Goal: Communication & Community: Answer question/provide support

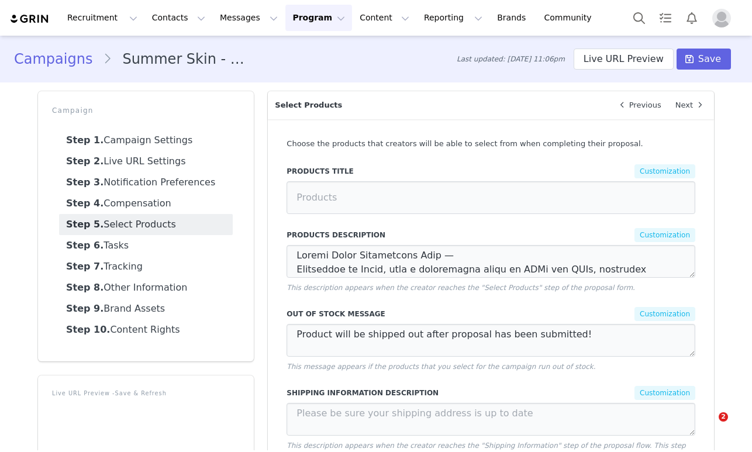
select select "not-in"
select select "in"
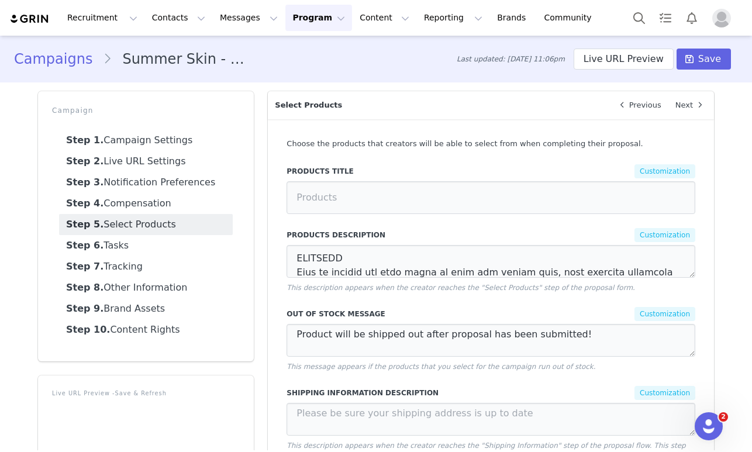
click at [290, 18] on button "Program Program" at bounding box center [318, 18] width 67 height 26
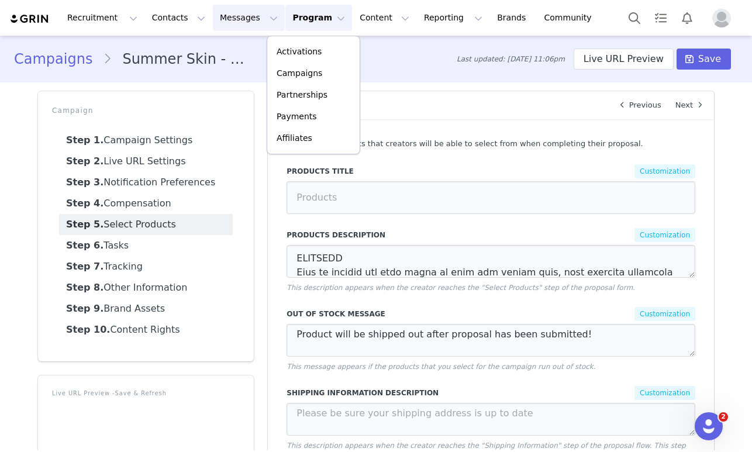
click at [229, 12] on button "Messages Messages" at bounding box center [249, 18] width 72 height 26
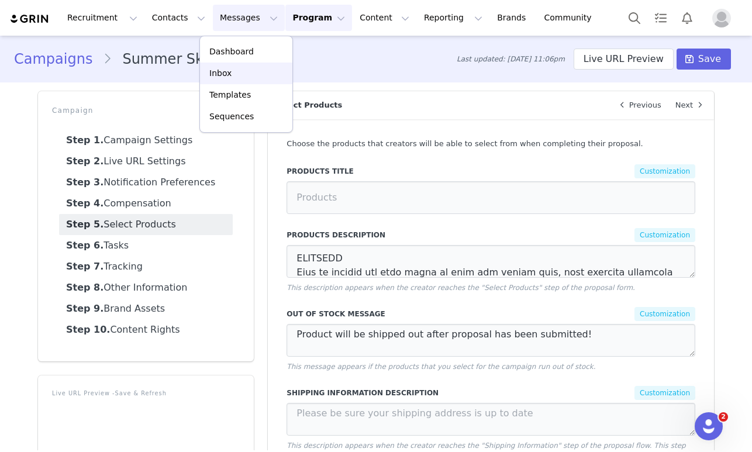
click at [233, 68] on div "Inbox" at bounding box center [246, 73] width 78 height 12
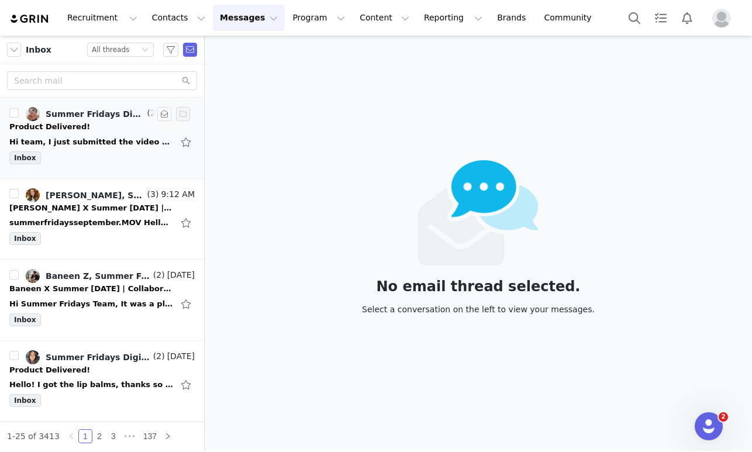
click at [96, 156] on div "Inbox" at bounding box center [101, 160] width 185 height 18
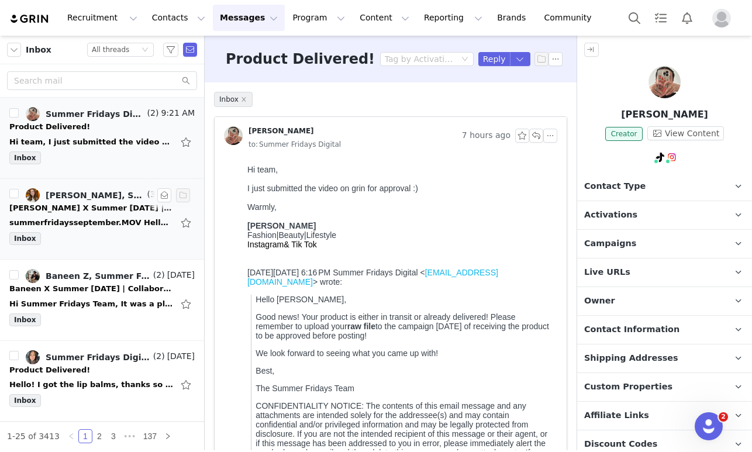
click at [96, 228] on div "summerfridaysseptember.MOV Hello, Attached is my video for review prior to post…" at bounding box center [101, 222] width 185 height 19
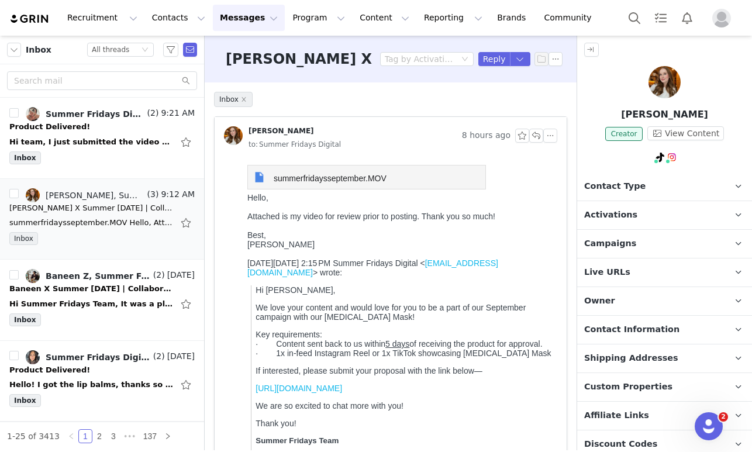
click at [294, 175] on span "summerfridaysseptember.MOV" at bounding box center [330, 178] width 113 height 9
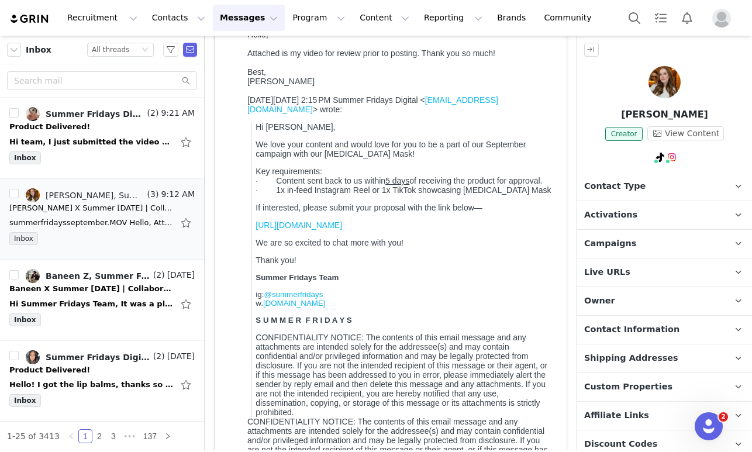
scroll to position [164, 0]
click at [84, 295] on div "Hi Summer Fridays Team, It was a pleasure collaborating with you, I have attach…" at bounding box center [101, 304] width 185 height 19
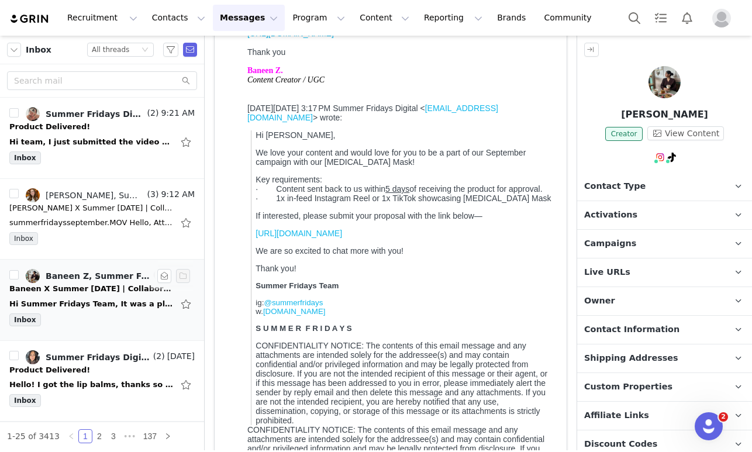
scroll to position [0, 0]
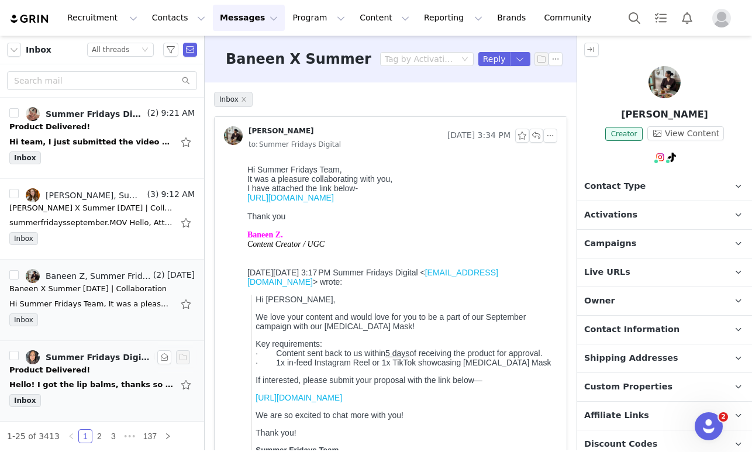
click at [84, 385] on div "Hello! I got the lip balms, thanks so much! I just saw you guys came out with a…" at bounding box center [91, 385] width 164 height 12
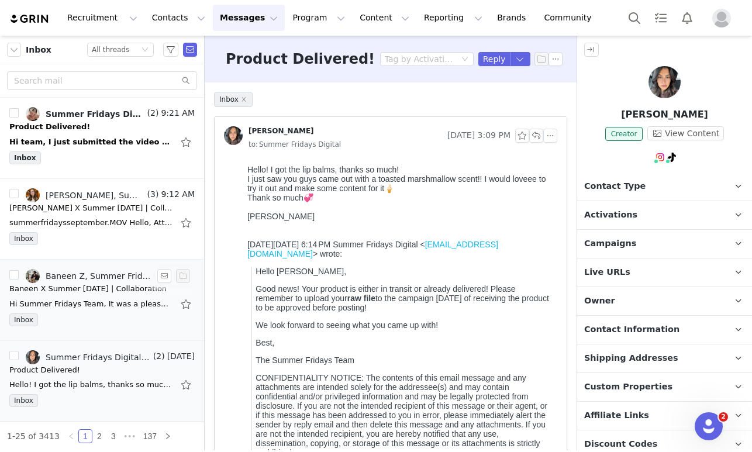
click at [97, 332] on li "Baneen Z, Summer Fridays Digital (2) [DATE] Baneen X Summer [DATE] | Collaborat…" at bounding box center [102, 300] width 204 height 81
click at [126, 292] on div "Baneen X Summer [DATE] | Collaboration" at bounding box center [87, 289] width 157 height 12
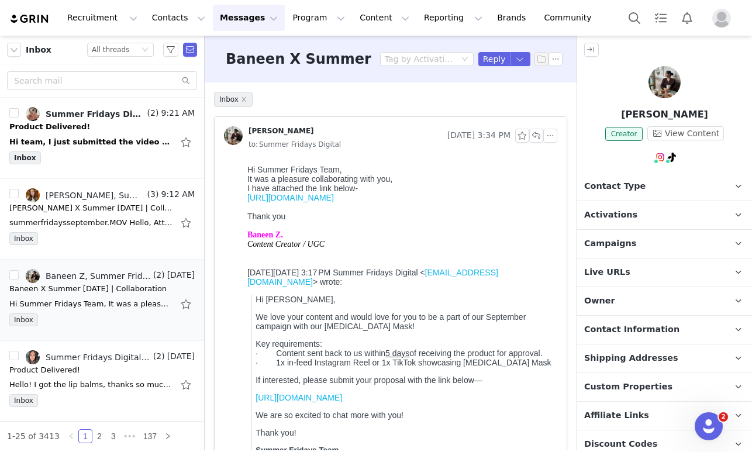
click at [265, 201] on link "[URL][DOMAIN_NAME]" at bounding box center [290, 197] width 87 height 9
click at [68, 384] on div "Hello! I got the lip balms, thanks so much! I just saw you guys came out with a…" at bounding box center [91, 385] width 164 height 12
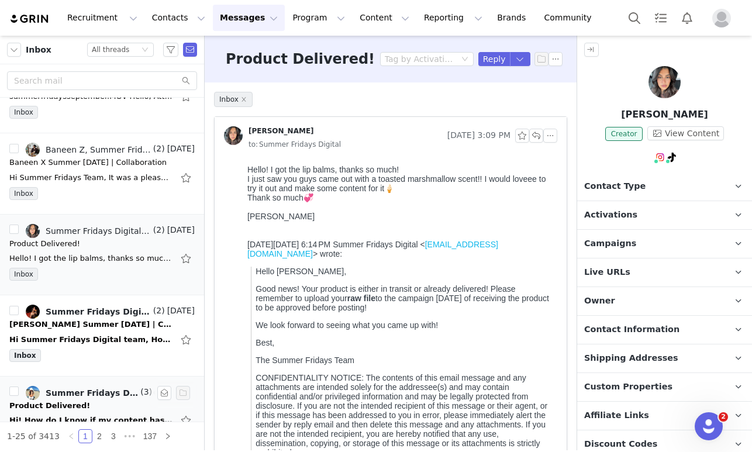
scroll to position [125, 0]
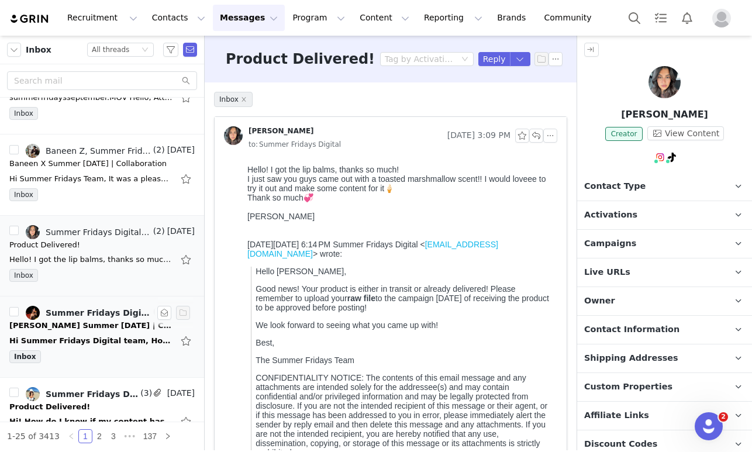
click at [85, 350] on div "Inbox" at bounding box center [101, 359] width 185 height 18
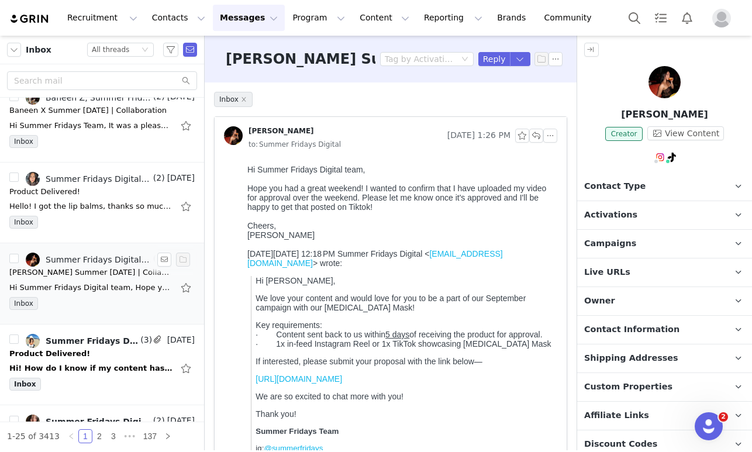
scroll to position [255, 0]
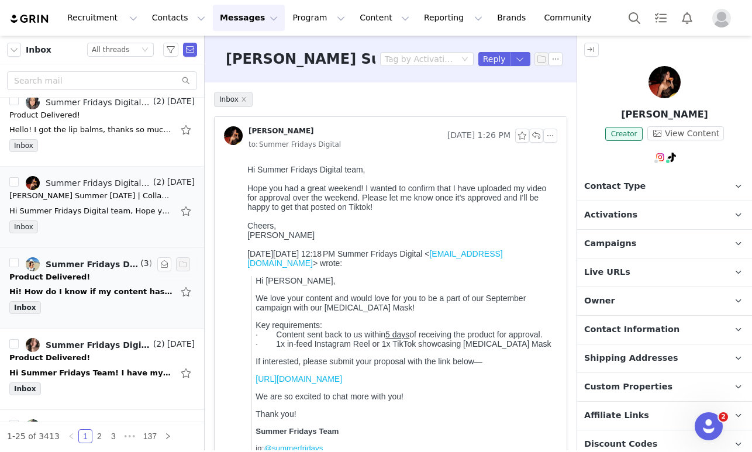
click at [91, 301] on div "Inbox" at bounding box center [101, 310] width 185 height 18
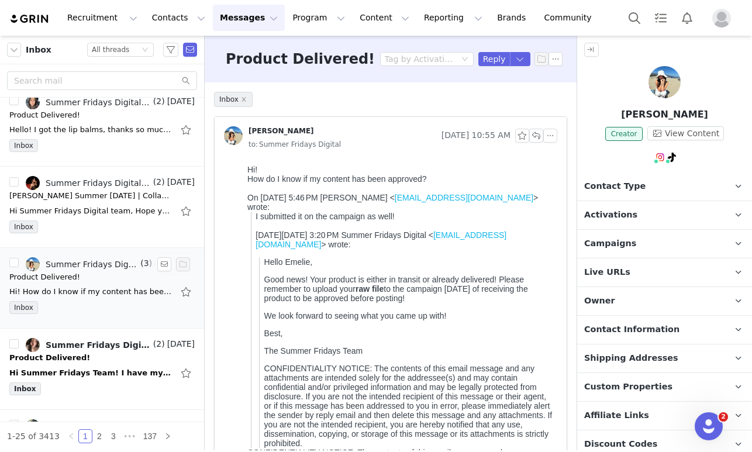
scroll to position [367, 0]
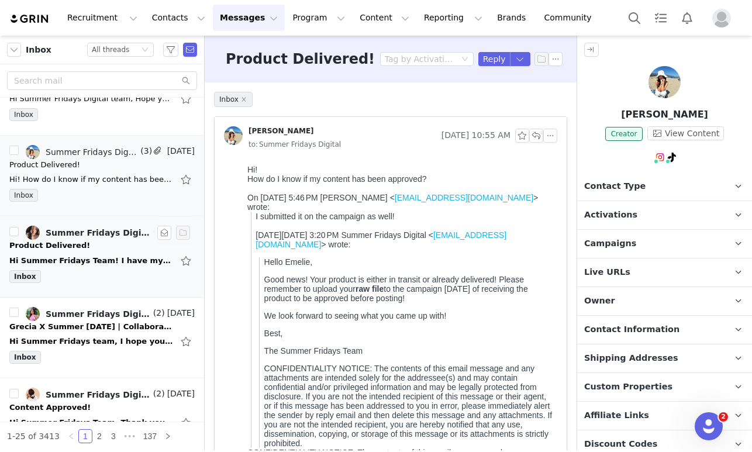
click at [92, 267] on div "Hi Summer Fridays Team! I have my video but I am having difficulties uploading …" at bounding box center [101, 260] width 185 height 19
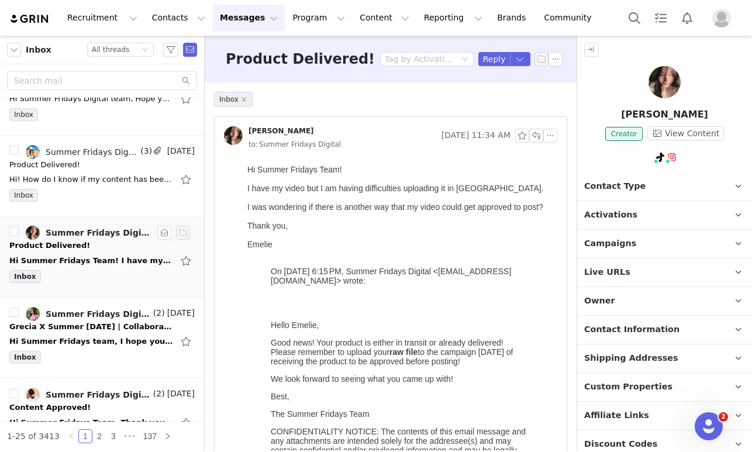
scroll to position [0, 0]
click at [87, 162] on div "Product Delivered!" at bounding box center [101, 165] width 185 height 12
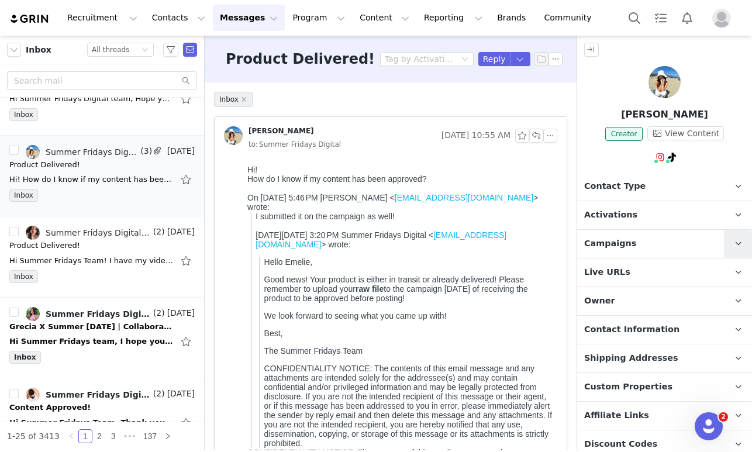
click at [735, 247] on icon at bounding box center [738, 244] width 6 height 8
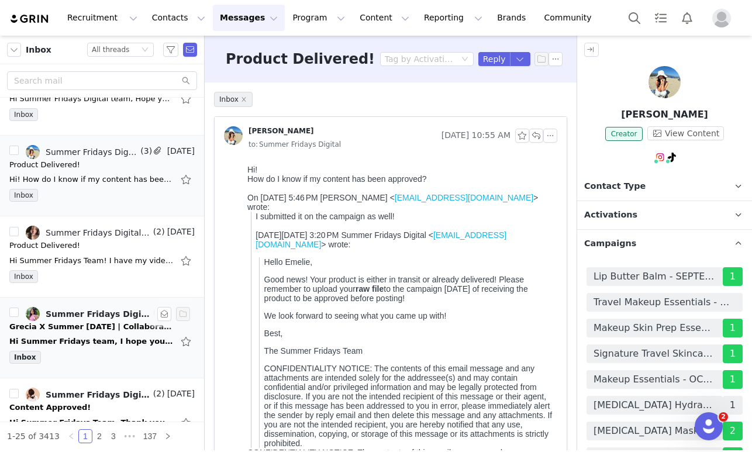
click at [71, 336] on div "Hi Summer Fridays team, I hope your weekend is going well! I submitted the raw …" at bounding box center [91, 342] width 164 height 12
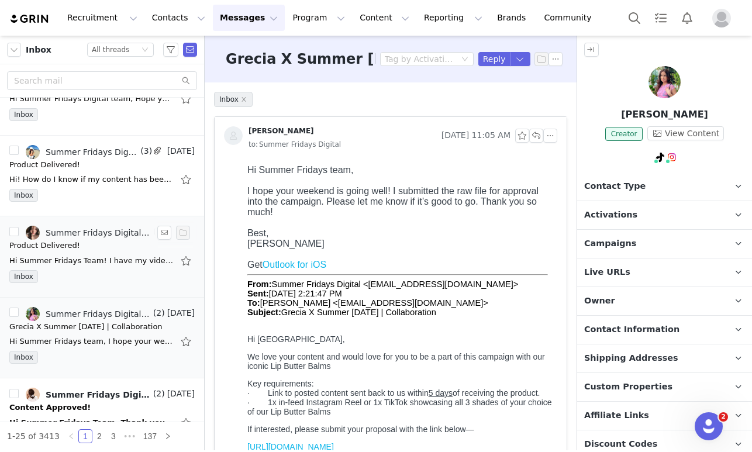
click at [80, 247] on div "Product Delivered!" at bounding box center [101, 246] width 185 height 12
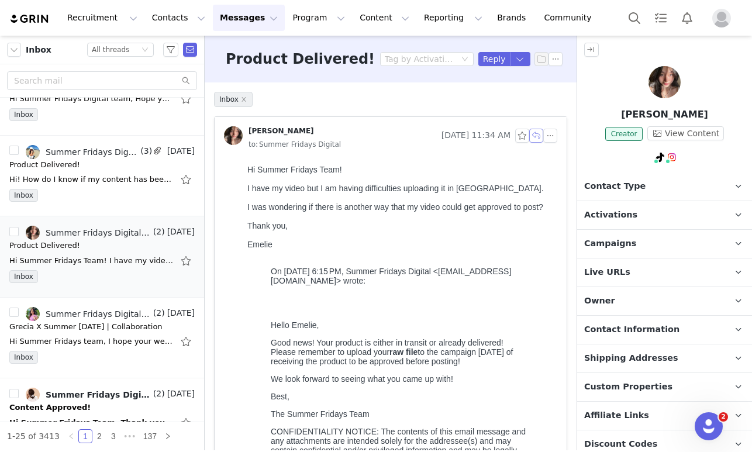
click at [539, 135] on button "button" at bounding box center [536, 136] width 14 height 14
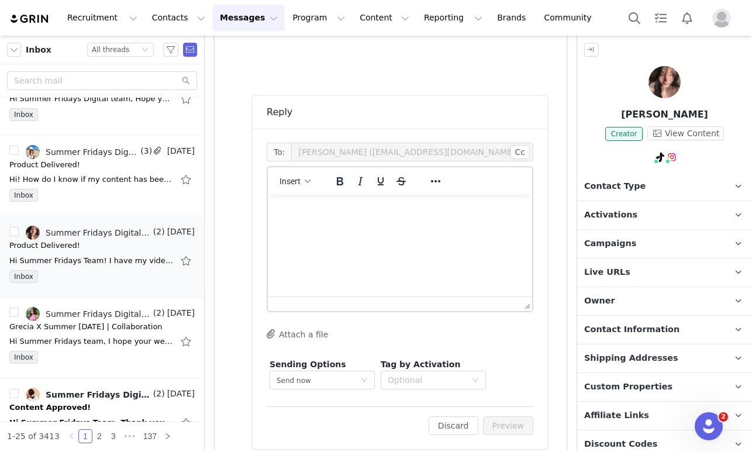
click at [300, 216] on p "Rich Text Area. Press ALT-0 for help." at bounding box center [400, 210] width 246 height 13
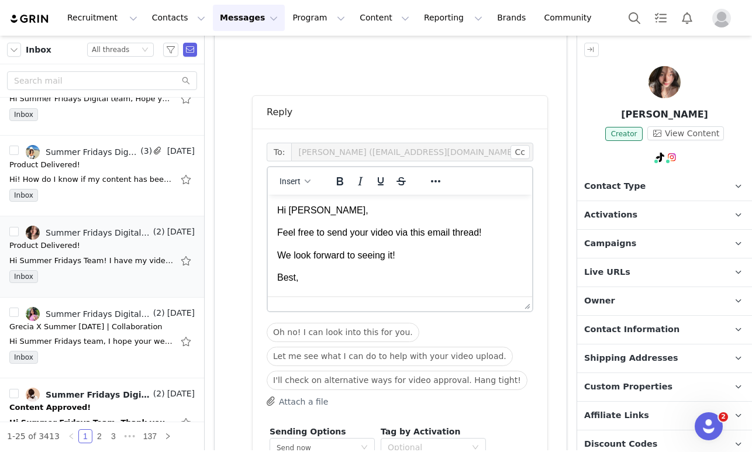
scroll to position [9, 0]
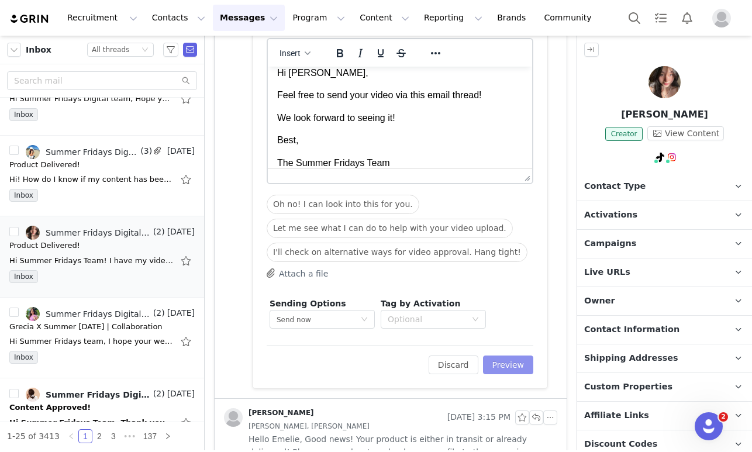
click at [511, 362] on button "Preview" at bounding box center [508, 365] width 51 height 19
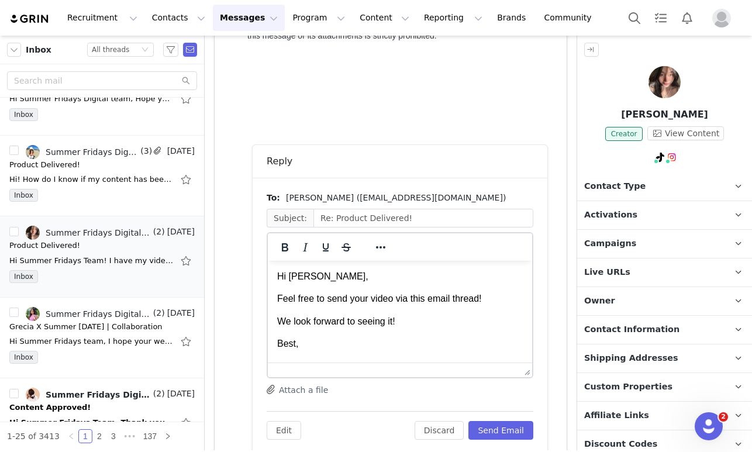
scroll to position [0, 0]
click at [498, 420] on div "Edit Discard Send Email" at bounding box center [400, 425] width 267 height 29
click at [499, 424] on button "Send Email" at bounding box center [500, 430] width 65 height 19
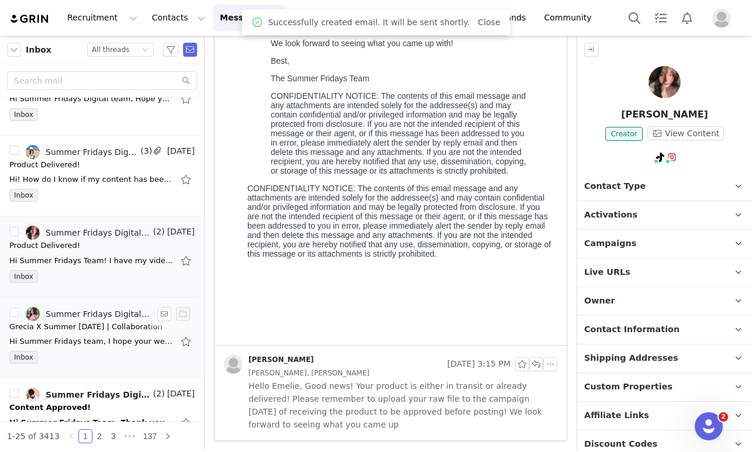
click at [91, 315] on div "Summer Fridays Digital, [PERSON_NAME]" at bounding box center [98, 313] width 105 height 9
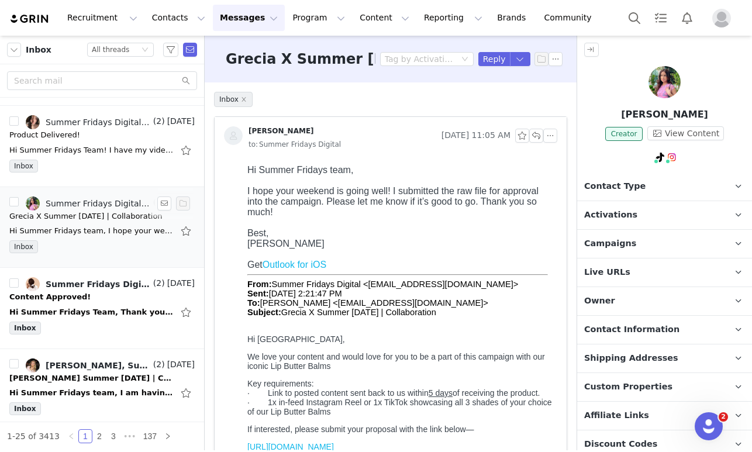
scroll to position [480, 0]
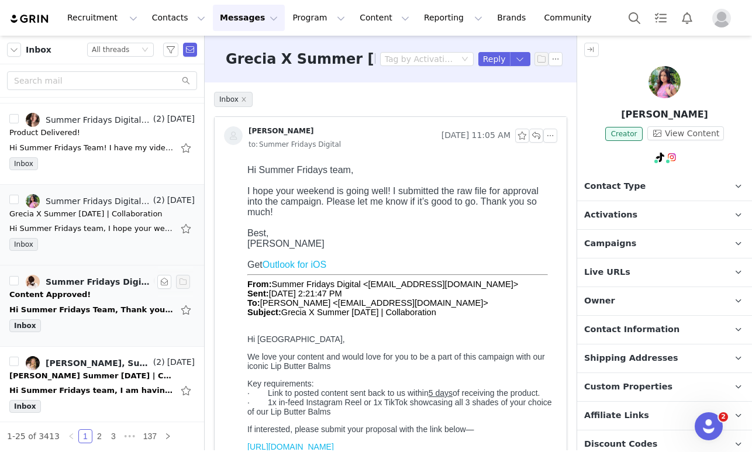
click at [91, 315] on div "Hi Summer Fridays Team, Thank you so much! I was very happy to work with you as…" at bounding box center [101, 310] width 185 height 19
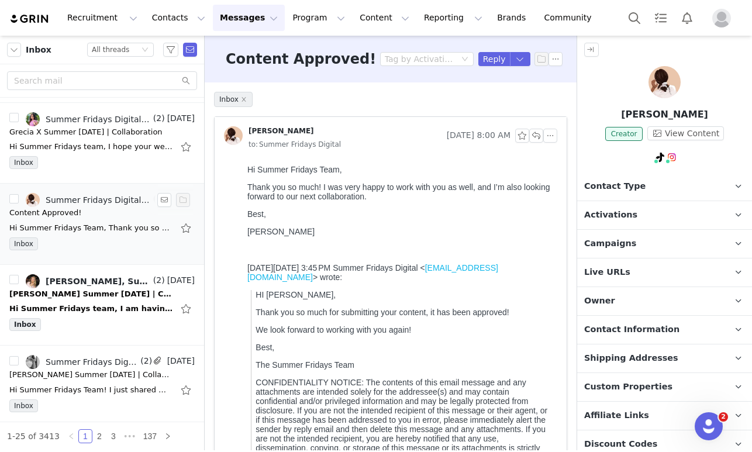
scroll to position [570, 0]
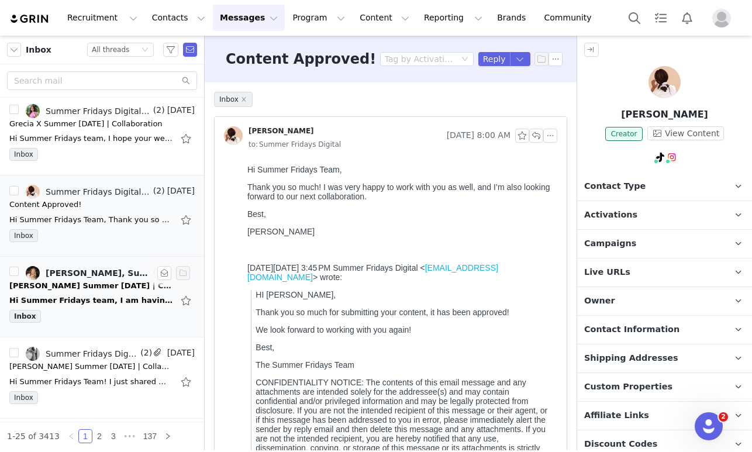
click at [93, 298] on div "Hi Summer Fridays team, I am having difficulty linking my post to my proposal. …" at bounding box center [91, 301] width 164 height 12
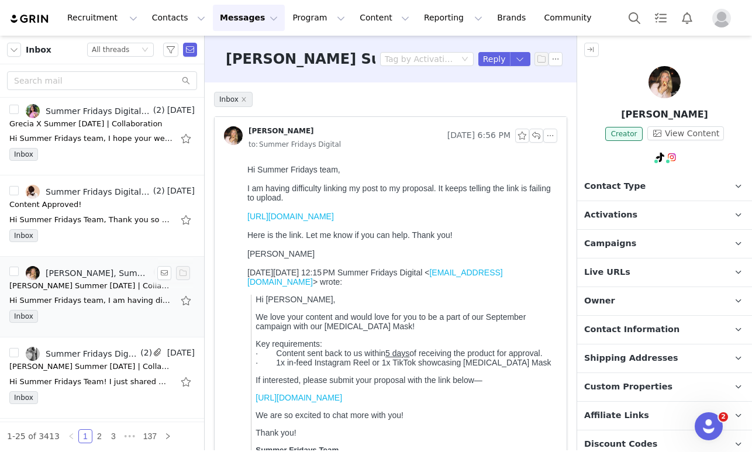
scroll to position [0, 0]
click at [308, 221] on link "[URL][DOMAIN_NAME]" at bounding box center [290, 216] width 87 height 9
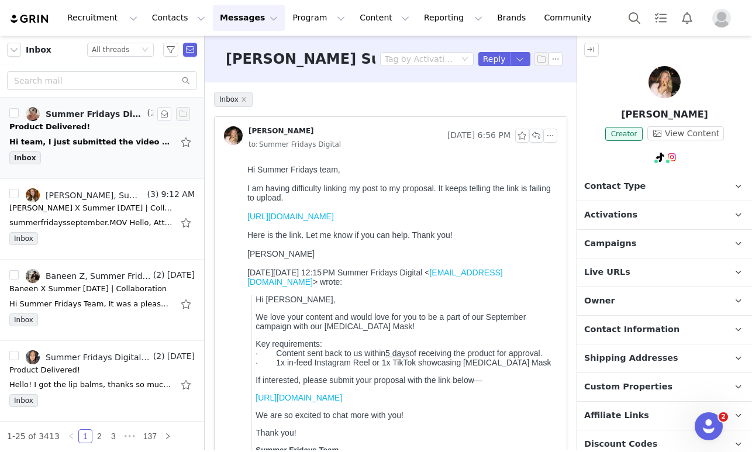
click at [106, 133] on div "Hi team, I just submitted the video on grin for approval :) [GEOGRAPHIC_DATA], …" at bounding box center [101, 142] width 185 height 19
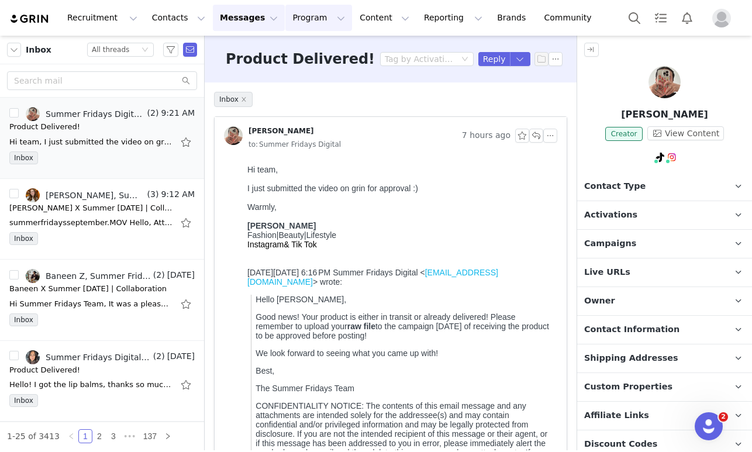
click at [285, 16] on button "Program Program" at bounding box center [318, 18] width 67 height 26
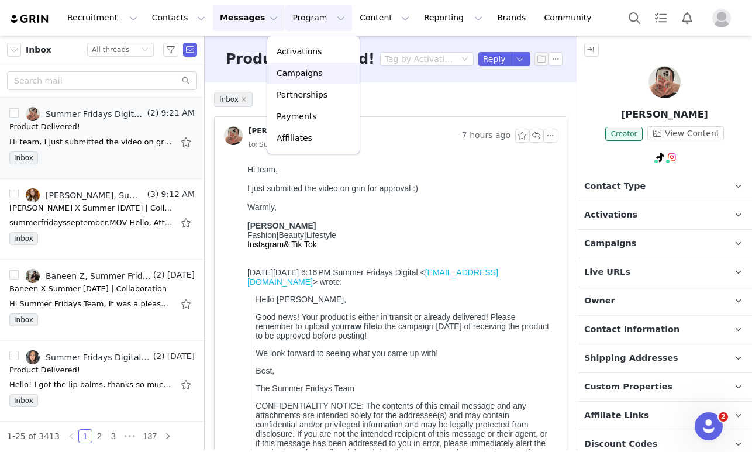
click at [294, 69] on p "Campaigns" at bounding box center [300, 73] width 46 height 12
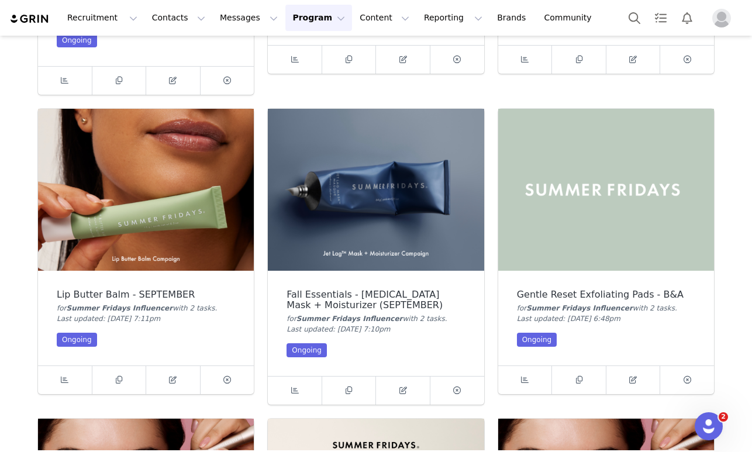
scroll to position [306, 0]
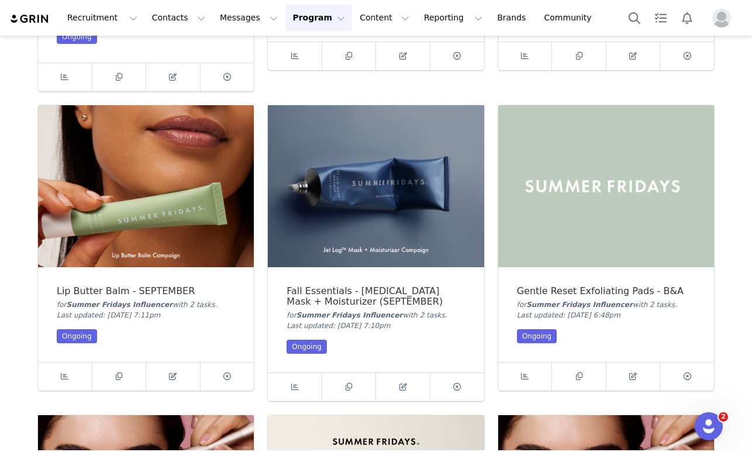
click at [356, 178] on img at bounding box center [376, 186] width 216 height 162
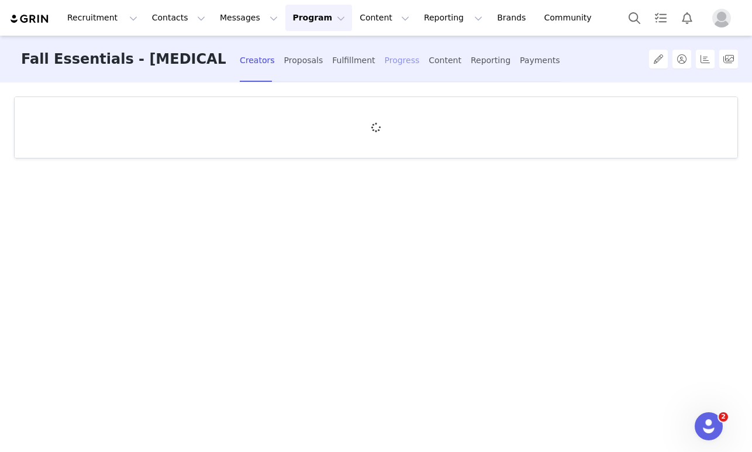
click at [398, 61] on div "Progress" at bounding box center [402, 60] width 35 height 31
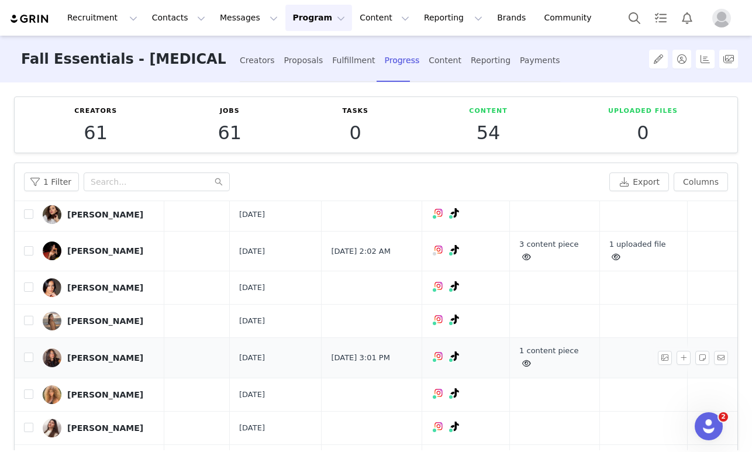
scroll to position [843, 401]
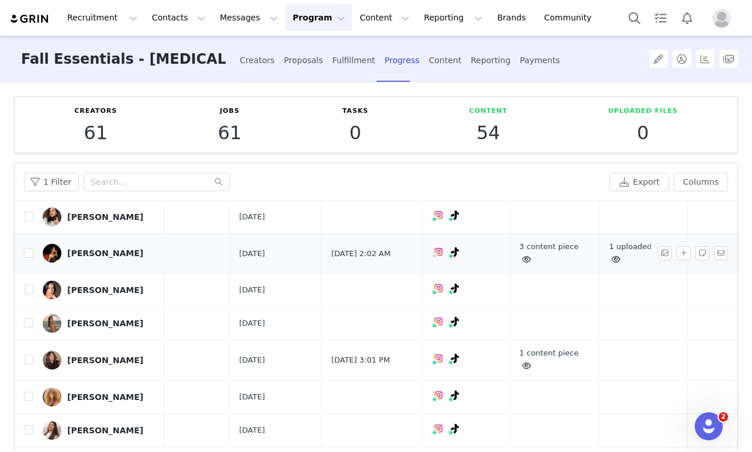
click at [609, 264] on link "1 uploaded file" at bounding box center [637, 253] width 57 height 22
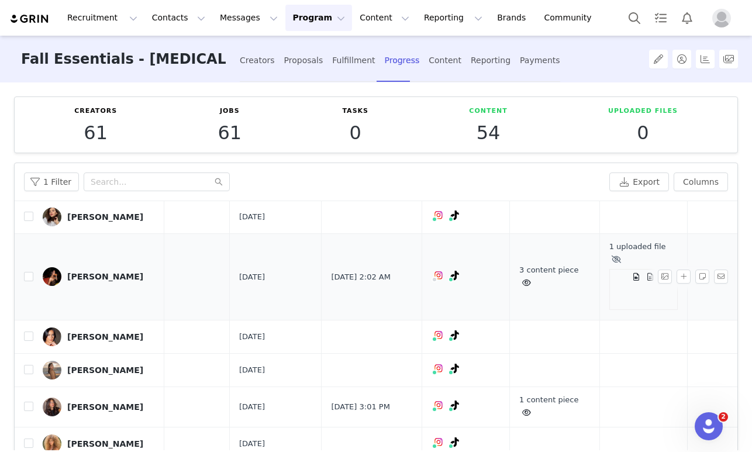
click at [609, 310] on div at bounding box center [643, 289] width 68 height 41
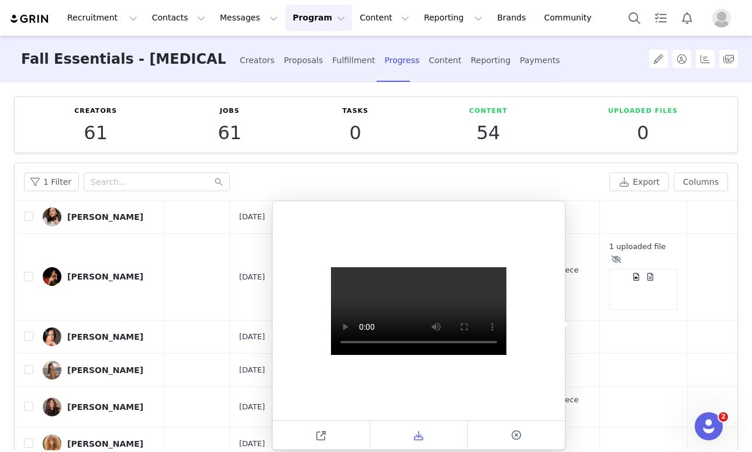
click at [420, 433] on icon at bounding box center [418, 435] width 9 height 9
click at [611, 233] on td at bounding box center [643, 216] width 88 height 33
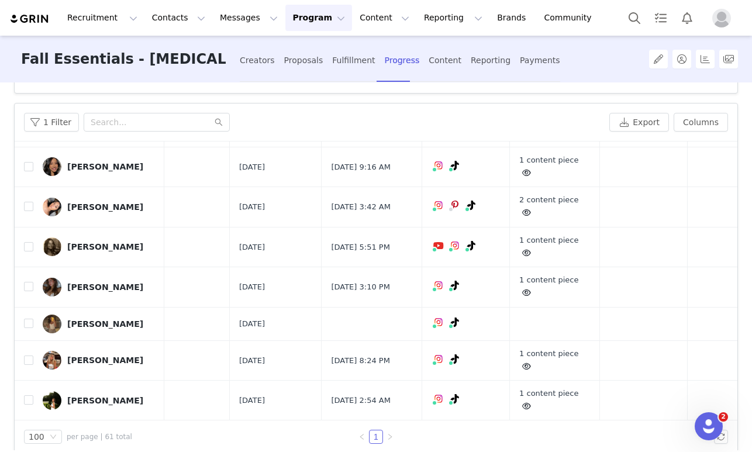
scroll to position [555, 401]
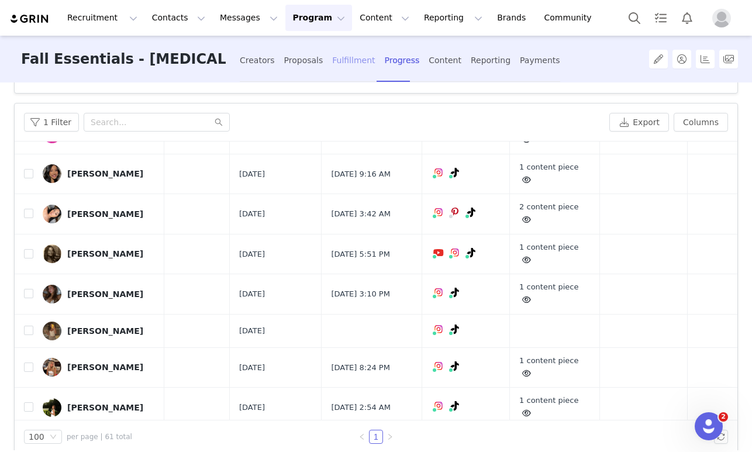
click at [345, 68] on div "Fulfillment" at bounding box center [353, 60] width 43 height 31
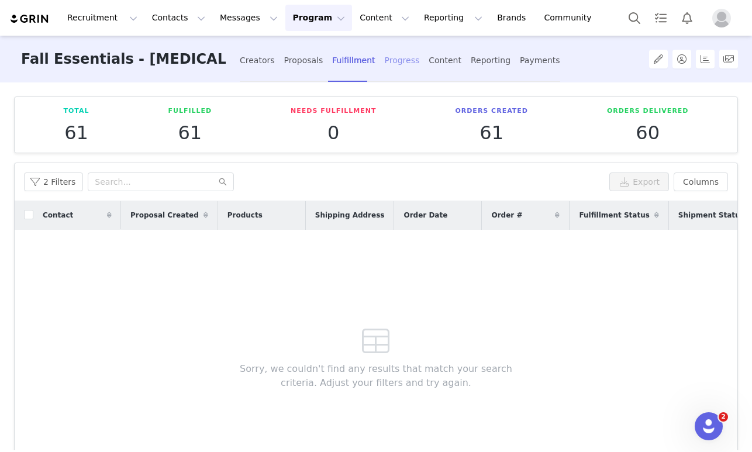
click at [393, 62] on div "Progress" at bounding box center [402, 60] width 35 height 31
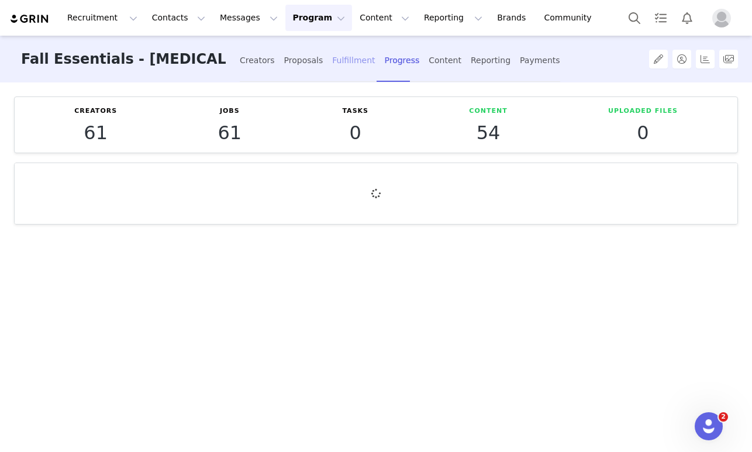
click at [358, 58] on div "Fulfillment" at bounding box center [353, 60] width 43 height 31
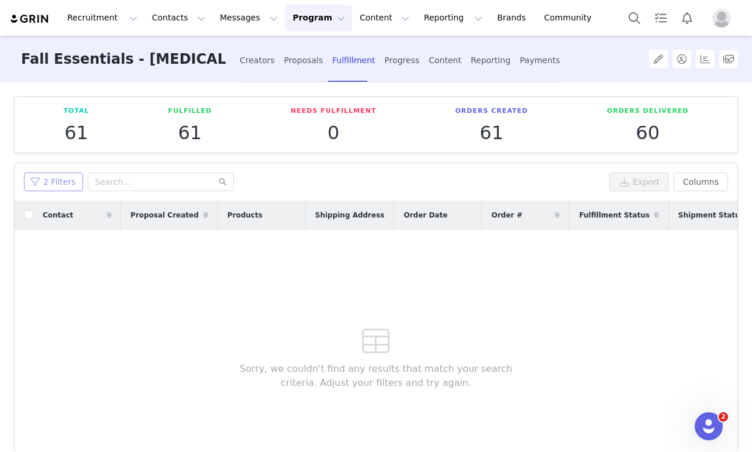
click at [70, 181] on button "2 Filters" at bounding box center [53, 181] width 59 height 19
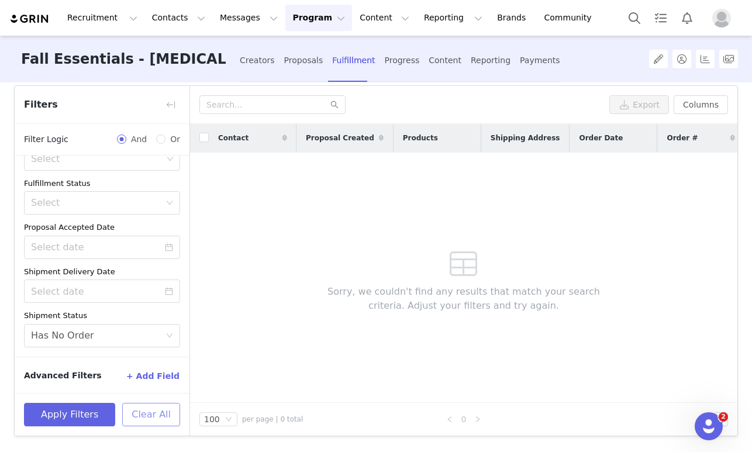
scroll to position [77, 0]
click at [149, 414] on button "Clear All" at bounding box center [151, 414] width 58 height 23
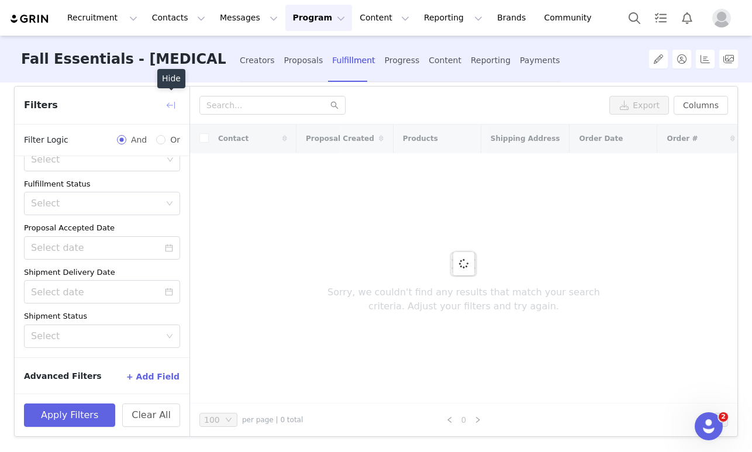
click at [168, 100] on button "button" at bounding box center [170, 105] width 19 height 19
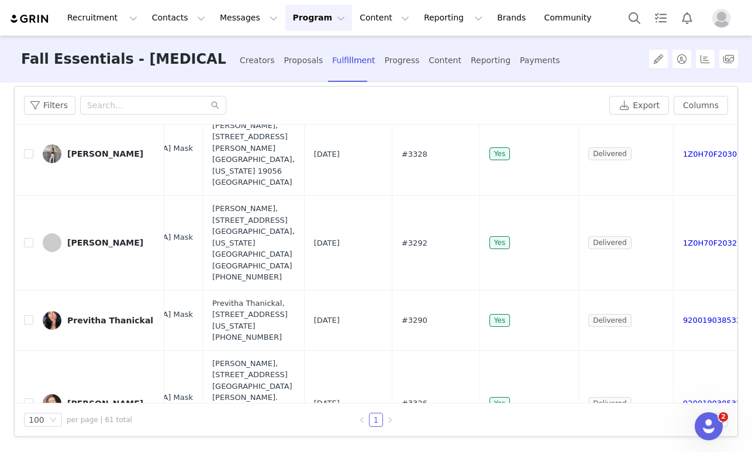
scroll to position [395, 192]
click at [392, 66] on div "Progress" at bounding box center [402, 60] width 35 height 31
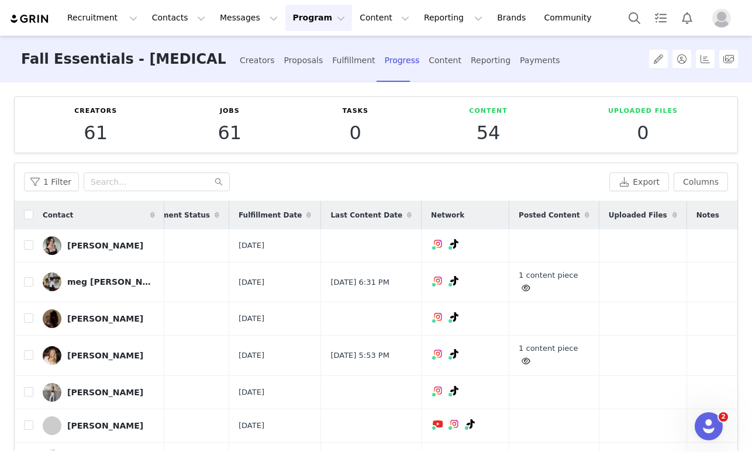
scroll to position [0, 401]
click at [30, 214] on input "checkbox" at bounding box center [28, 214] width 9 height 9
checkbox input "true"
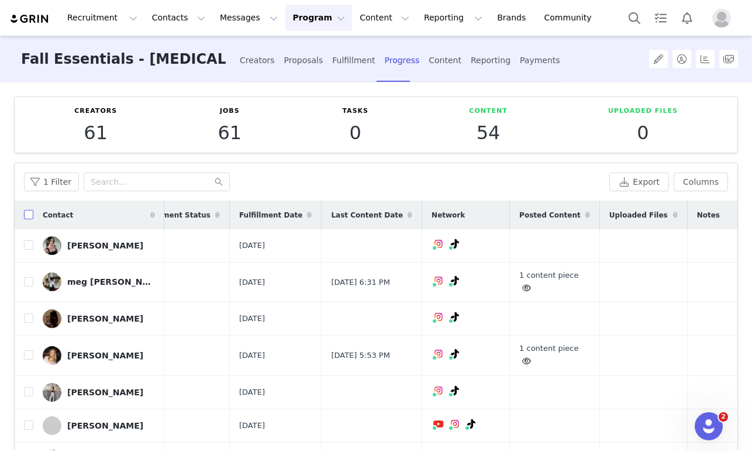
checkbox input "true"
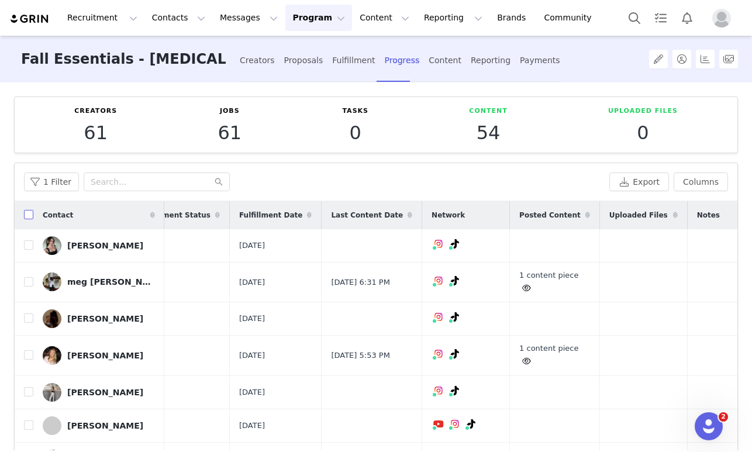
checkbox input "true"
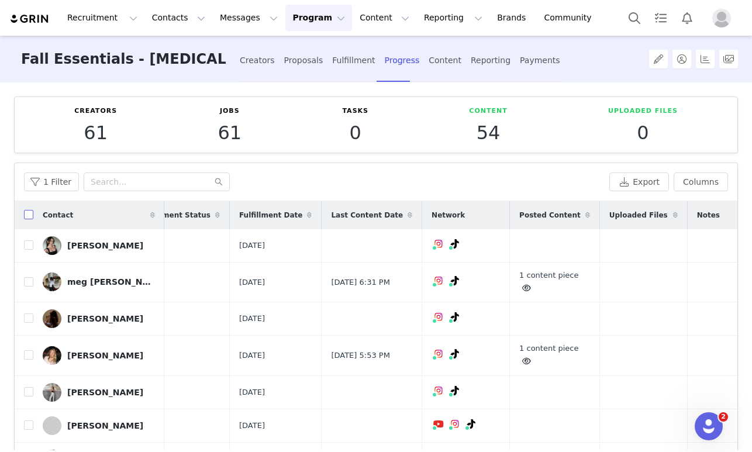
checkbox input "true"
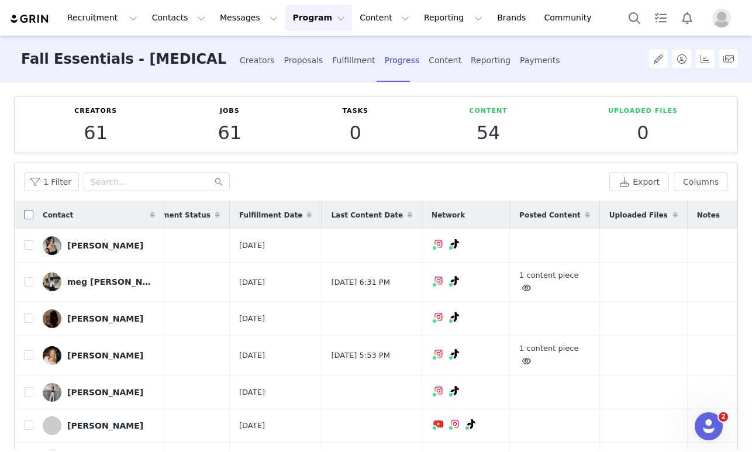
checkbox input "true"
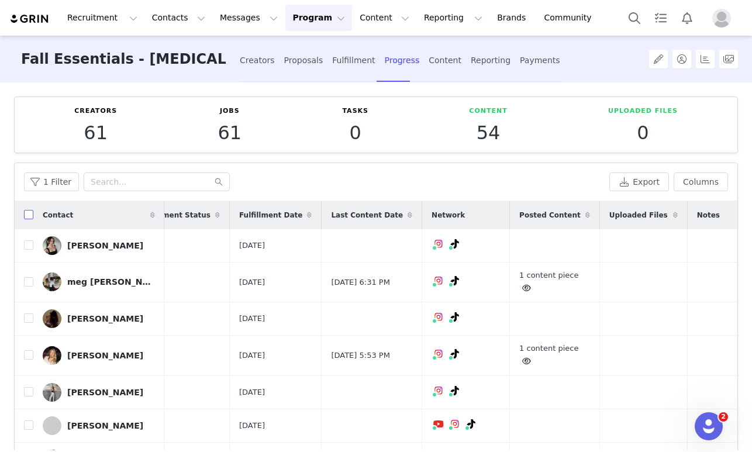
checkbox input "true"
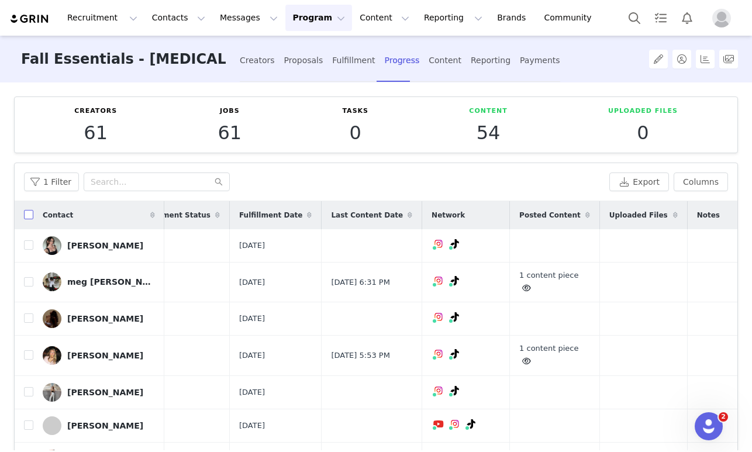
checkbox input "true"
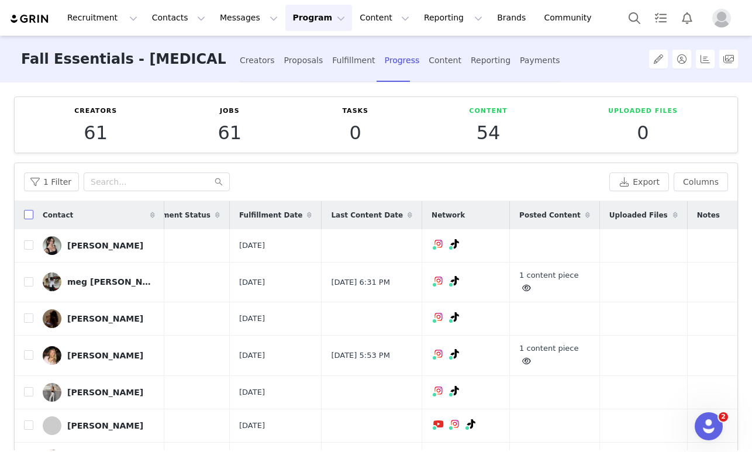
checkbox input "true"
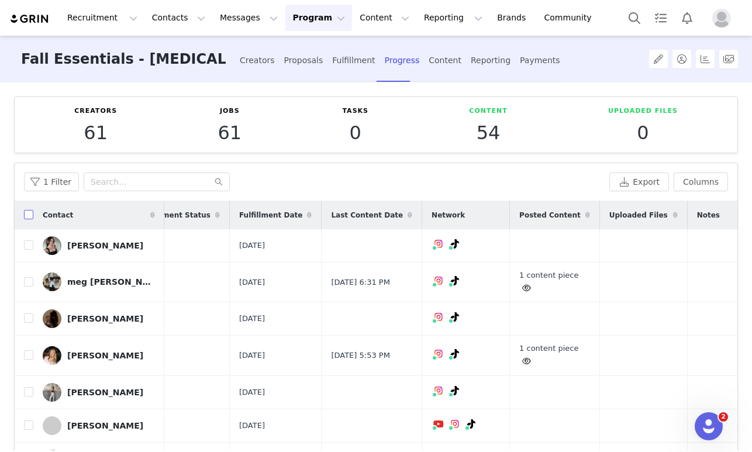
checkbox input "true"
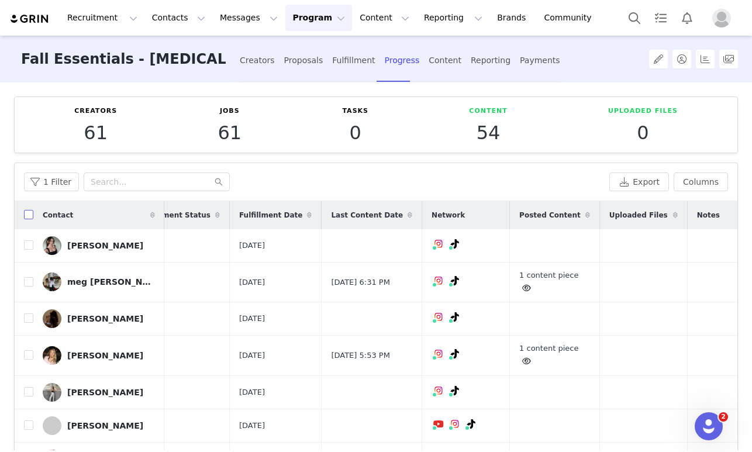
checkbox input "true"
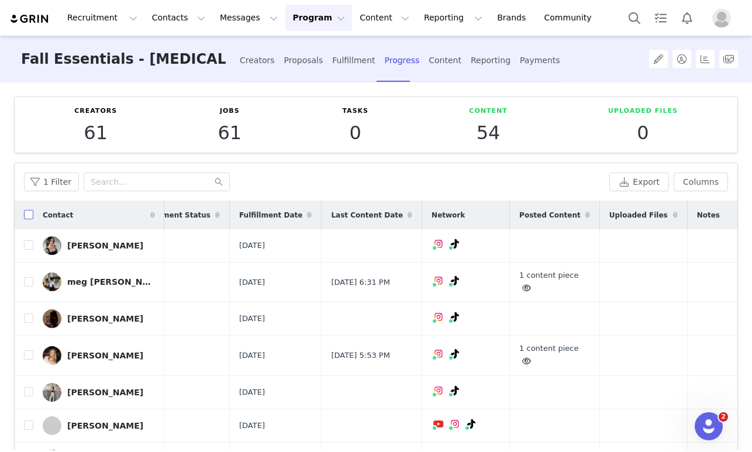
checkbox input "true"
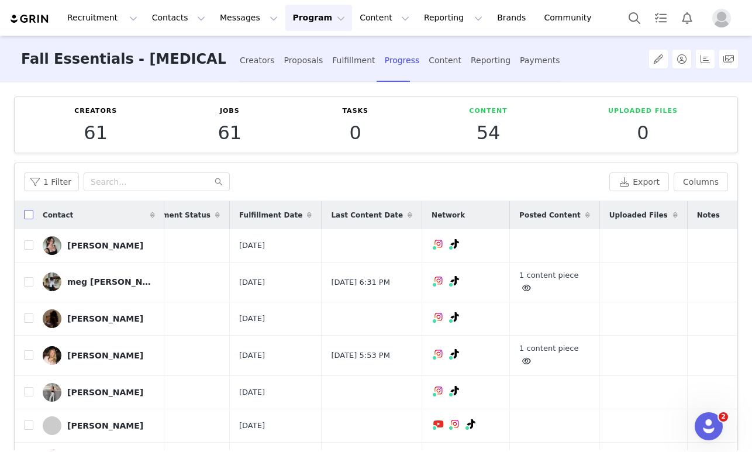
checkbox input "true"
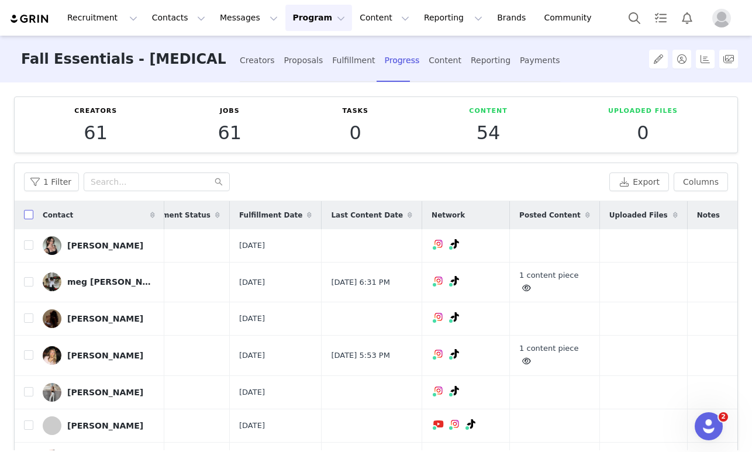
checkbox input "true"
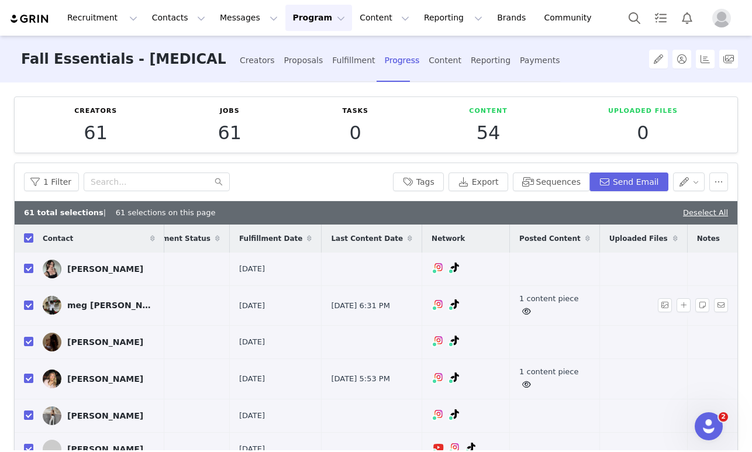
scroll to position [34, 399]
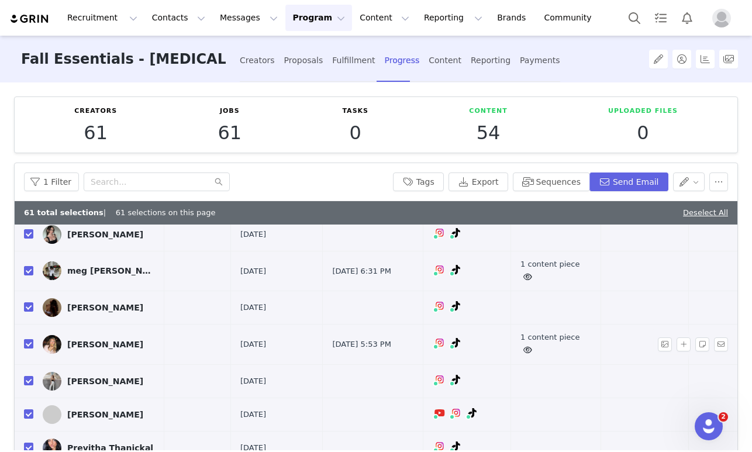
click at [26, 348] on input "checkbox" at bounding box center [28, 343] width 9 height 9
checkbox input "false"
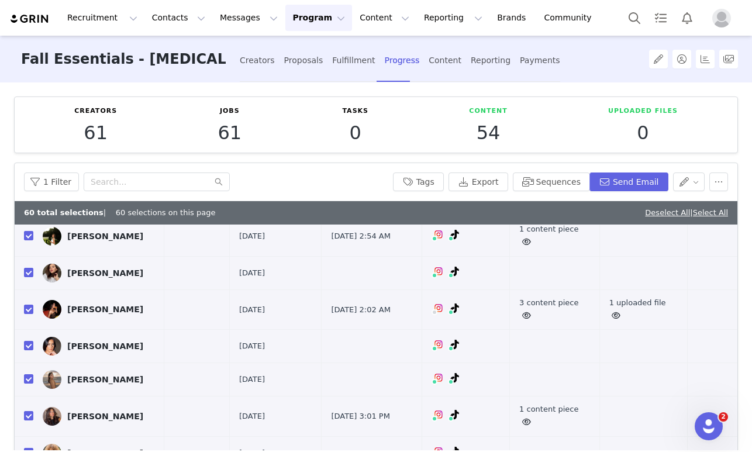
scroll to position [836, 401]
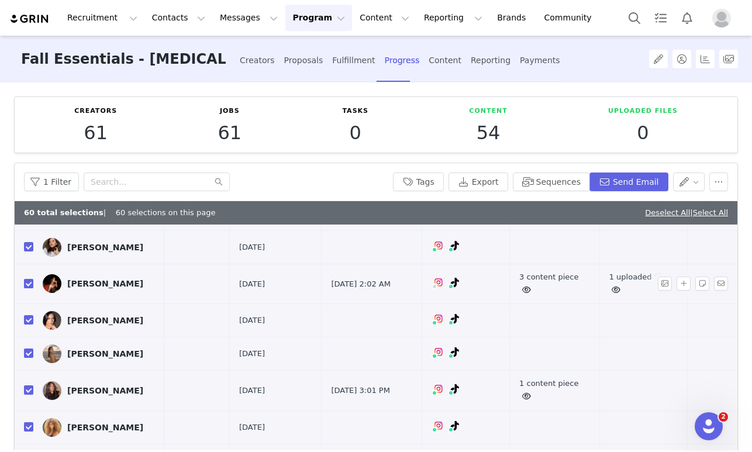
click at [29, 288] on input "checkbox" at bounding box center [28, 283] width 9 height 9
checkbox input "false"
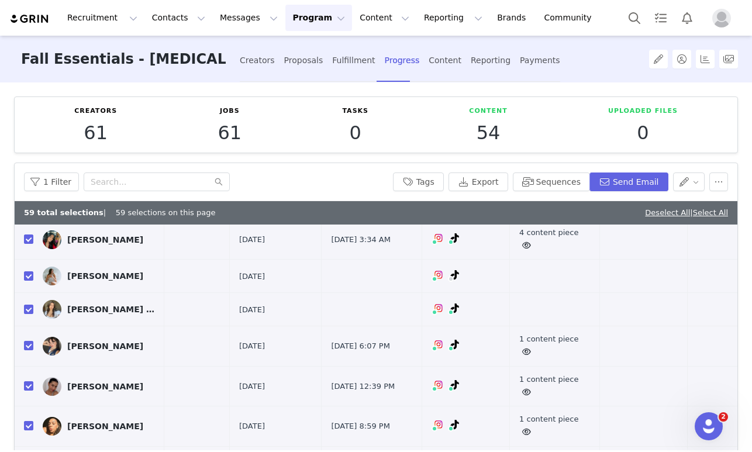
scroll to position [2084, 401]
click at [622, 178] on button "Send Email" at bounding box center [628, 181] width 79 height 19
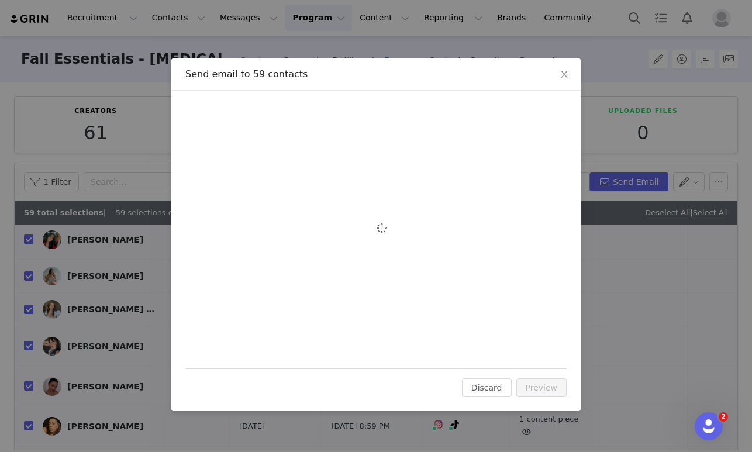
scroll to position [0, 0]
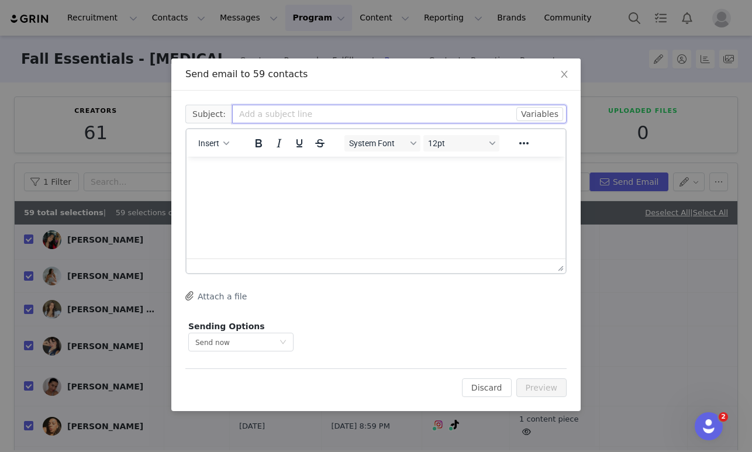
click at [287, 113] on input "text" at bounding box center [399, 114] width 334 height 19
type input "Your product has delivered!"
click at [213, 171] on p "Rich Text Area. Press ALT-0 for help." at bounding box center [376, 172] width 360 height 13
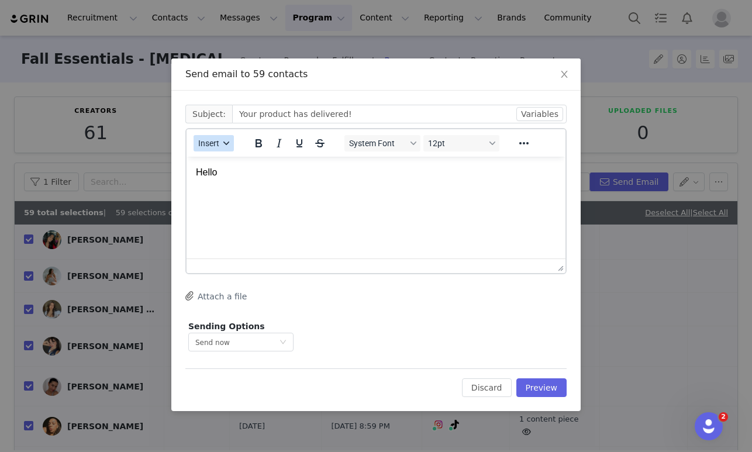
click at [212, 142] on span "Insert" at bounding box center [208, 143] width 21 height 9
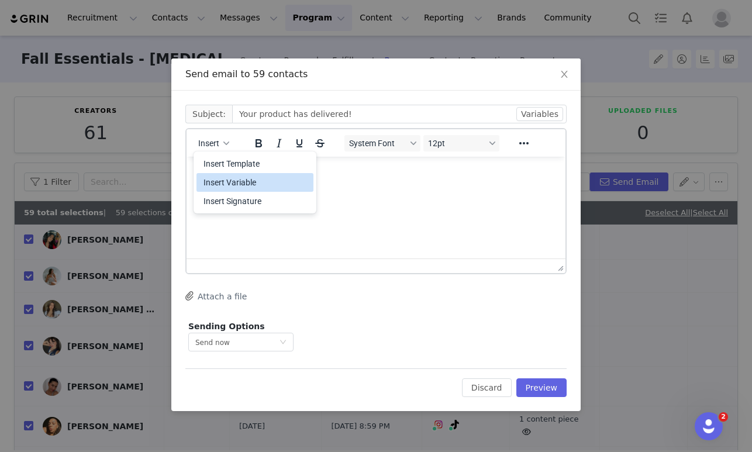
click at [226, 178] on div "Insert Variable" at bounding box center [255, 182] width 105 height 14
select select
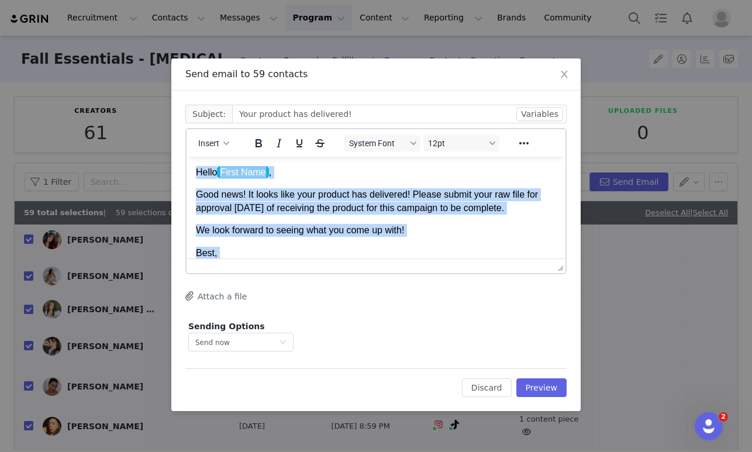
drag, startPoint x: 313, startPoint y: 254, endPoint x: 196, endPoint y: 158, distance: 150.4
click at [196, 158] on html "Hello First Name , Good news! It looks like your product has delivered! Please …" at bounding box center [376, 224] width 379 height 134
click at [292, 205] on p "Good news! It looks like your product has delivered! Please submit your raw fil…" at bounding box center [376, 201] width 360 height 26
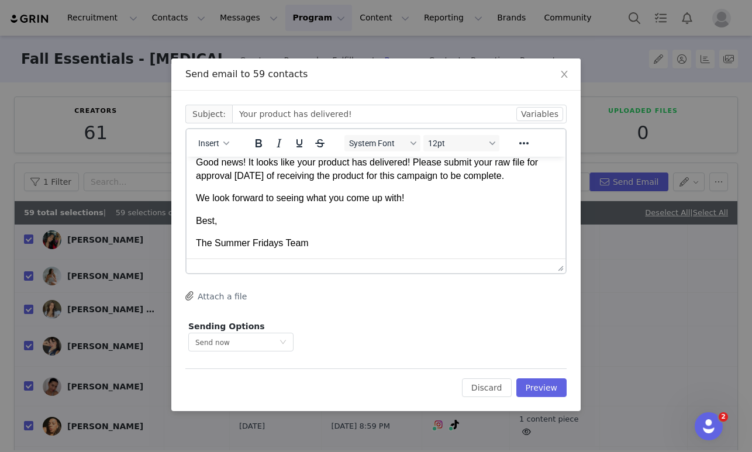
scroll to position [32, 0]
click at [540, 383] on button "Preview" at bounding box center [541, 387] width 51 height 19
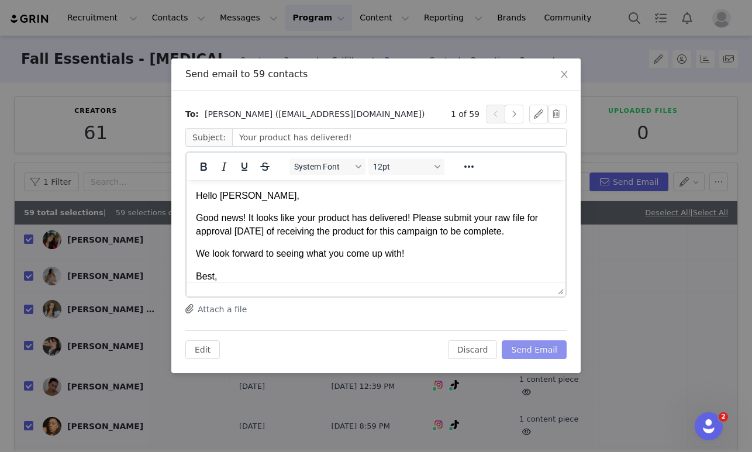
scroll to position [0, 0]
click at [534, 348] on button "Send Email" at bounding box center [534, 349] width 65 height 19
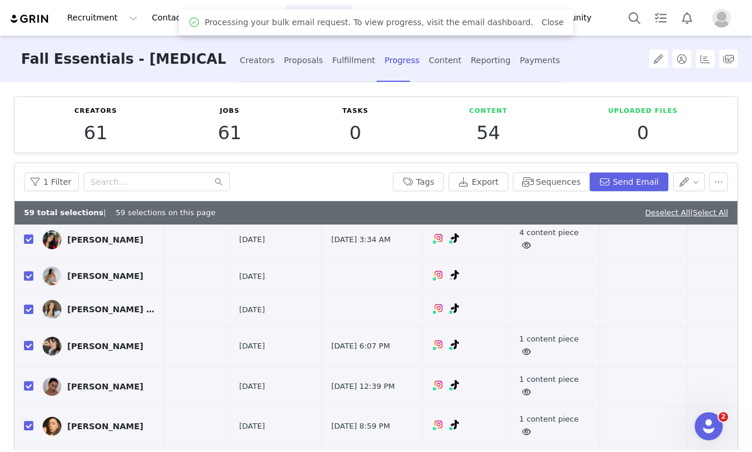
click at [287, 8] on button "Program Program" at bounding box center [318, 18] width 67 height 26
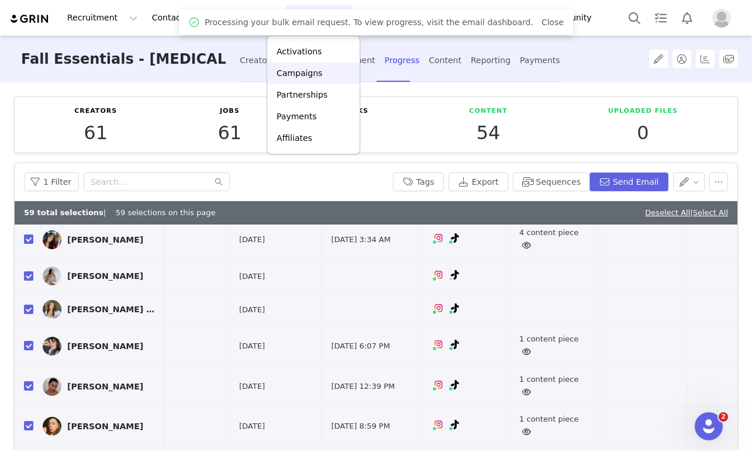
click at [300, 69] on p "Campaigns" at bounding box center [300, 73] width 46 height 12
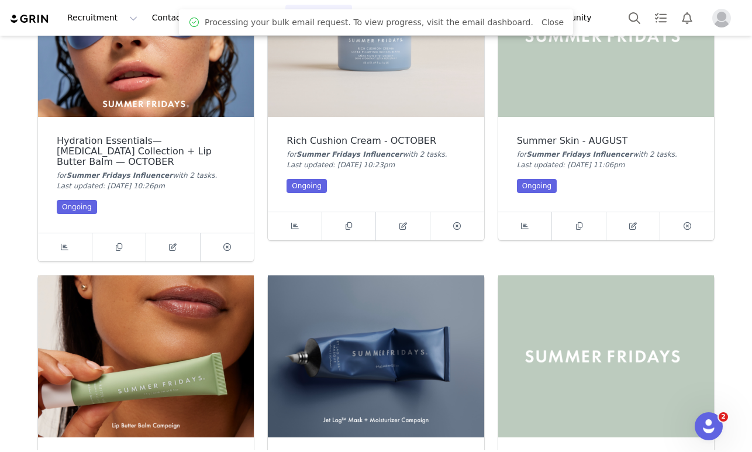
scroll to position [171, 0]
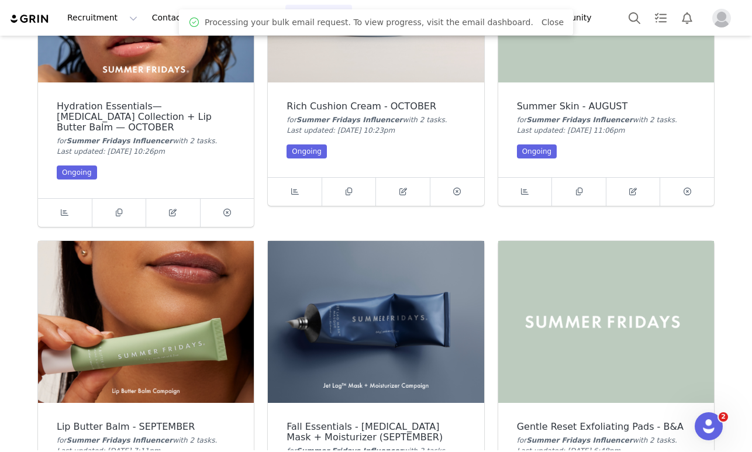
click at [175, 302] on img at bounding box center [146, 322] width 216 height 162
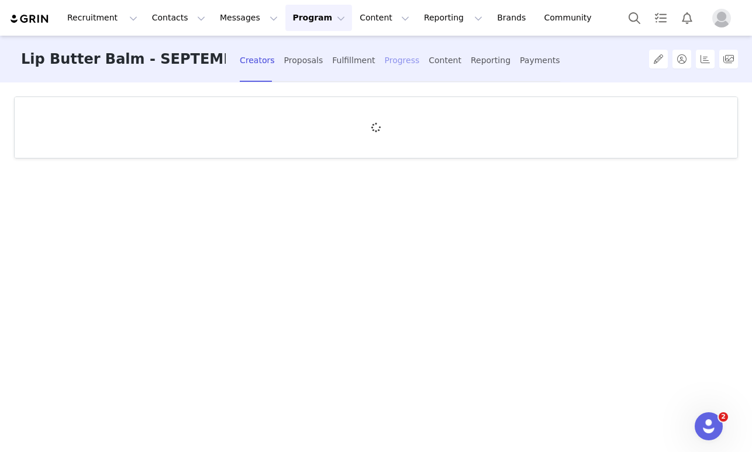
click at [385, 54] on div "Progress" at bounding box center [402, 60] width 35 height 31
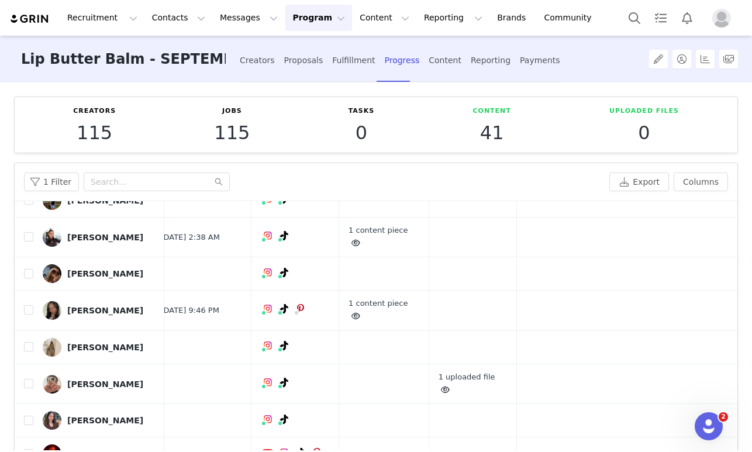
scroll to position [2194, 571]
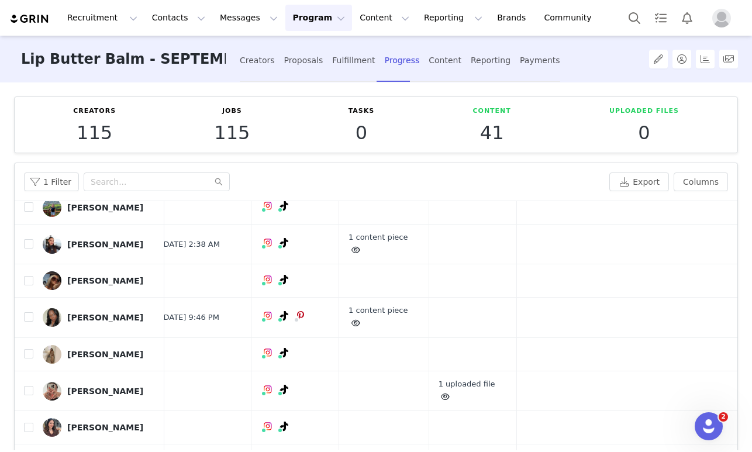
click at [439, 108] on link "1 uploaded file" at bounding box center [467, 97] width 57 height 22
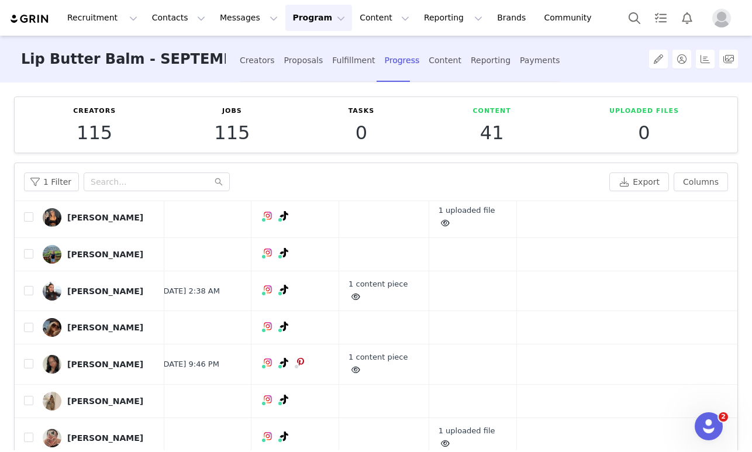
click at [439, 154] on div at bounding box center [473, 133] width 68 height 41
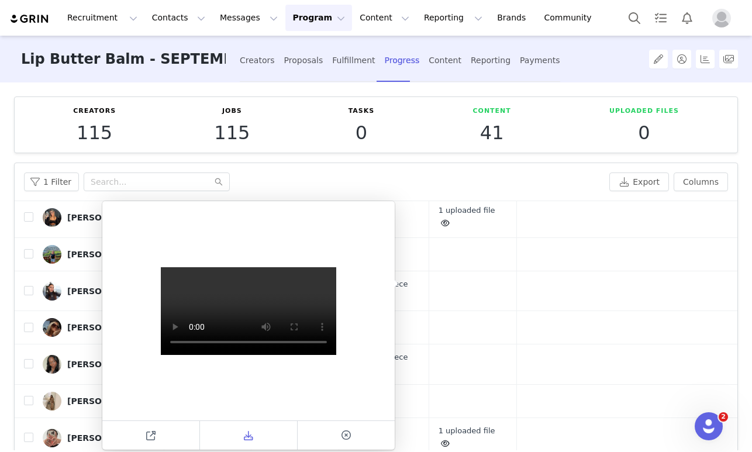
click at [247, 433] on icon at bounding box center [248, 435] width 9 height 9
click at [516, 198] on td at bounding box center [642, 180] width 253 height 33
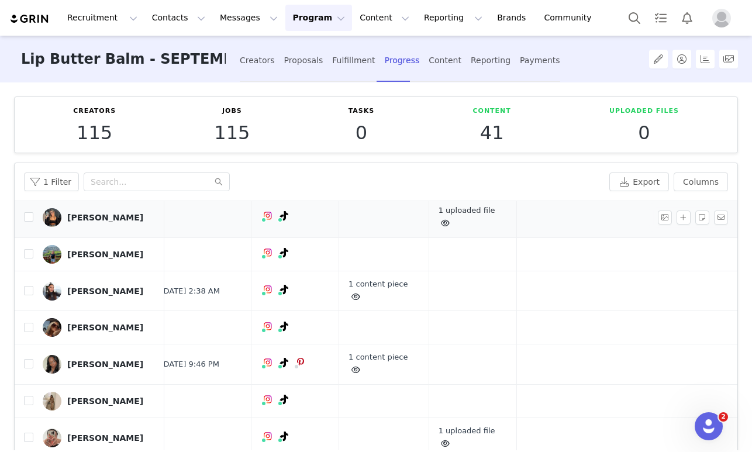
click at [439, 227] on link "1 uploaded file" at bounding box center [467, 217] width 57 height 22
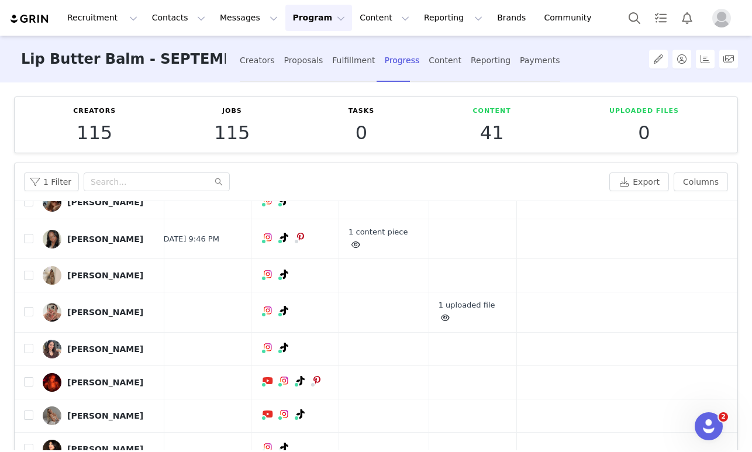
scroll to position [2341, 571]
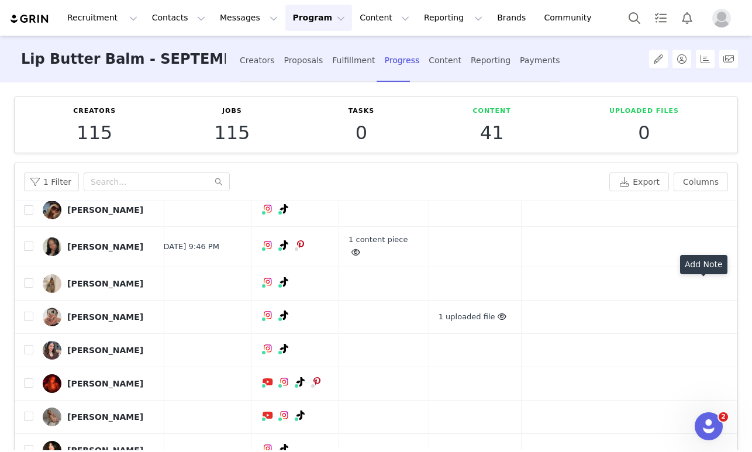
click at [722, 87] on button "button" at bounding box center [721, 80] width 14 height 14
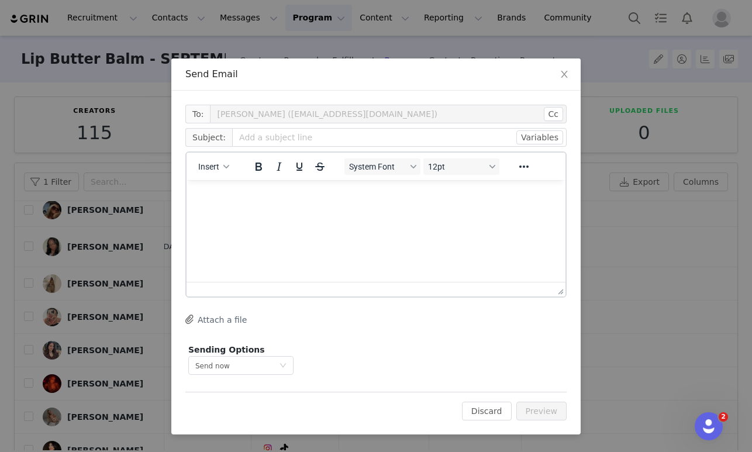
scroll to position [0, 0]
click at [249, 136] on input "text" at bounding box center [399, 137] width 334 height 19
type input "Summer Fridays Content Review"
click at [205, 191] on p "Rich Text Area. Press ALT-0 for help." at bounding box center [376, 195] width 360 height 13
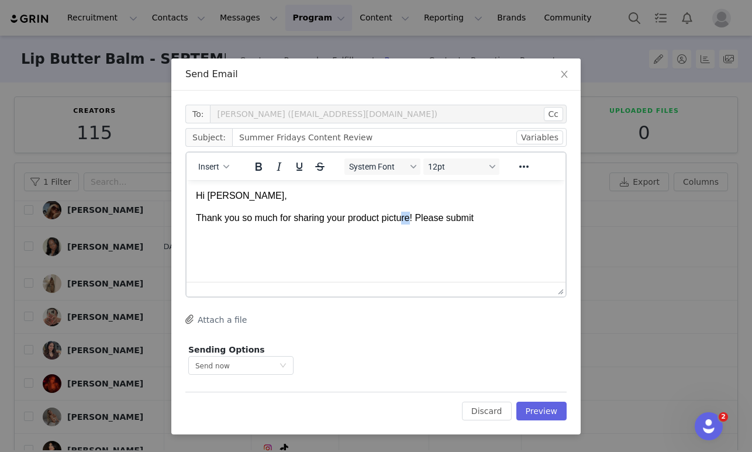
drag, startPoint x: 414, startPoint y: 216, endPoint x: 406, endPoint y: 216, distance: 7.6
click at [406, 216] on p "Thank you so much for sharing your product picture! Please submit" at bounding box center [376, 218] width 360 height 13
click at [415, 219] on p "Thank you so much for sharing your product picture! Please submit" at bounding box center [376, 218] width 360 height 13
click at [289, 231] on p "Thank you so much for sharing your product picture, we are so glad the product …" at bounding box center [376, 225] width 360 height 26
drag, startPoint x: 367, startPoint y: 233, endPoint x: 315, endPoint y: 232, distance: 52.6
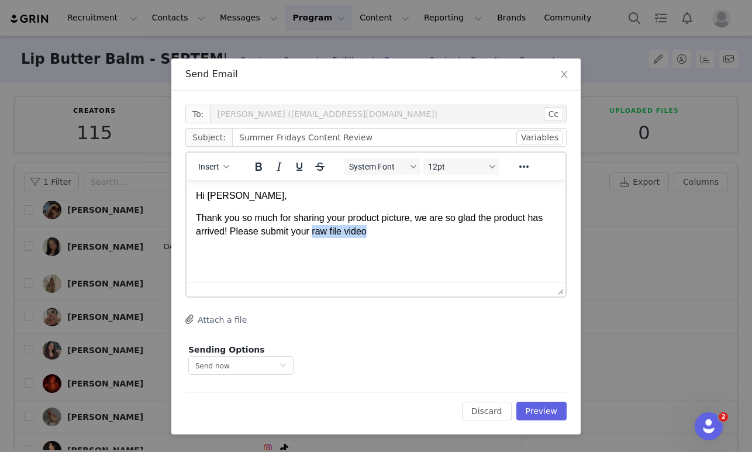
click at [315, 232] on p "Thank you so much for sharing your product picture, we are so glad the product …" at bounding box center [376, 225] width 360 height 26
click at [260, 166] on icon "Bold" at bounding box center [259, 167] width 6 height 8
click at [374, 233] on p "Thank you so much for sharing your product picture, we are so glad the product …" at bounding box center [376, 225] width 360 height 26
click at [258, 166] on icon "Bold" at bounding box center [259, 167] width 6 height 8
click at [377, 230] on span "﻿[DATE] of receiving the product for approval" at bounding box center [366, 237] width 340 height 23
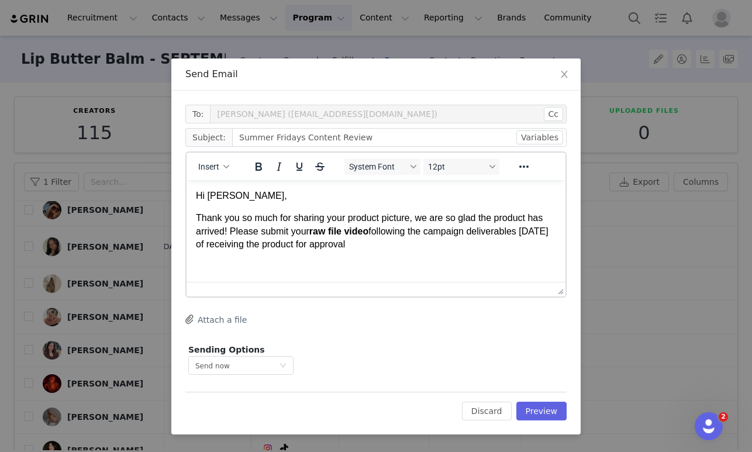
click at [383, 244] on p "Thank you so much for sharing your product picture, we are so glad the product …" at bounding box center [376, 231] width 360 height 39
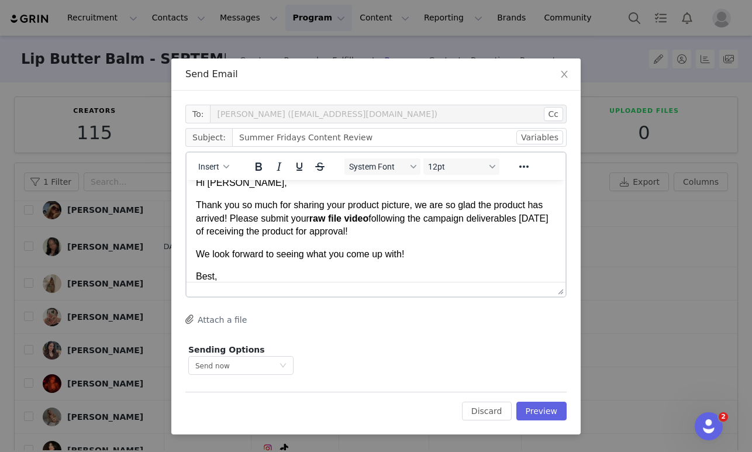
scroll to position [35, 0]
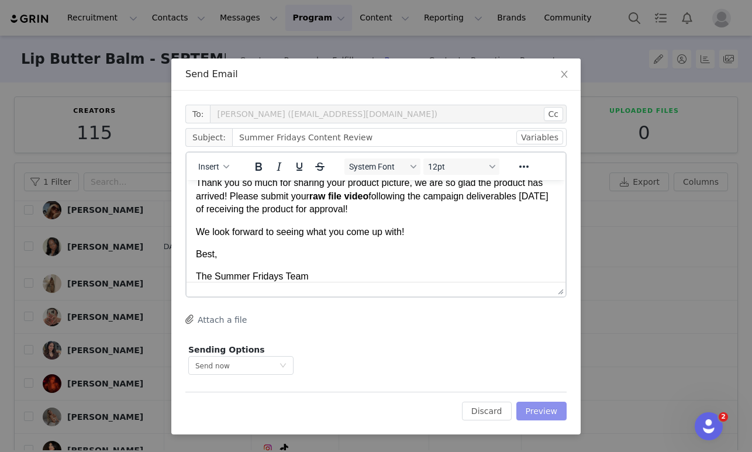
click at [553, 408] on button "Preview" at bounding box center [541, 411] width 51 height 19
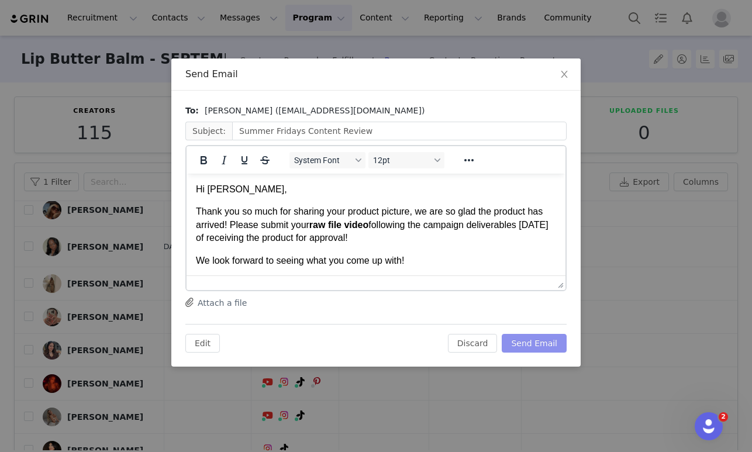
scroll to position [0, 0]
click at [529, 347] on button "Send Email" at bounding box center [534, 343] width 65 height 19
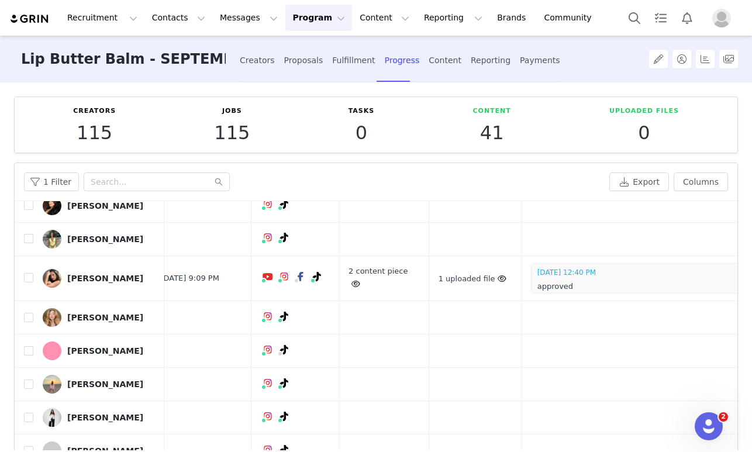
scroll to position [2615, 571]
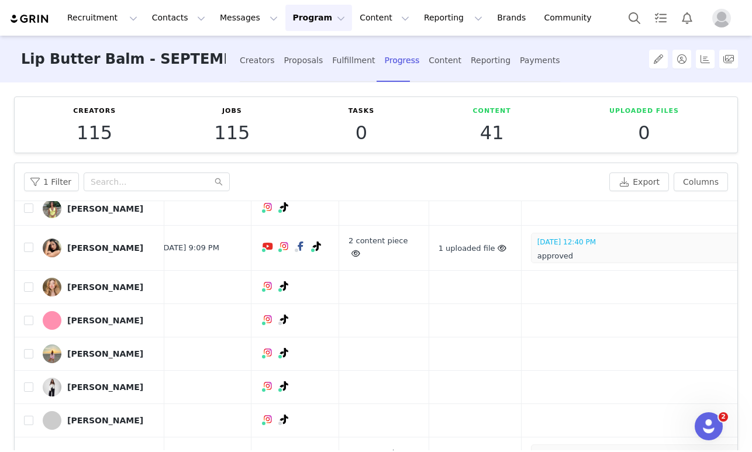
click at [439, 46] on link "1 uploaded file" at bounding box center [474, 41] width 71 height 9
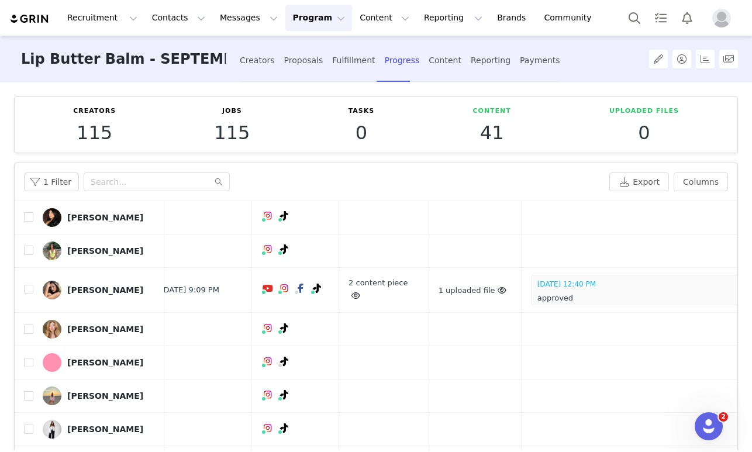
click at [439, 91] on div at bounding box center [475, 70] width 73 height 41
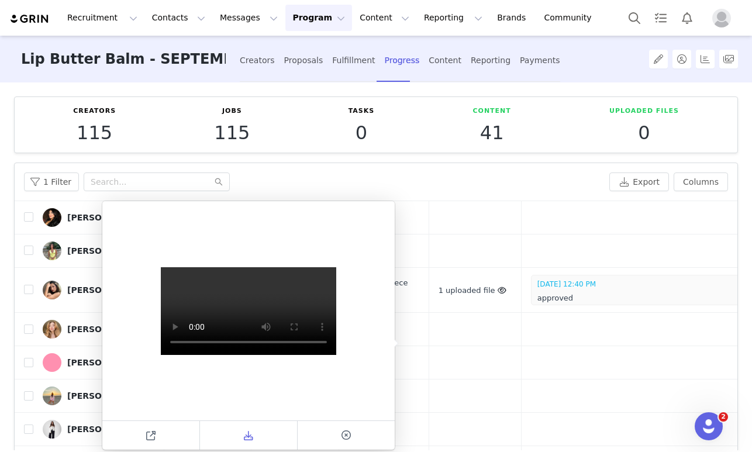
click at [251, 430] on span at bounding box center [248, 436] width 14 height 14
click at [468, 134] on td at bounding box center [475, 117] width 92 height 33
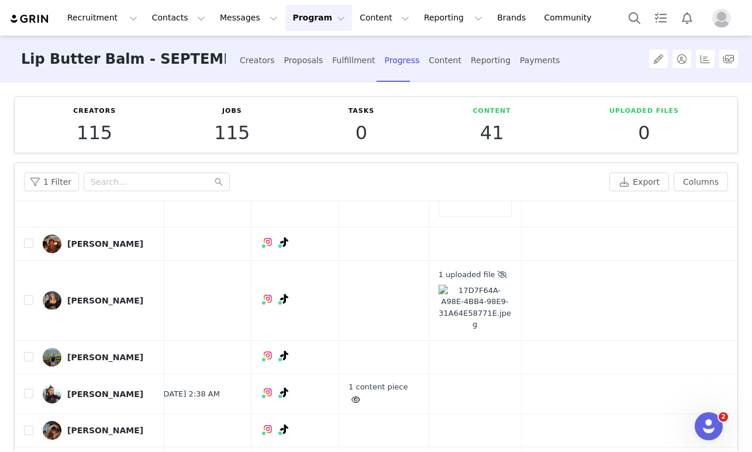
scroll to position [2176, 571]
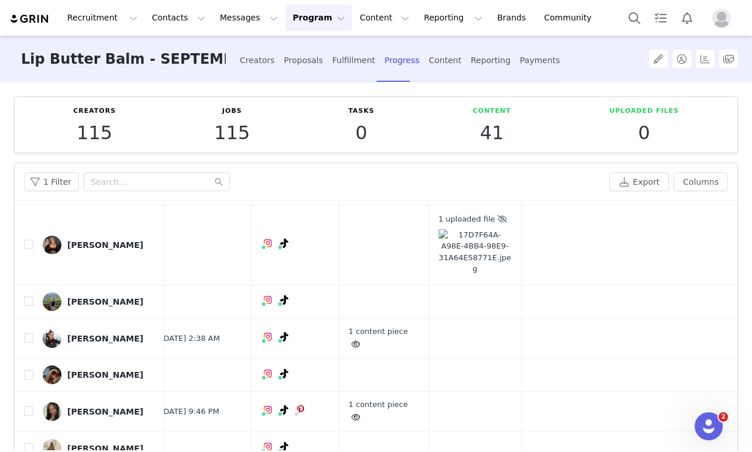
click at [704, 141] on button "button" at bounding box center [702, 134] width 14 height 14
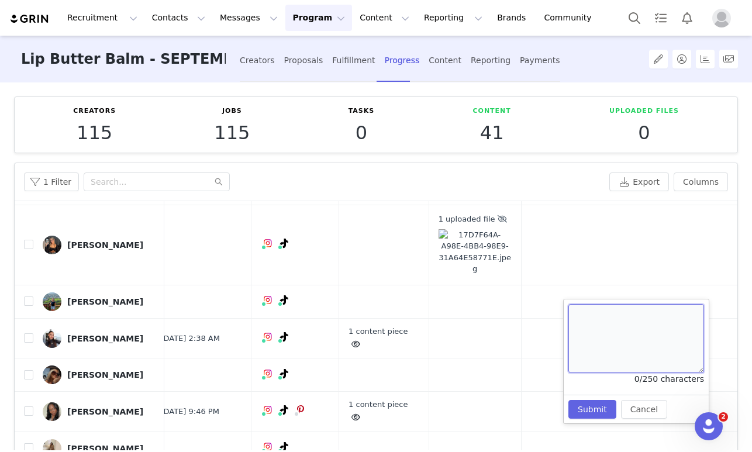
click at [579, 309] on textarea at bounding box center [636, 338] width 136 height 69
type textarea "approved LOVED"
click at [592, 402] on button "Submit" at bounding box center [592, 409] width 48 height 19
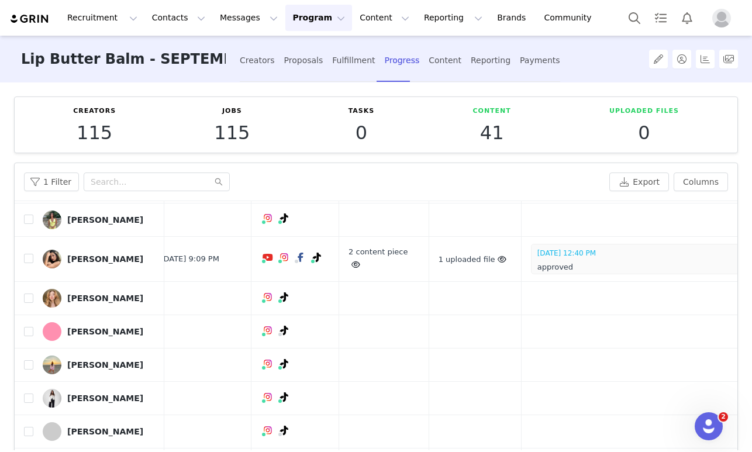
scroll to position [2653, 571]
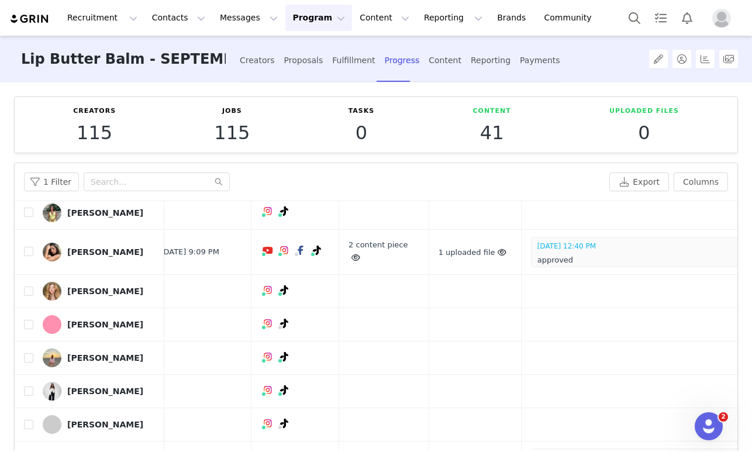
click at [702, 32] on button "button" at bounding box center [702, 25] width 14 height 14
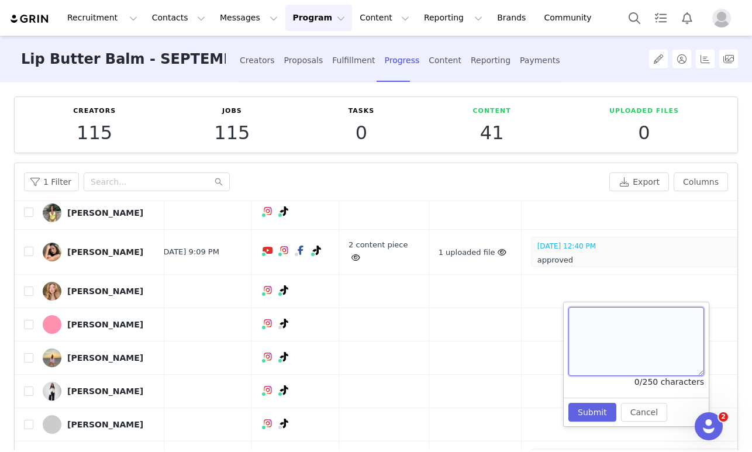
click at [585, 311] on textarea at bounding box center [636, 341] width 136 height 69
type textarea "approved"
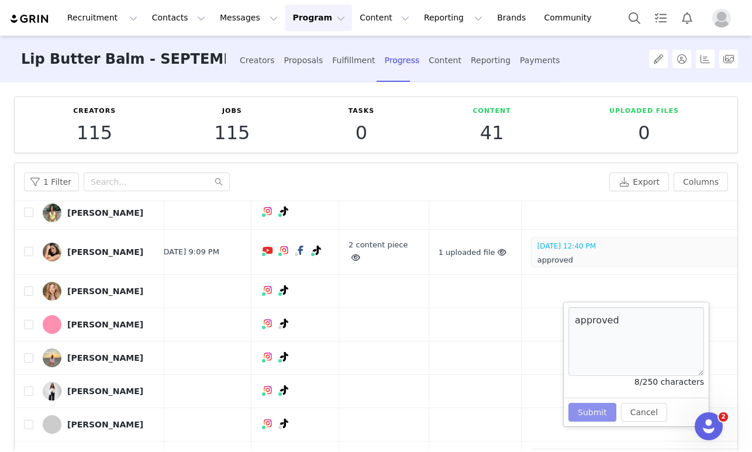
click at [595, 419] on button "Submit" at bounding box center [592, 412] width 48 height 19
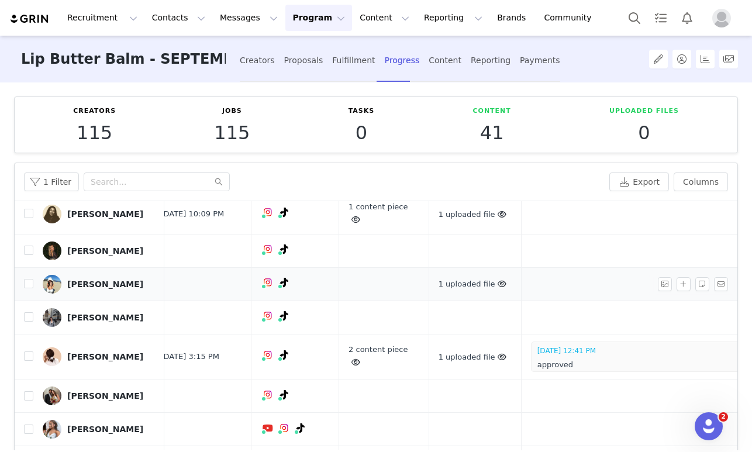
scroll to position [3690, 571]
click at [439, 219] on link "1 uploaded file" at bounding box center [474, 214] width 71 height 9
click at [439, 224] on div at bounding box center [475, 203] width 73 height 41
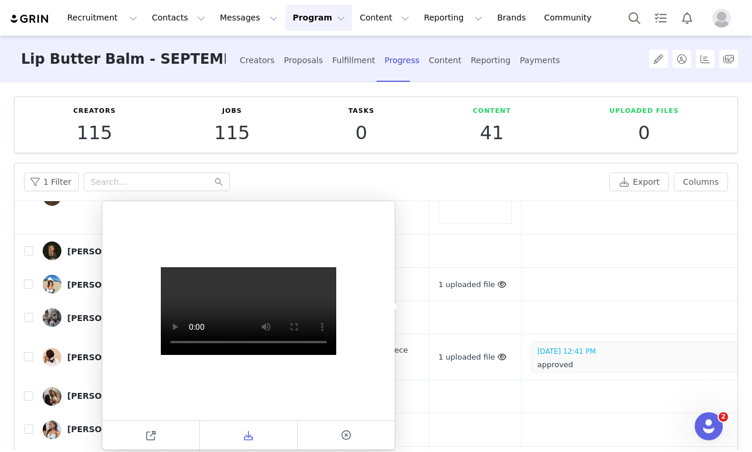
click at [250, 435] on icon at bounding box center [248, 435] width 9 height 9
click at [521, 234] on td at bounding box center [647, 196] width 253 height 75
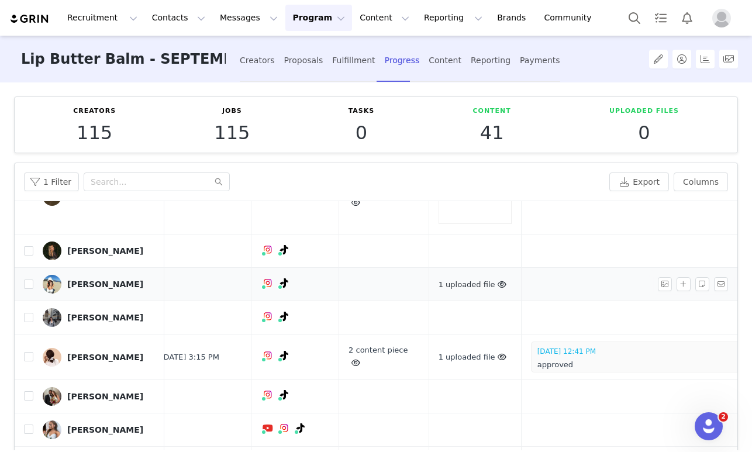
click at [495, 291] on span at bounding box center [502, 284] width 14 height 14
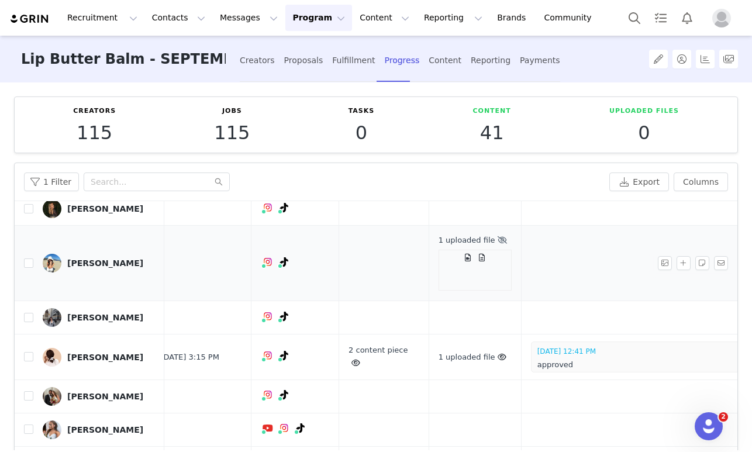
click at [439, 291] on div at bounding box center [475, 270] width 73 height 41
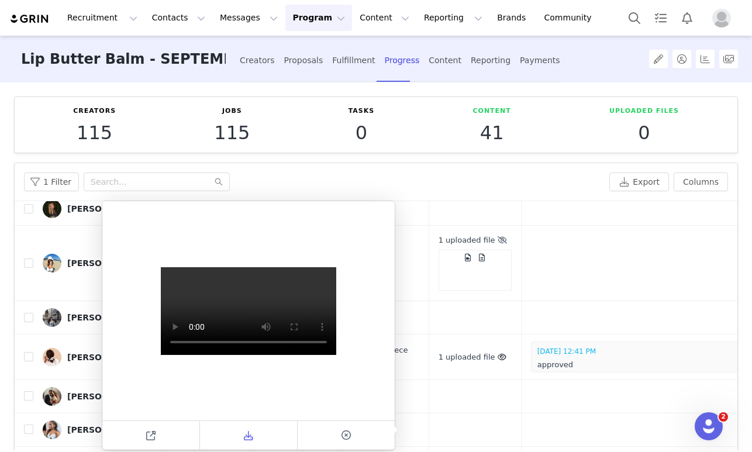
click at [254, 435] on span at bounding box center [248, 436] width 14 height 14
click at [547, 192] on td at bounding box center [647, 154] width 253 height 75
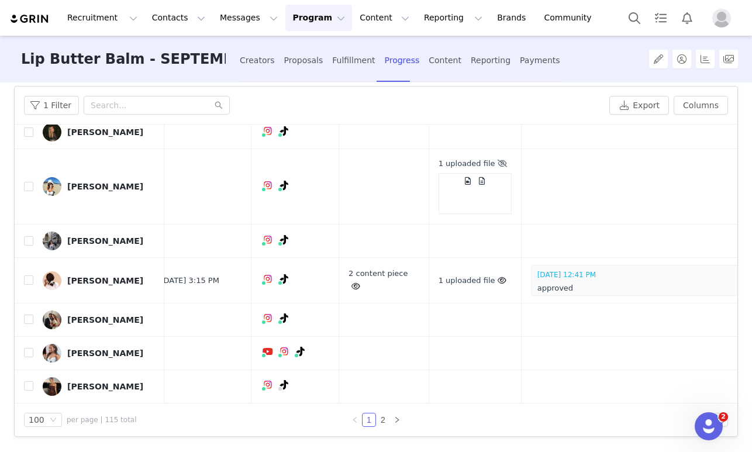
scroll to position [3688, 571]
click at [708, 85] on button "button" at bounding box center [702, 78] width 14 height 14
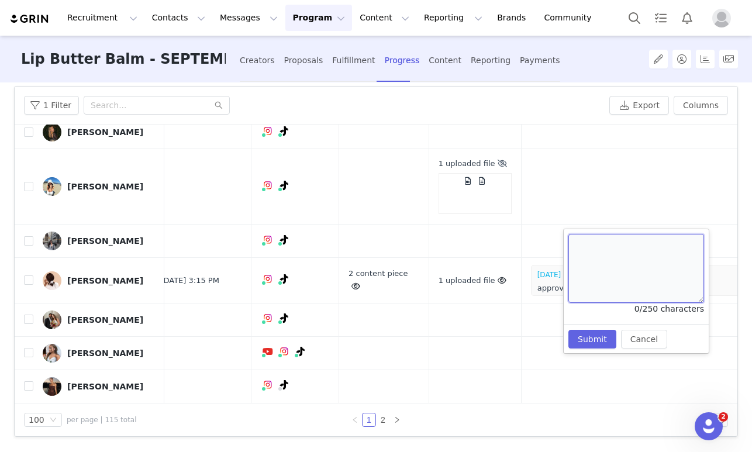
click at [588, 243] on textarea at bounding box center [636, 268] width 136 height 69
type textarea "approved"
click at [579, 344] on button "Submit" at bounding box center [592, 339] width 48 height 19
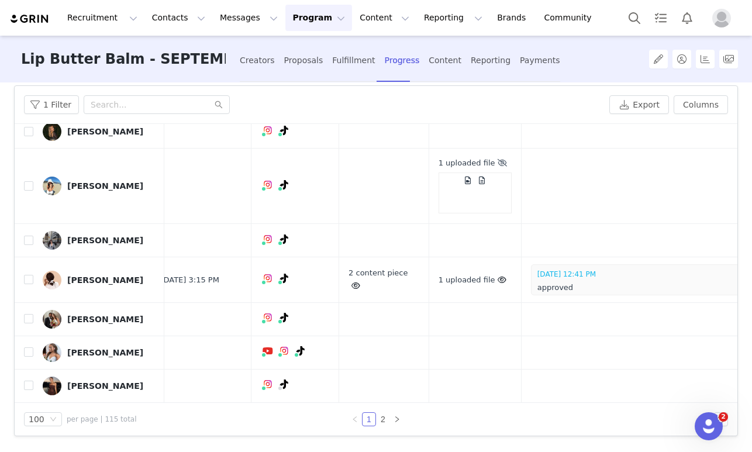
scroll to position [77, 0]
click at [553, 225] on td at bounding box center [647, 186] width 253 height 75
click at [703, 194] on button "button" at bounding box center [702, 187] width 14 height 14
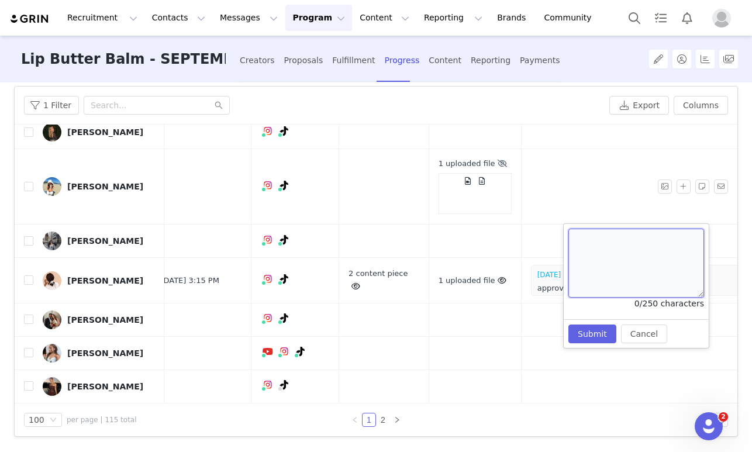
click at [576, 246] on textarea at bounding box center [636, 263] width 136 height 69
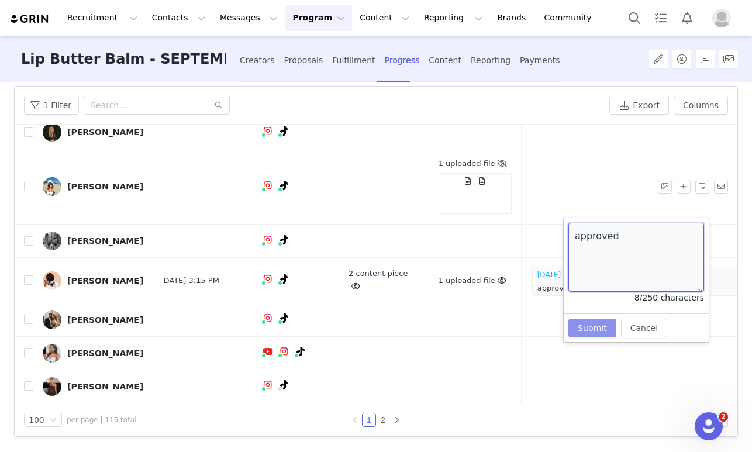
type textarea "approved"
click at [570, 322] on button "Submit" at bounding box center [592, 328] width 48 height 19
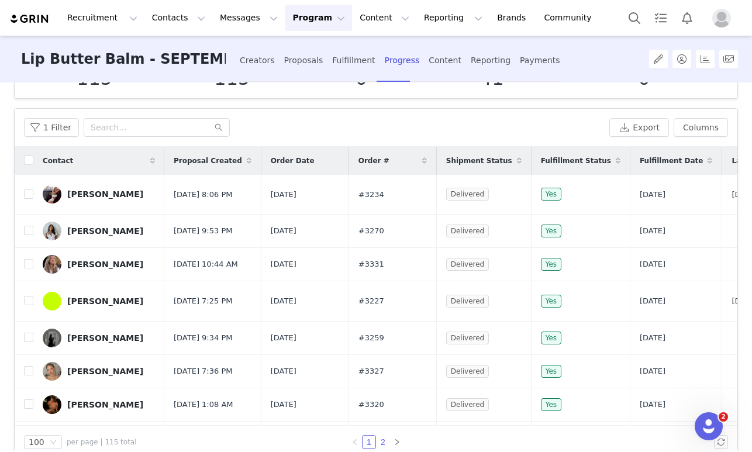
click at [383, 441] on link "2" at bounding box center [383, 442] width 13 height 13
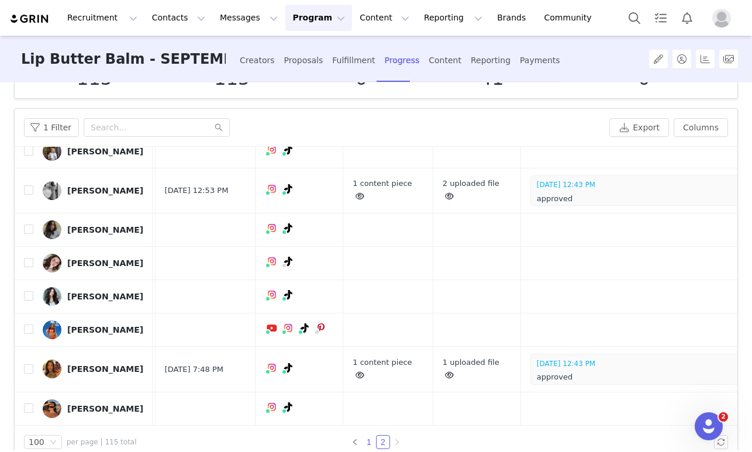
click at [370, 439] on link "1" at bounding box center [369, 442] width 13 height 13
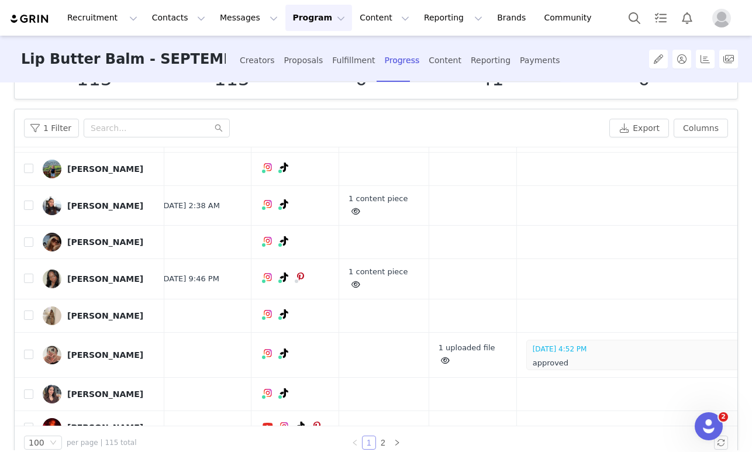
scroll to position [2202, 571]
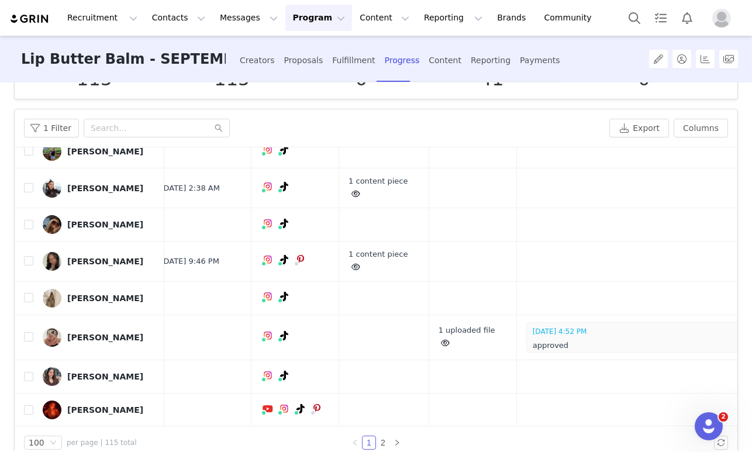
click at [29, 43] on input "checkbox" at bounding box center [28, 37] width 9 height 9
checkbox input "true"
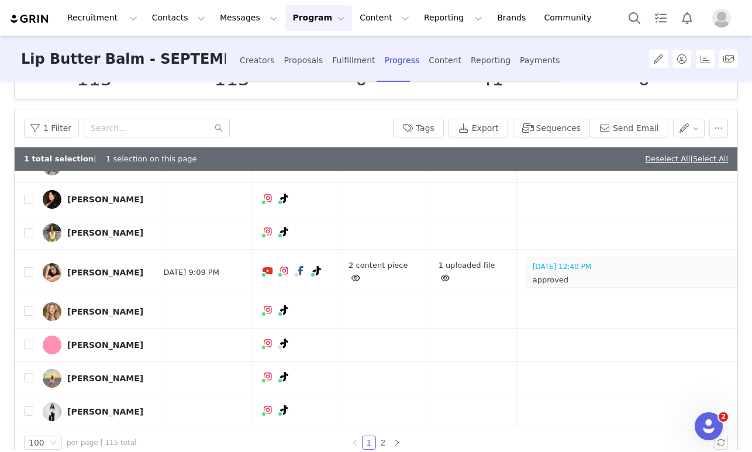
scroll to position [2507, 571]
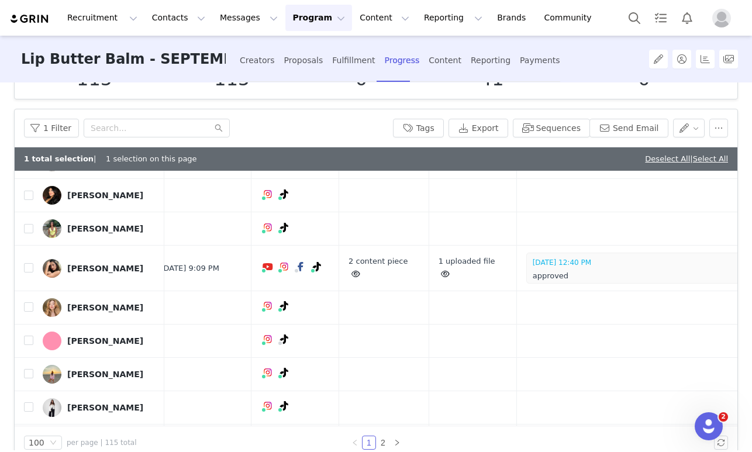
click at [28, 60] on input "checkbox" at bounding box center [28, 55] width 9 height 9
checkbox input "true"
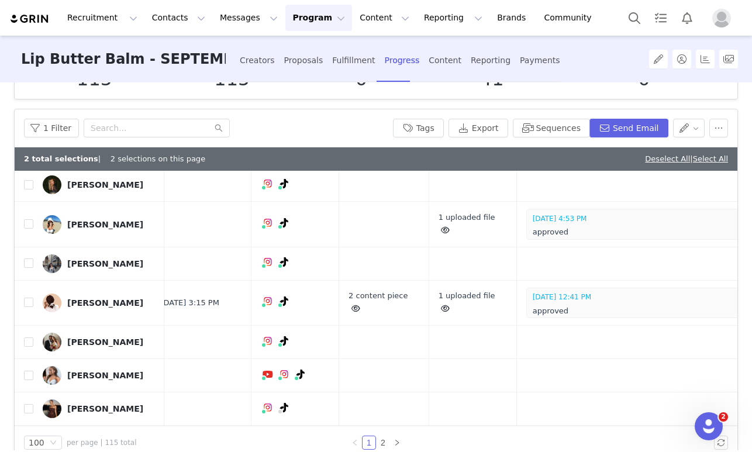
scroll to position [3484, 571]
click at [27, 150] on input "checkbox" at bounding box center [28, 144] width 9 height 9
checkbox input "true"
click at [30, 229] on input "checkbox" at bounding box center [28, 223] width 9 height 9
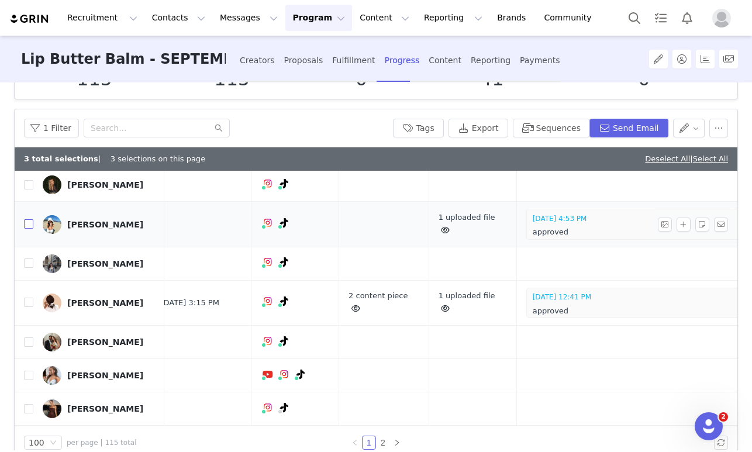
checkbox input "true"
click at [637, 130] on button "Send Email" at bounding box center [628, 128] width 79 height 19
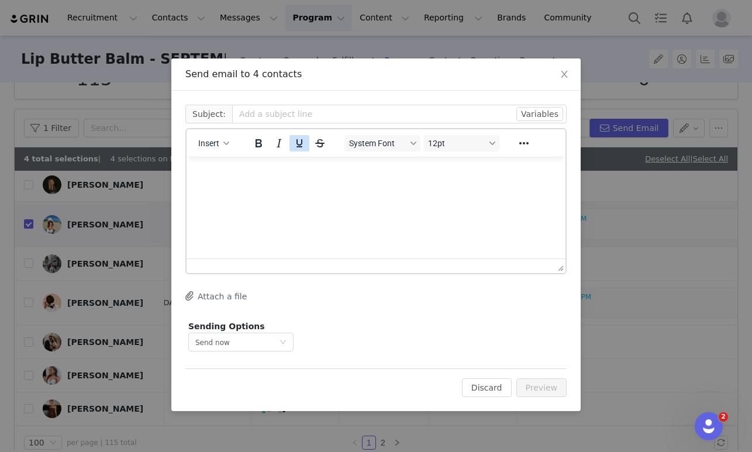
scroll to position [0, 0]
click at [292, 115] on input "text" at bounding box center [399, 114] width 334 height 19
type input "Summer Fridays Content Review"
click at [215, 169] on p "Rich Text Area. Press ALT-0 for help." at bounding box center [376, 172] width 360 height 13
click at [198, 153] on div "Insert" at bounding box center [214, 143] width 55 height 23
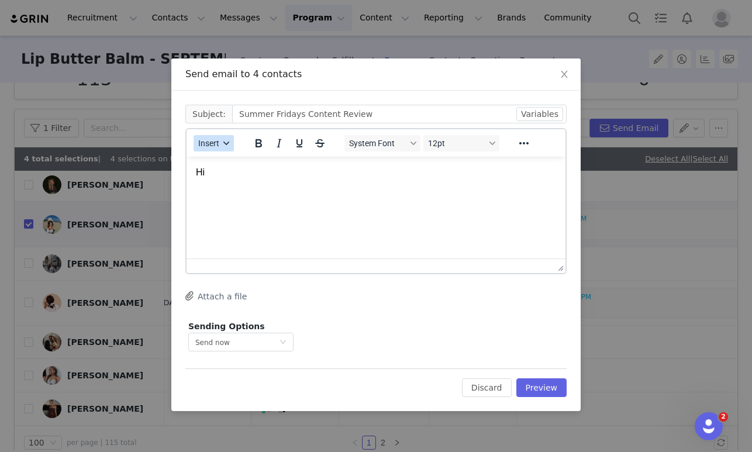
click at [203, 149] on button "Insert" at bounding box center [214, 143] width 40 height 16
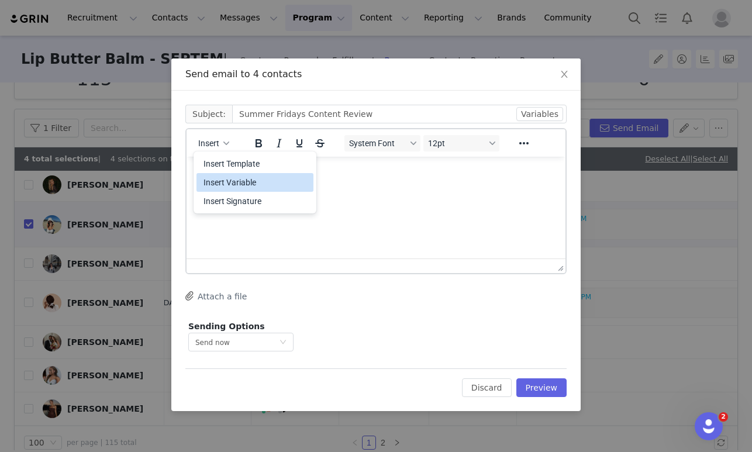
click at [233, 184] on div "Insert Variable" at bounding box center [255, 182] width 105 height 14
select select
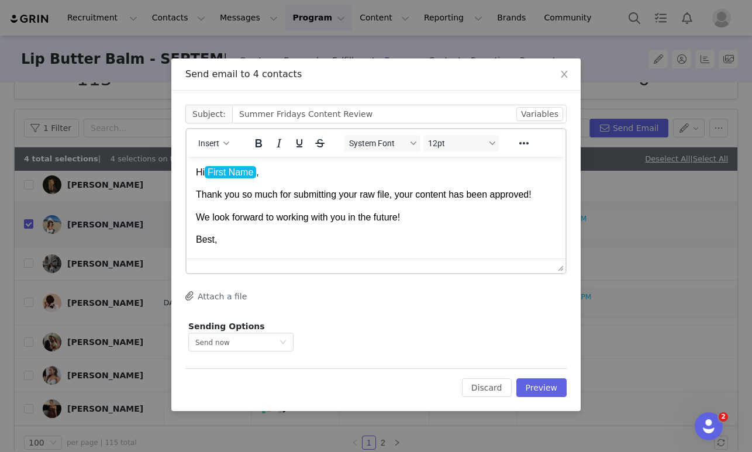
scroll to position [9, 0]
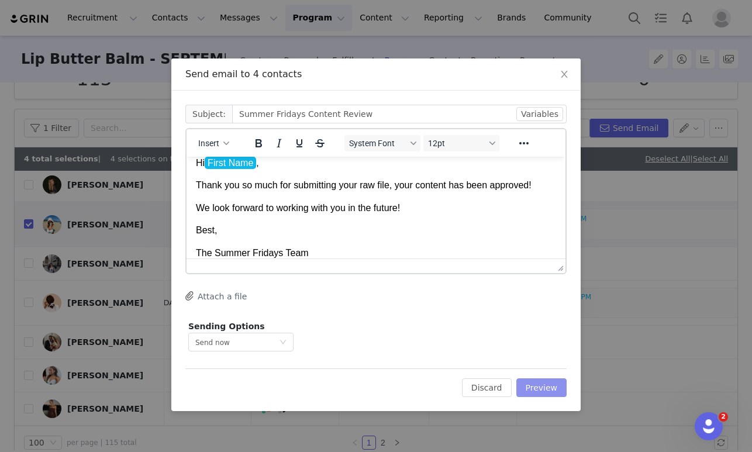
click at [550, 391] on button "Preview" at bounding box center [541, 387] width 51 height 19
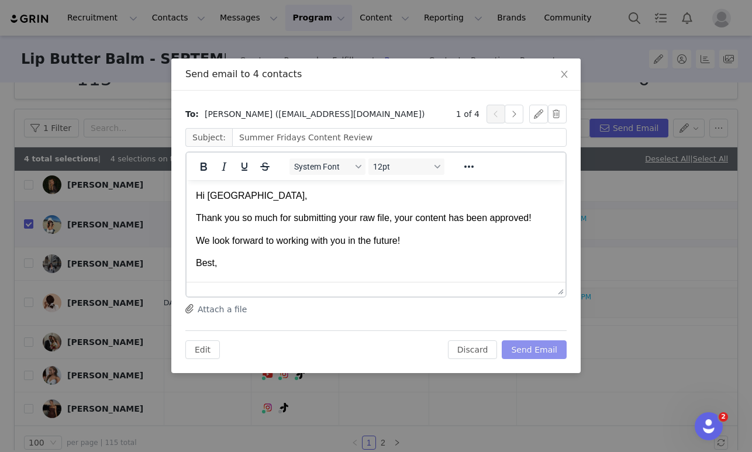
scroll to position [0, 0]
click at [536, 353] on button "Send Email" at bounding box center [534, 349] width 65 height 19
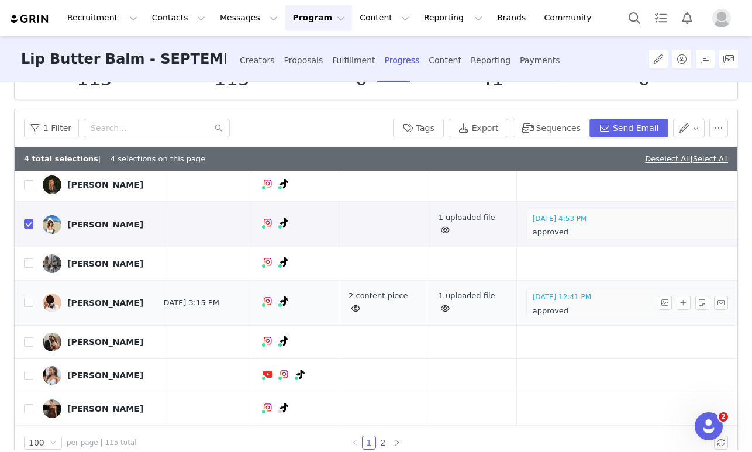
click at [365, 310] on td "2 content piece" at bounding box center [384, 303] width 90 height 46
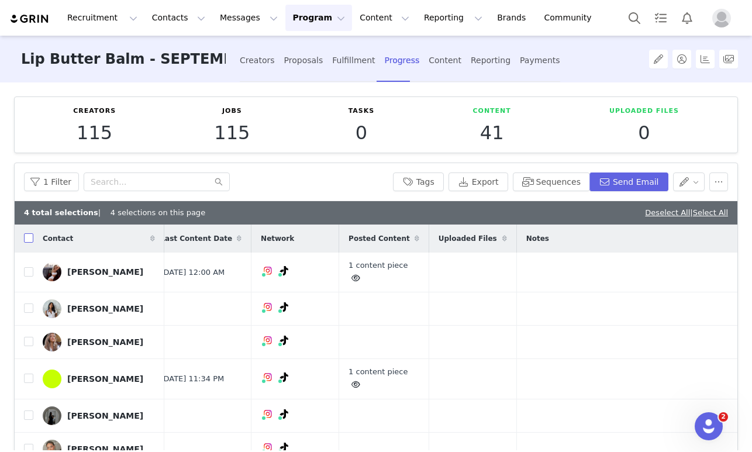
click at [33, 237] on input "checkbox" at bounding box center [28, 237] width 9 height 9
checkbox input "true"
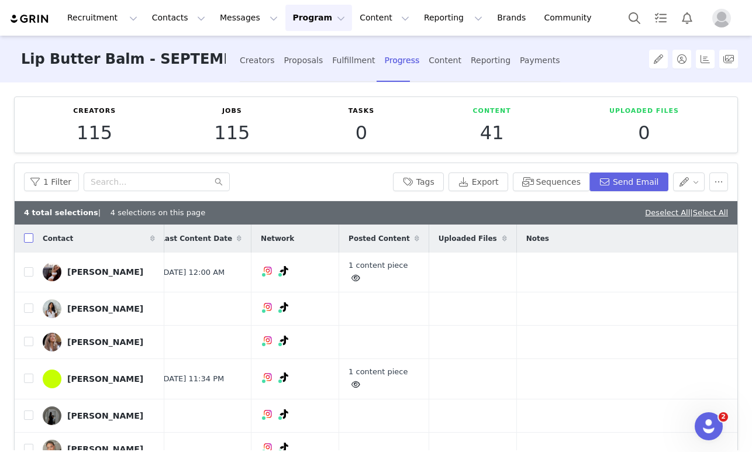
checkbox input "true"
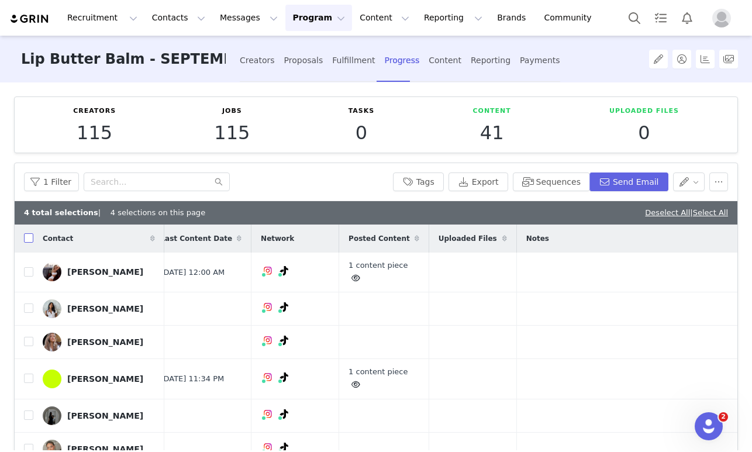
checkbox input "true"
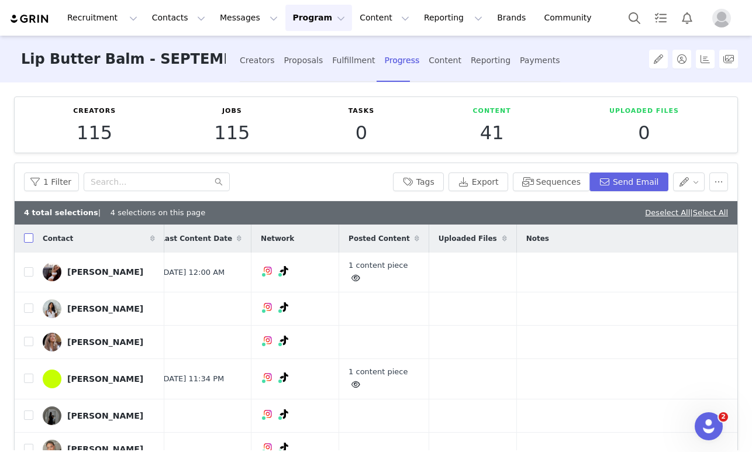
checkbox input "true"
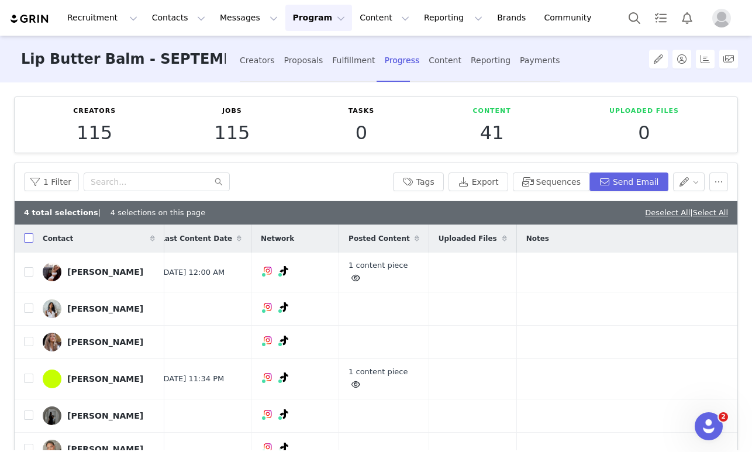
checkbox input "true"
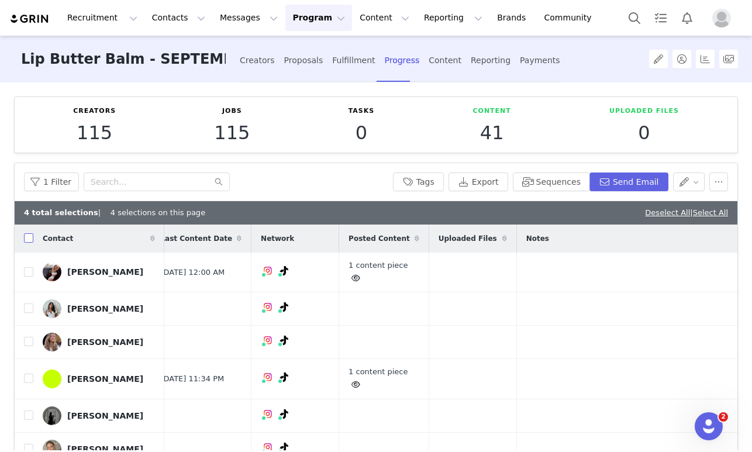
checkbox input "true"
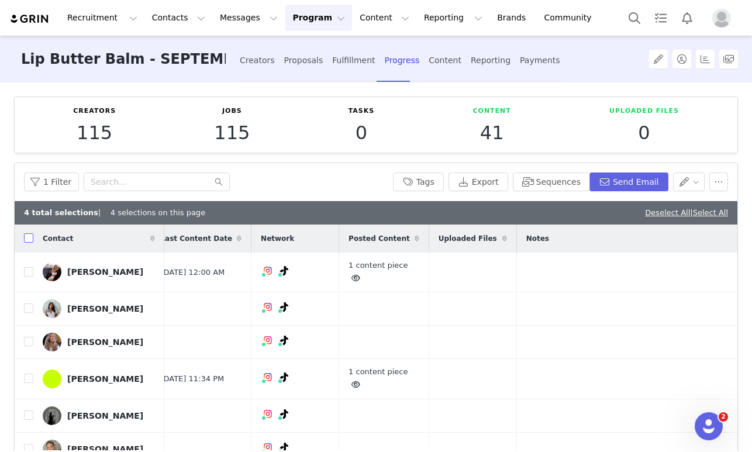
checkbox input "true"
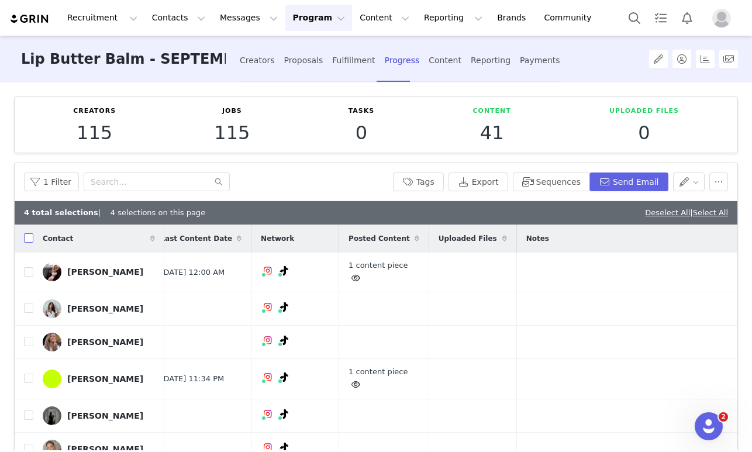
checkbox input "true"
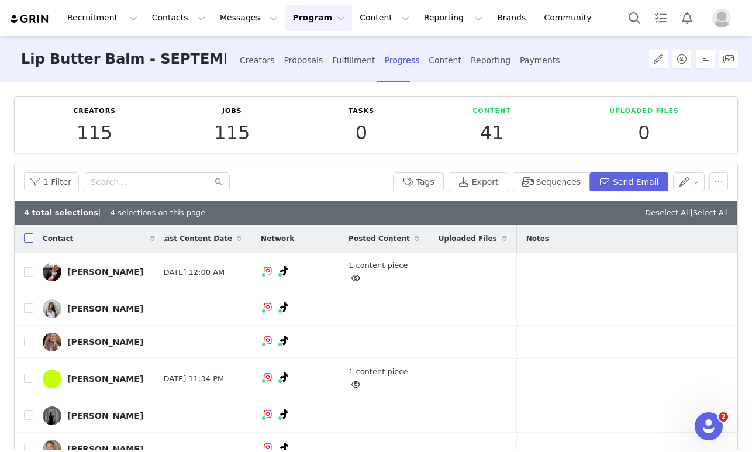
checkbox input "true"
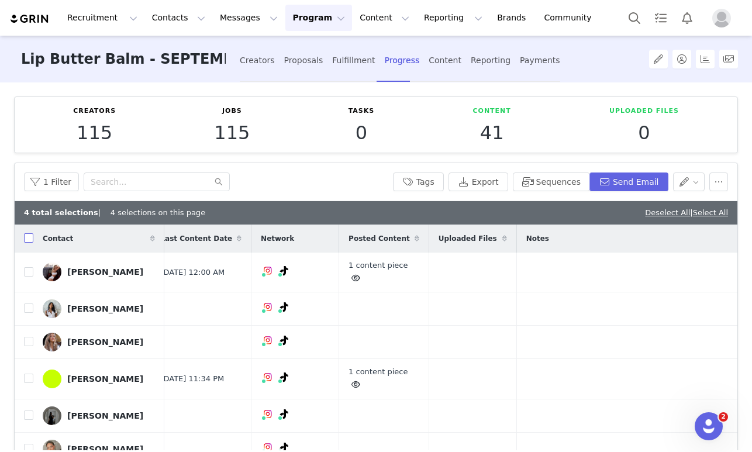
checkbox input "true"
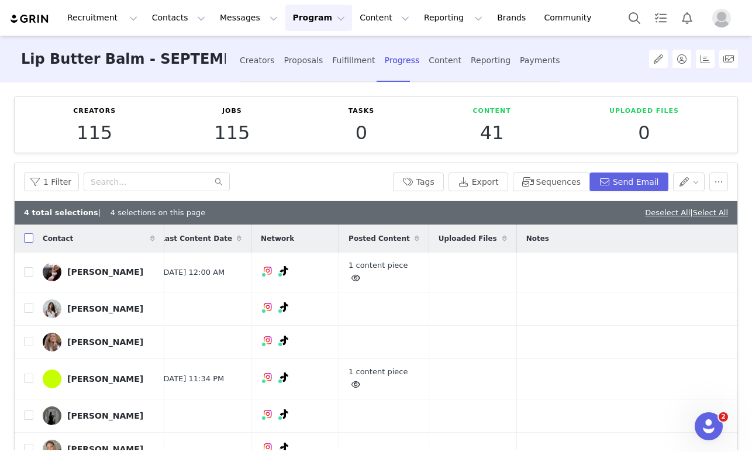
checkbox input "true"
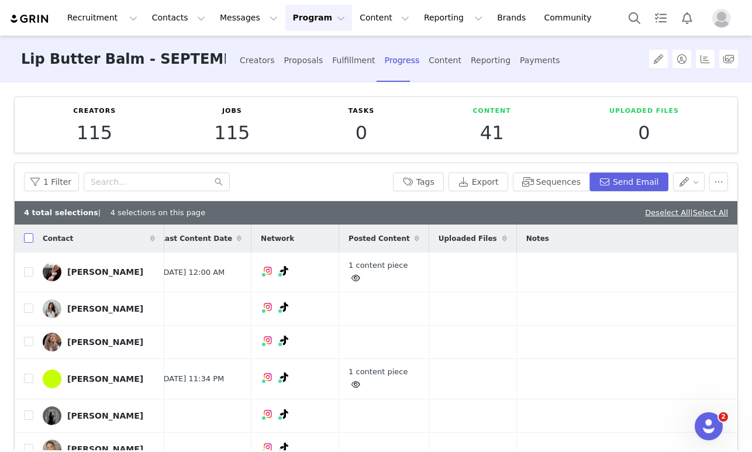
checkbox input "true"
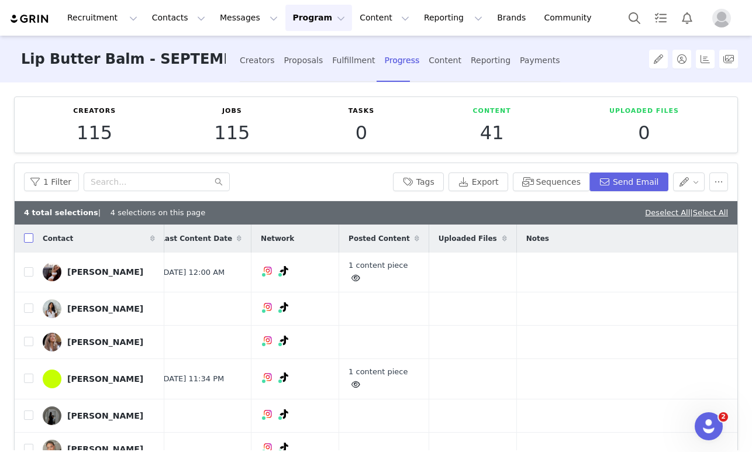
checkbox input "true"
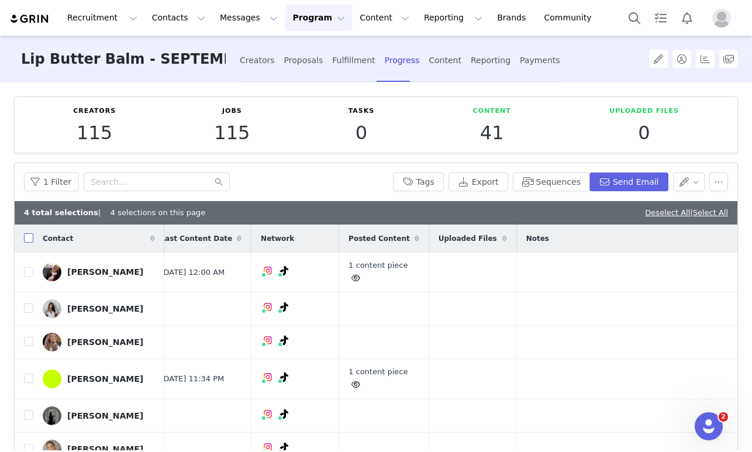
checkbox input "true"
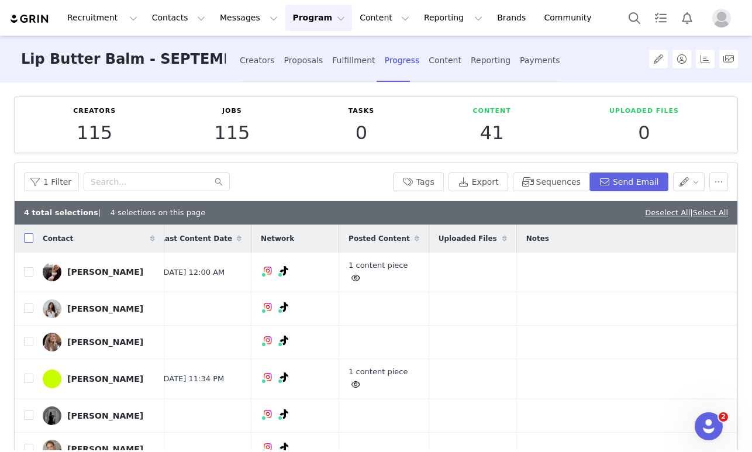
checkbox input "true"
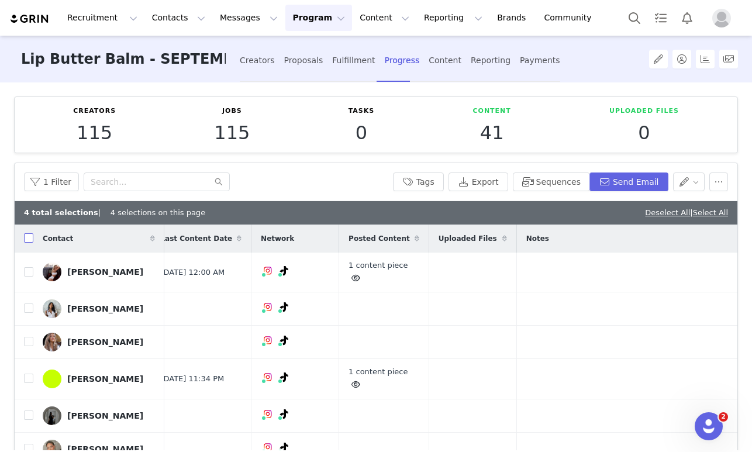
checkbox input "true"
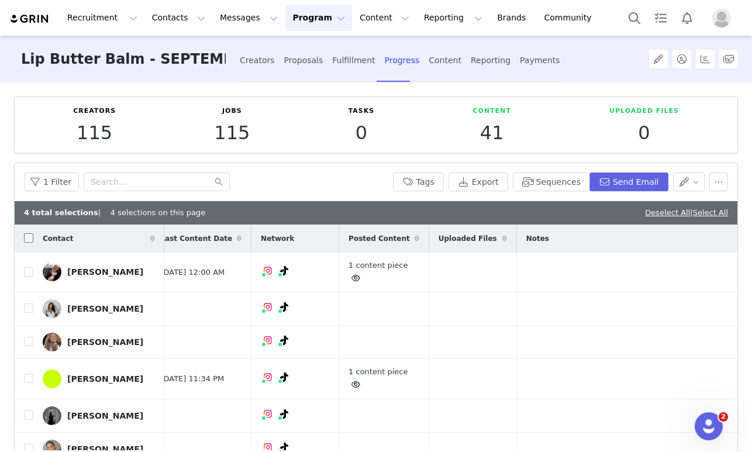
checkbox input "true"
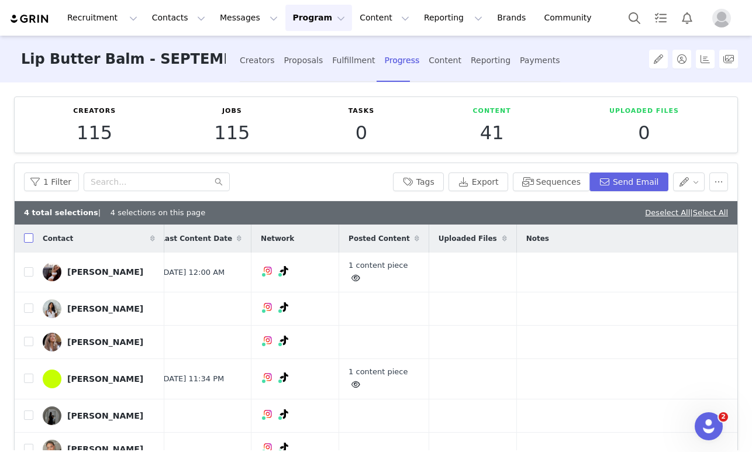
checkbox input "true"
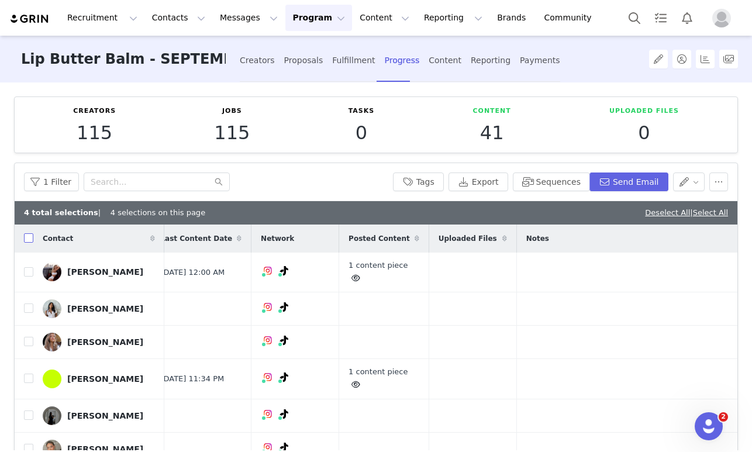
checkbox input "true"
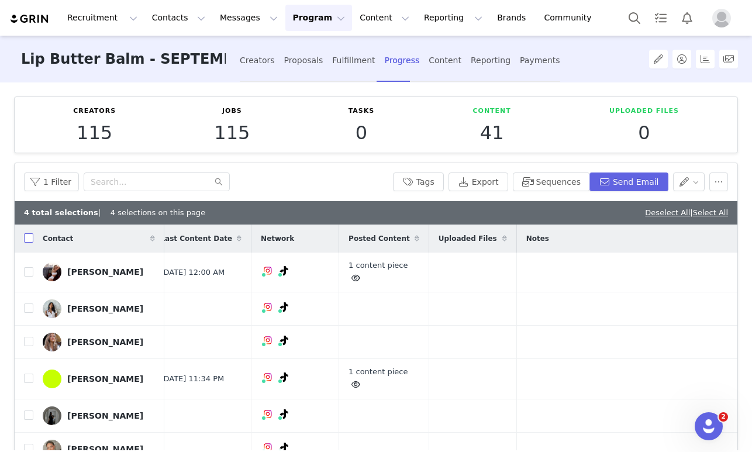
checkbox input "true"
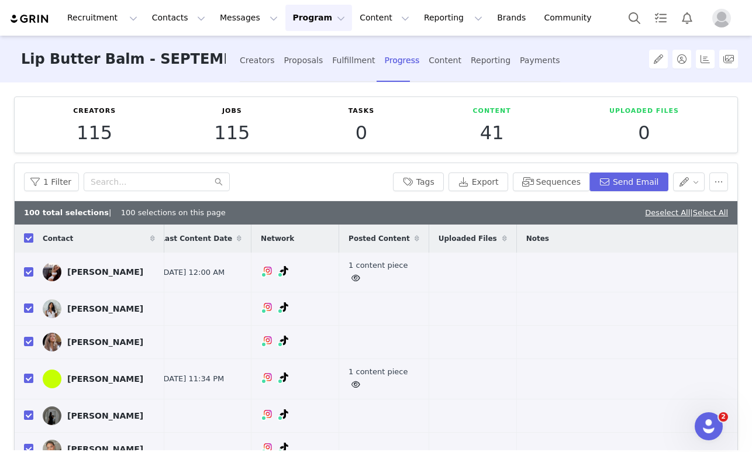
click at [33, 237] on input "checkbox" at bounding box center [28, 237] width 9 height 9
checkbox input "false"
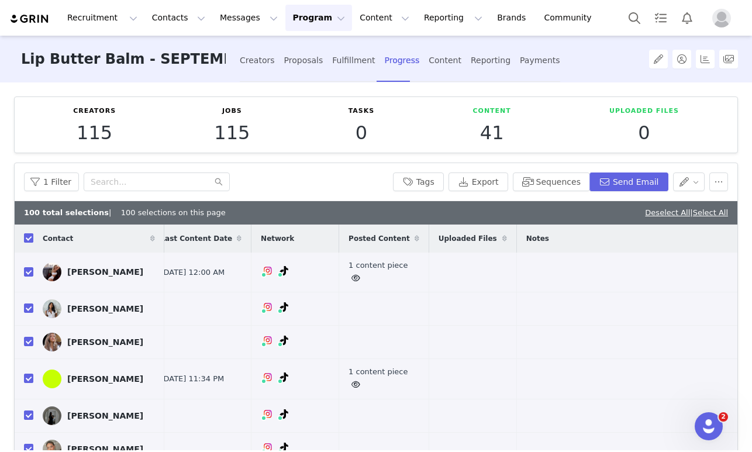
checkbox input "false"
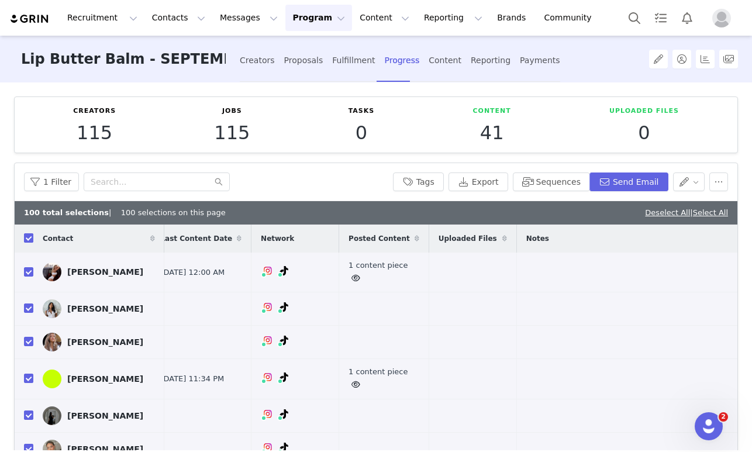
checkbox input "false"
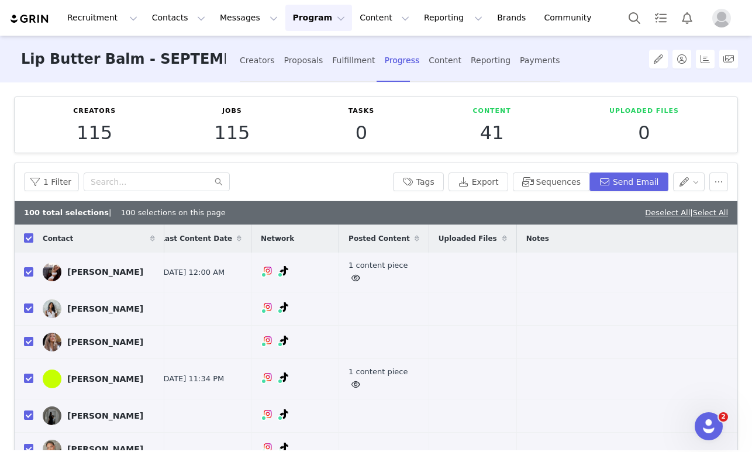
checkbox input "false"
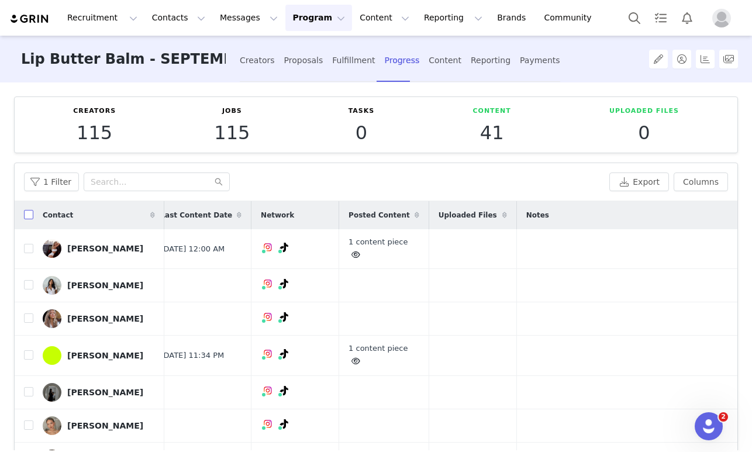
click at [27, 215] on input "checkbox" at bounding box center [28, 214] width 9 height 9
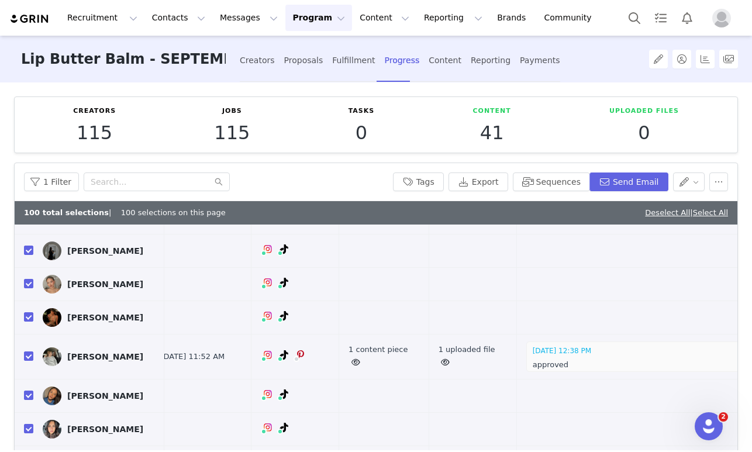
scroll to position [278, 571]
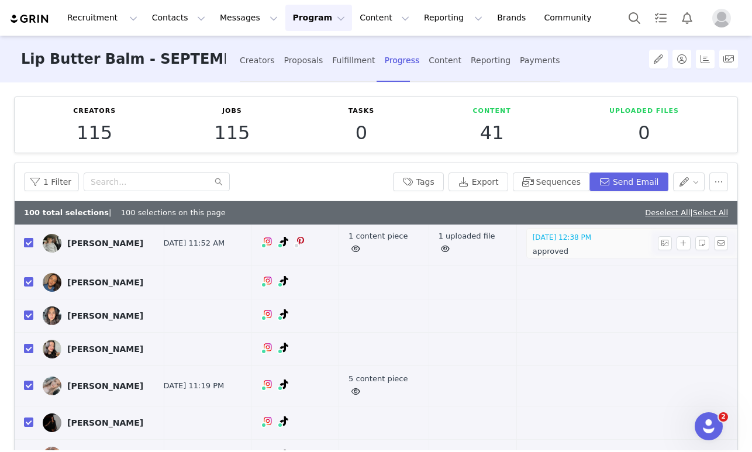
click at [27, 247] on input "checkbox" at bounding box center [28, 242] width 9 height 9
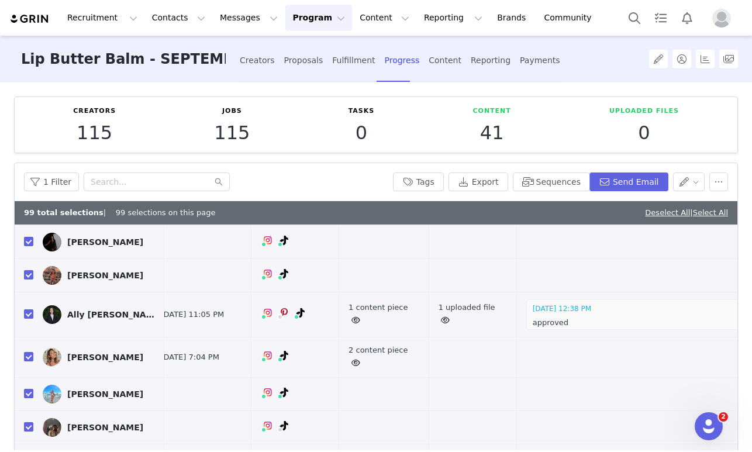
scroll to position [460, 571]
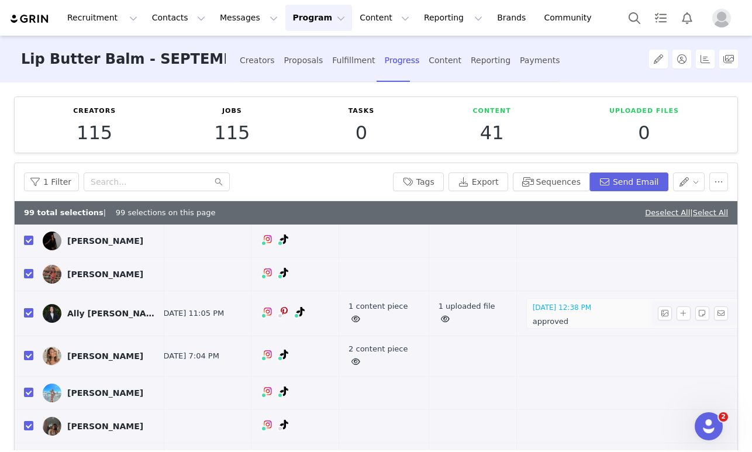
click at [29, 318] on input "checkbox" at bounding box center [28, 312] width 9 height 9
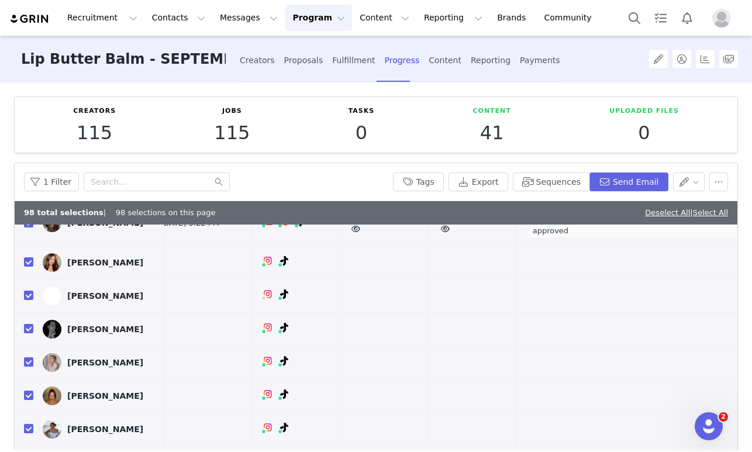
scroll to position [1387, 571]
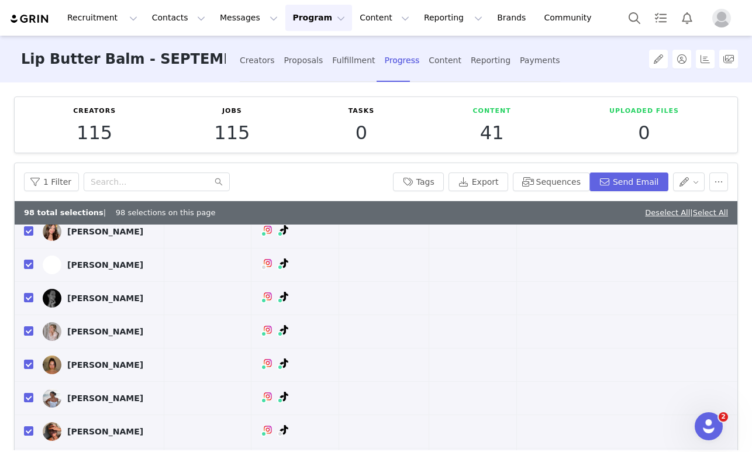
click at [26, 196] on input "checkbox" at bounding box center [28, 191] width 9 height 9
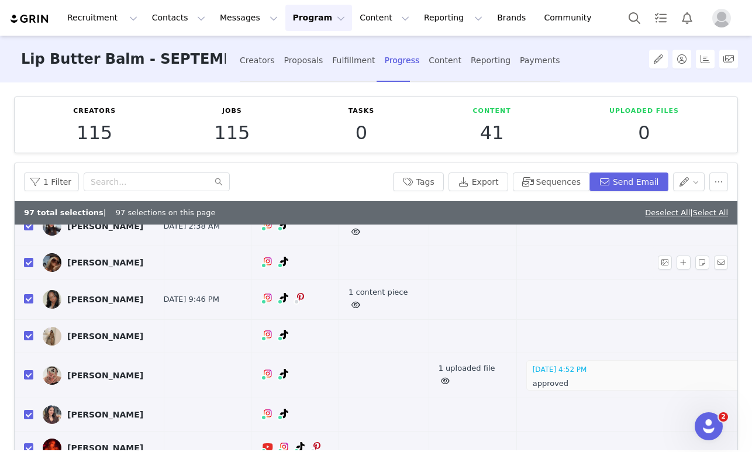
scroll to position [2194, 571]
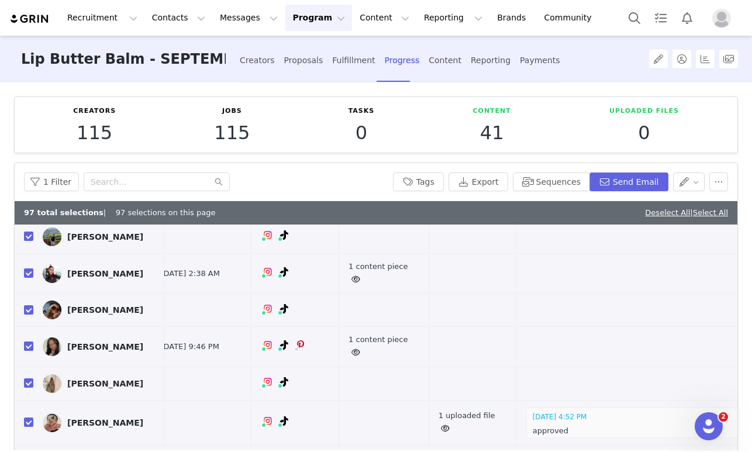
click at [32, 128] on input "checkbox" at bounding box center [28, 123] width 9 height 9
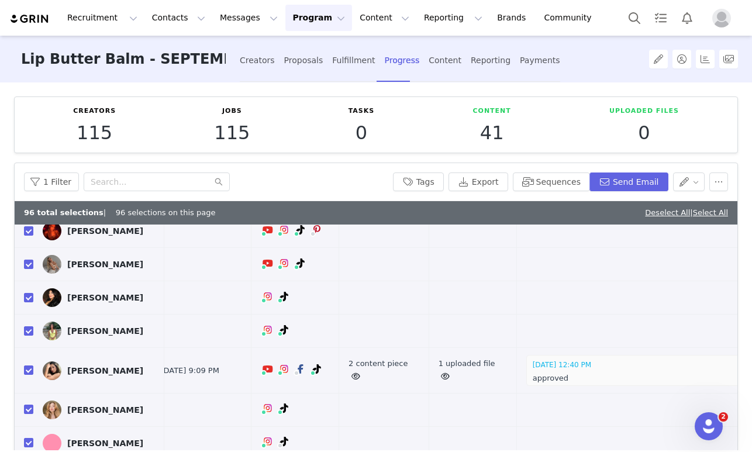
scroll to position [2468, 571]
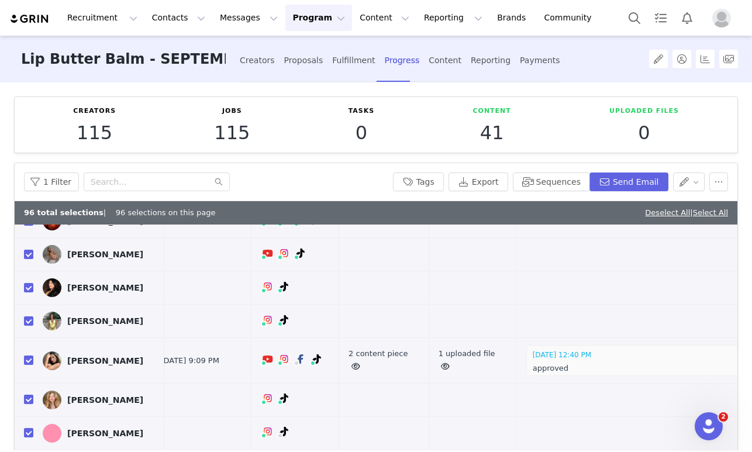
click at [27, 153] on input "checkbox" at bounding box center [28, 147] width 9 height 9
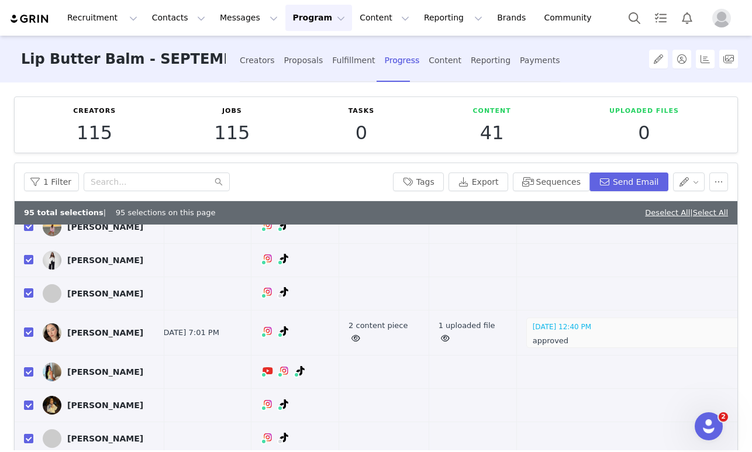
scroll to position [2714, 571]
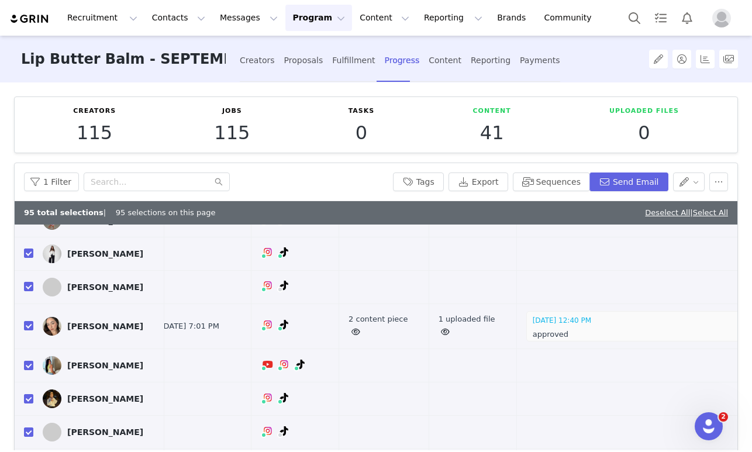
click at [32, 119] on input "checkbox" at bounding box center [28, 113] width 9 height 9
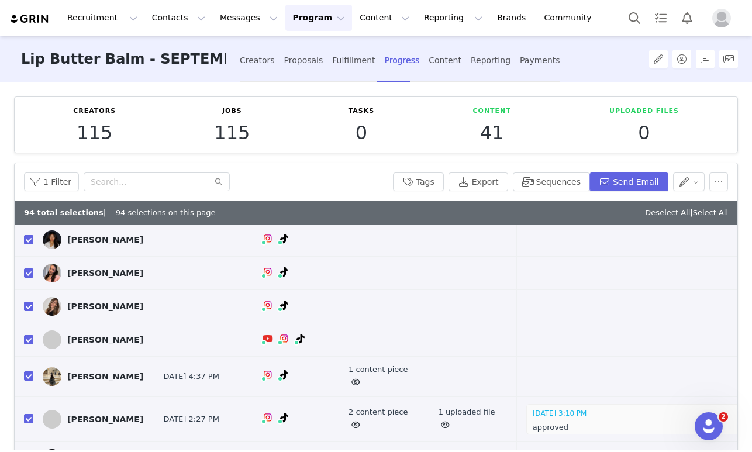
scroll to position [3000, 571]
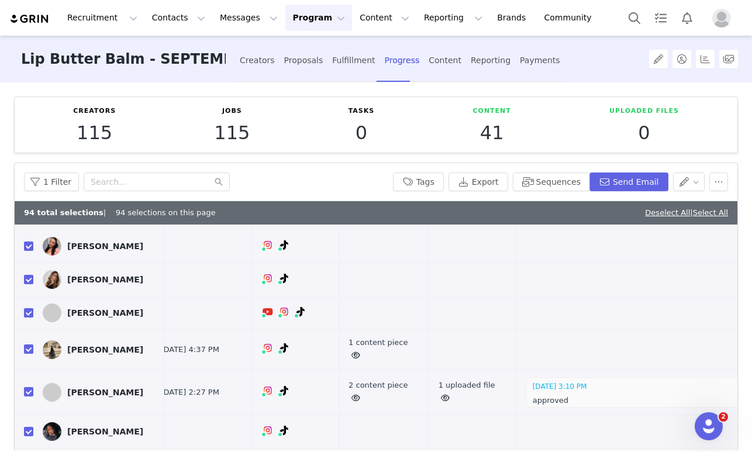
click at [30, 44] on input "checkbox" at bounding box center [28, 39] width 9 height 9
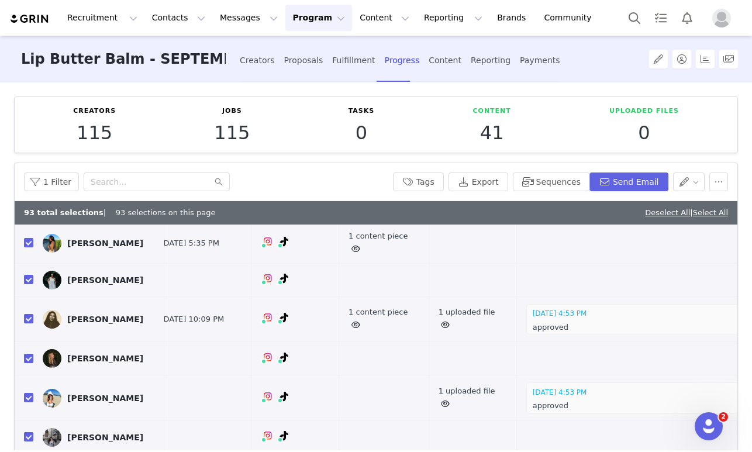
scroll to position [3367, 571]
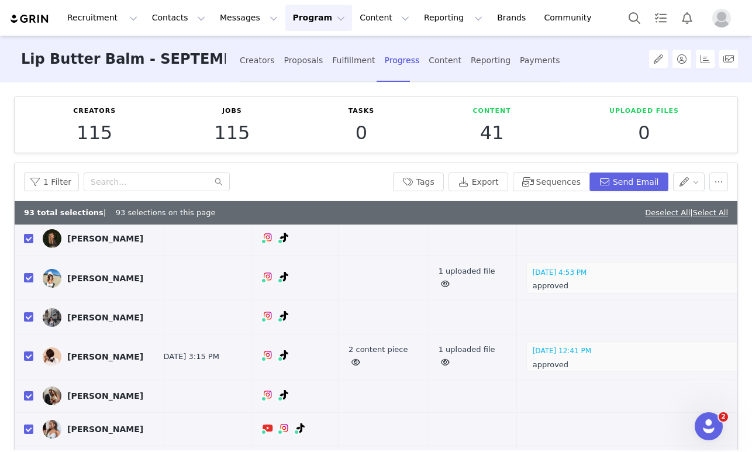
click at [29, 51] on input "checkbox" at bounding box center [28, 46] width 9 height 9
click at [29, 203] on input "checkbox" at bounding box center [28, 198] width 9 height 9
click at [30, 282] on input "checkbox" at bounding box center [28, 277] width 9 height 9
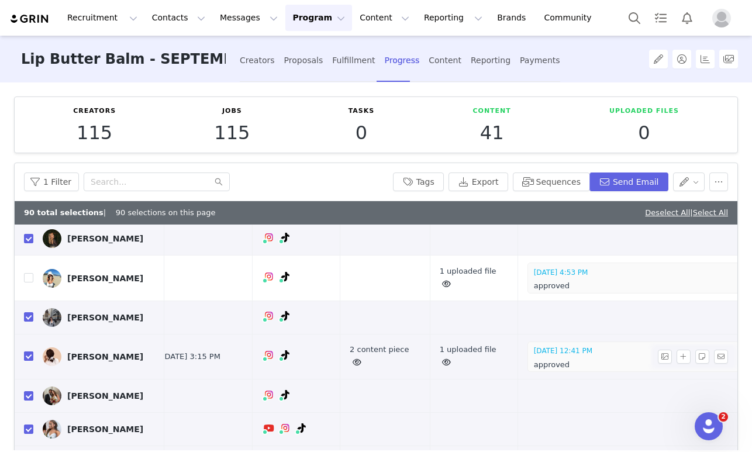
click at [29, 363] on label at bounding box center [28, 357] width 9 height 12
click at [29, 361] on input "checkbox" at bounding box center [28, 355] width 9 height 9
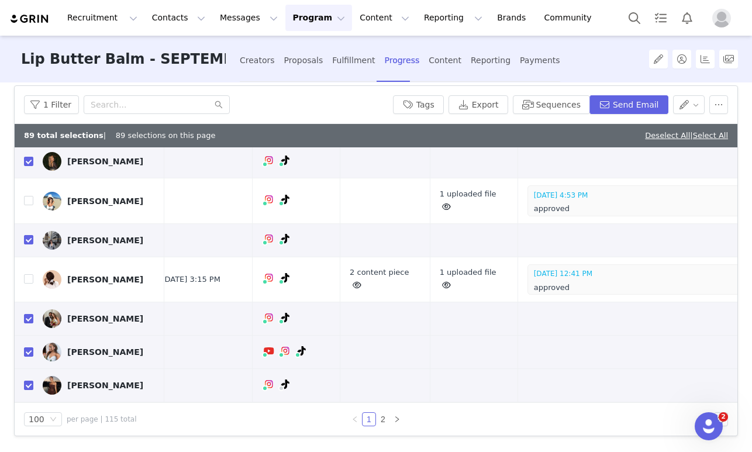
scroll to position [77, 0]
click at [381, 420] on link "2" at bounding box center [383, 419] width 13 height 13
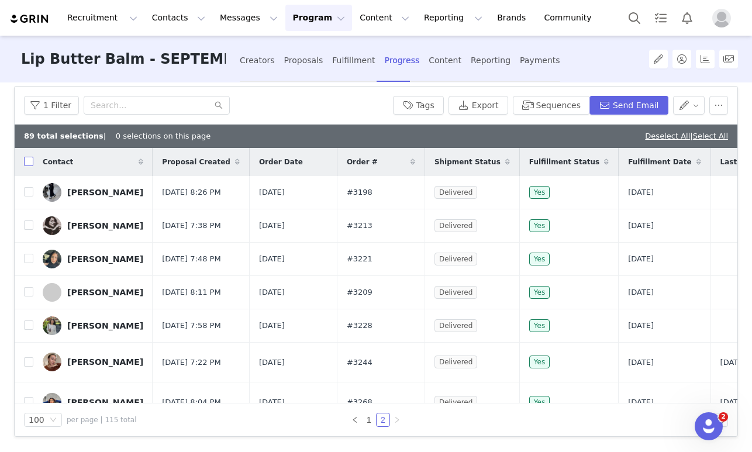
click at [29, 162] on input "checkbox" at bounding box center [28, 161] width 9 height 9
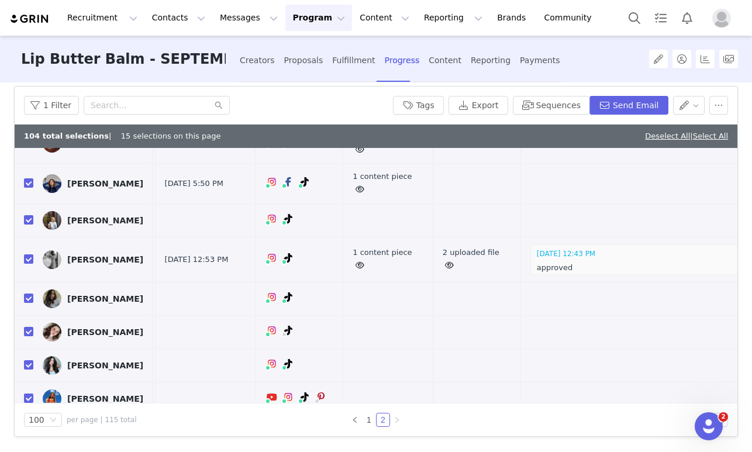
scroll to position [254, 555]
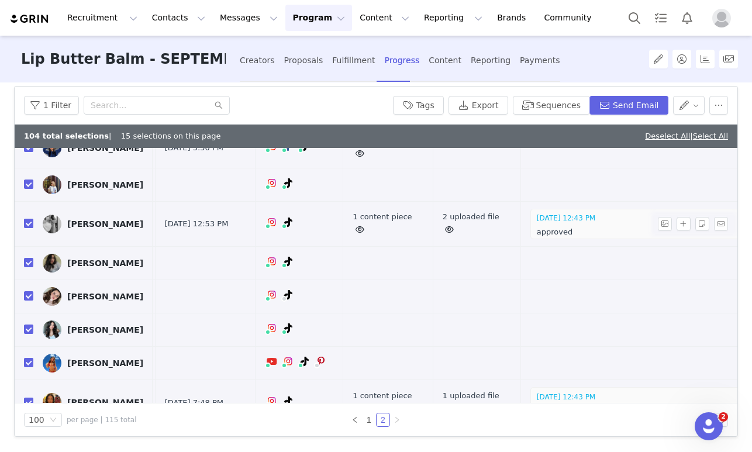
click at [30, 228] on input "checkbox" at bounding box center [28, 223] width 9 height 9
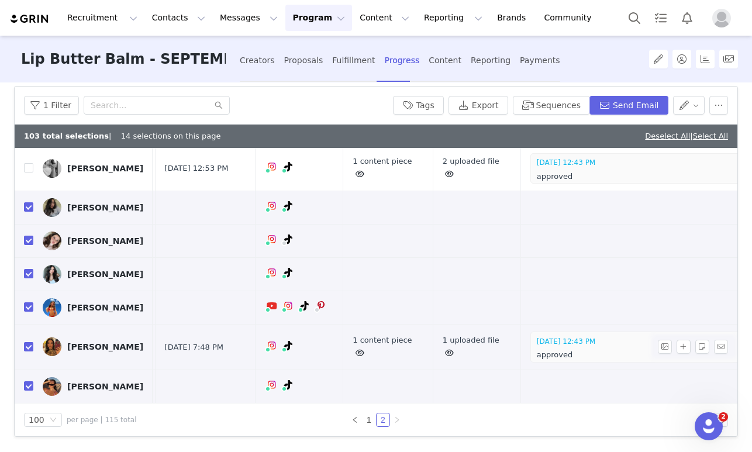
scroll to position [347, 555]
click at [29, 342] on input "checkbox" at bounding box center [28, 346] width 9 height 9
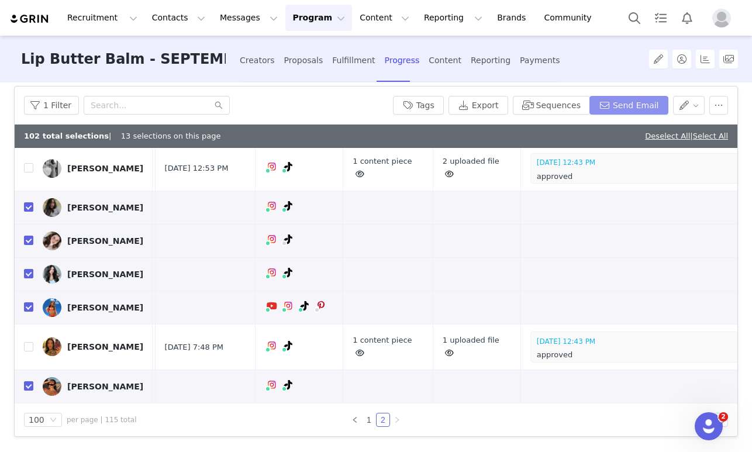
click at [614, 108] on button "Send Email" at bounding box center [628, 105] width 79 height 19
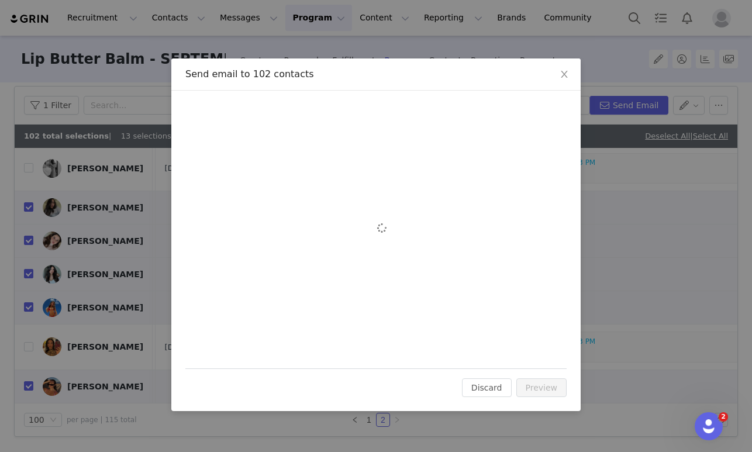
scroll to position [0, 0]
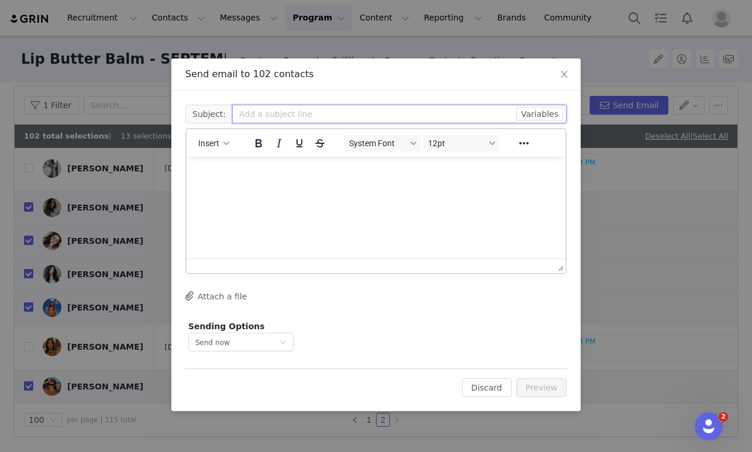
click at [281, 118] on input "text" at bounding box center [399, 114] width 334 height 19
click at [212, 168] on p "Rich Text Area. Press ALT-0 for help." at bounding box center [376, 172] width 360 height 13
click at [205, 146] on span "Insert" at bounding box center [208, 143] width 21 height 9
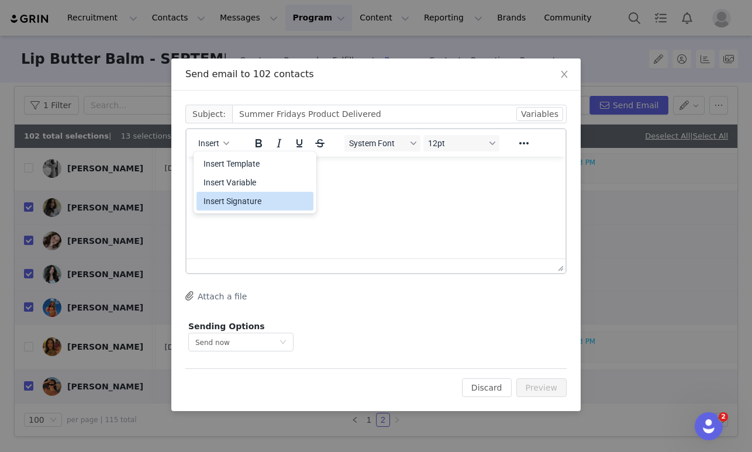
click at [257, 188] on html at bounding box center [376, 173] width 379 height 32
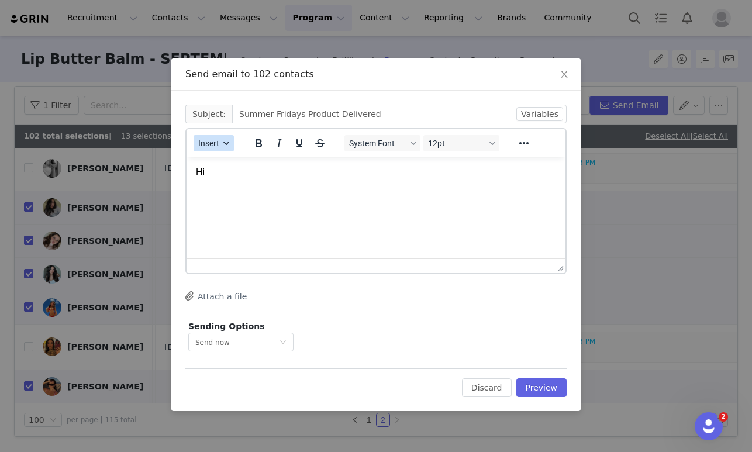
click at [212, 137] on button "Insert" at bounding box center [214, 143] width 40 height 16
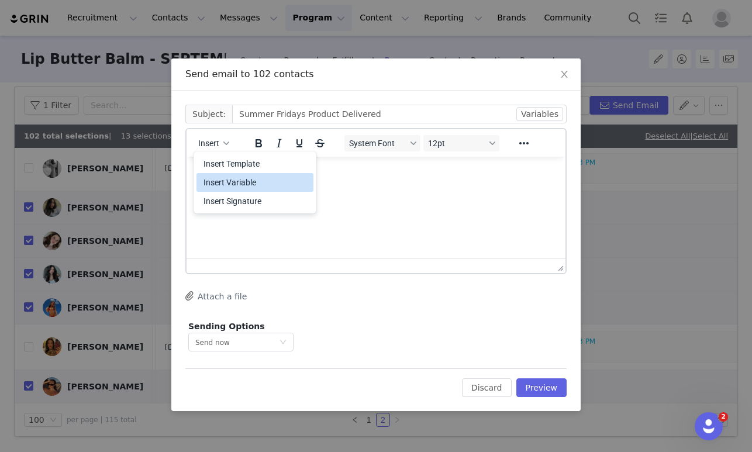
click at [230, 188] on div "Insert Variable" at bounding box center [255, 182] width 105 height 14
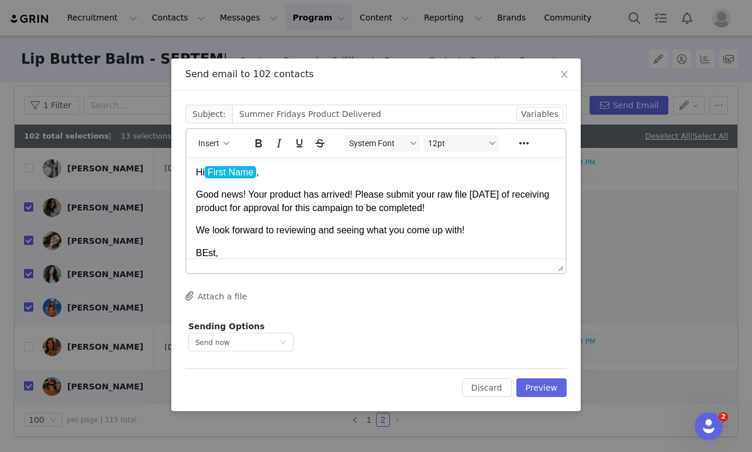
scroll to position [22, 0]
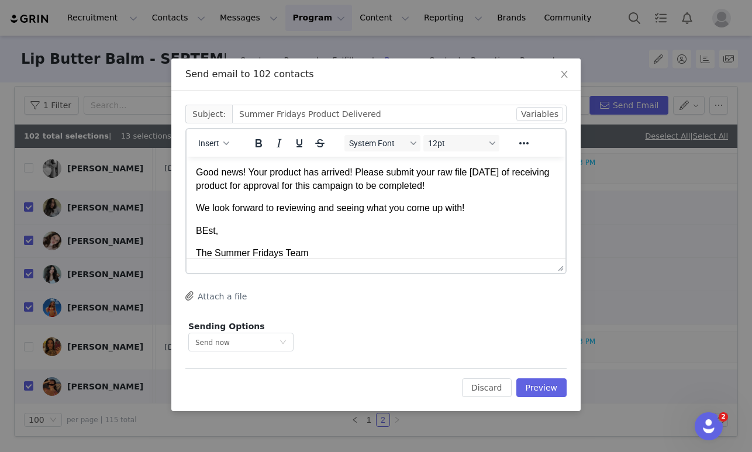
click at [207, 230] on p "BEst," at bounding box center [376, 231] width 360 height 13
click at [544, 385] on button "Preview" at bounding box center [541, 387] width 51 height 19
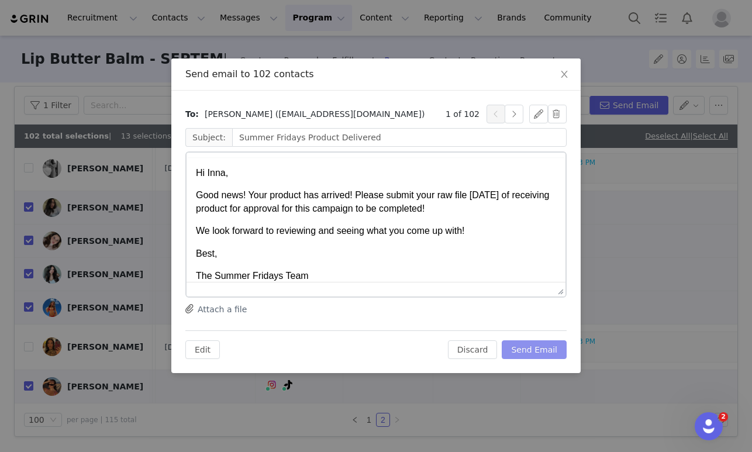
scroll to position [0, 0]
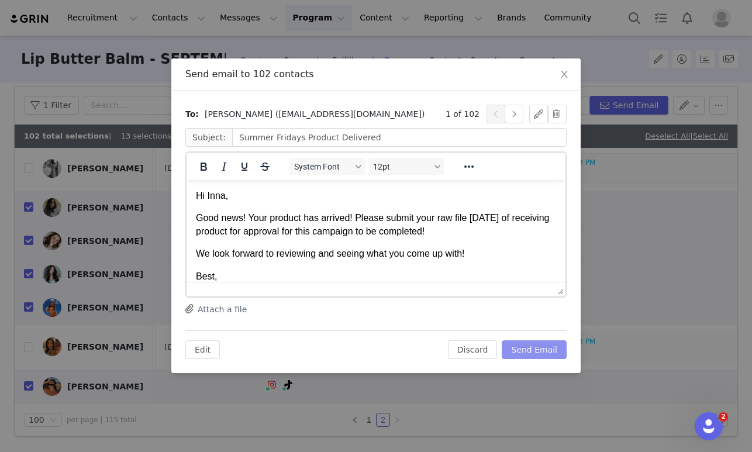
click at [536, 353] on button "Send Email" at bounding box center [534, 349] width 65 height 19
